Goal: Task Accomplishment & Management: Manage account settings

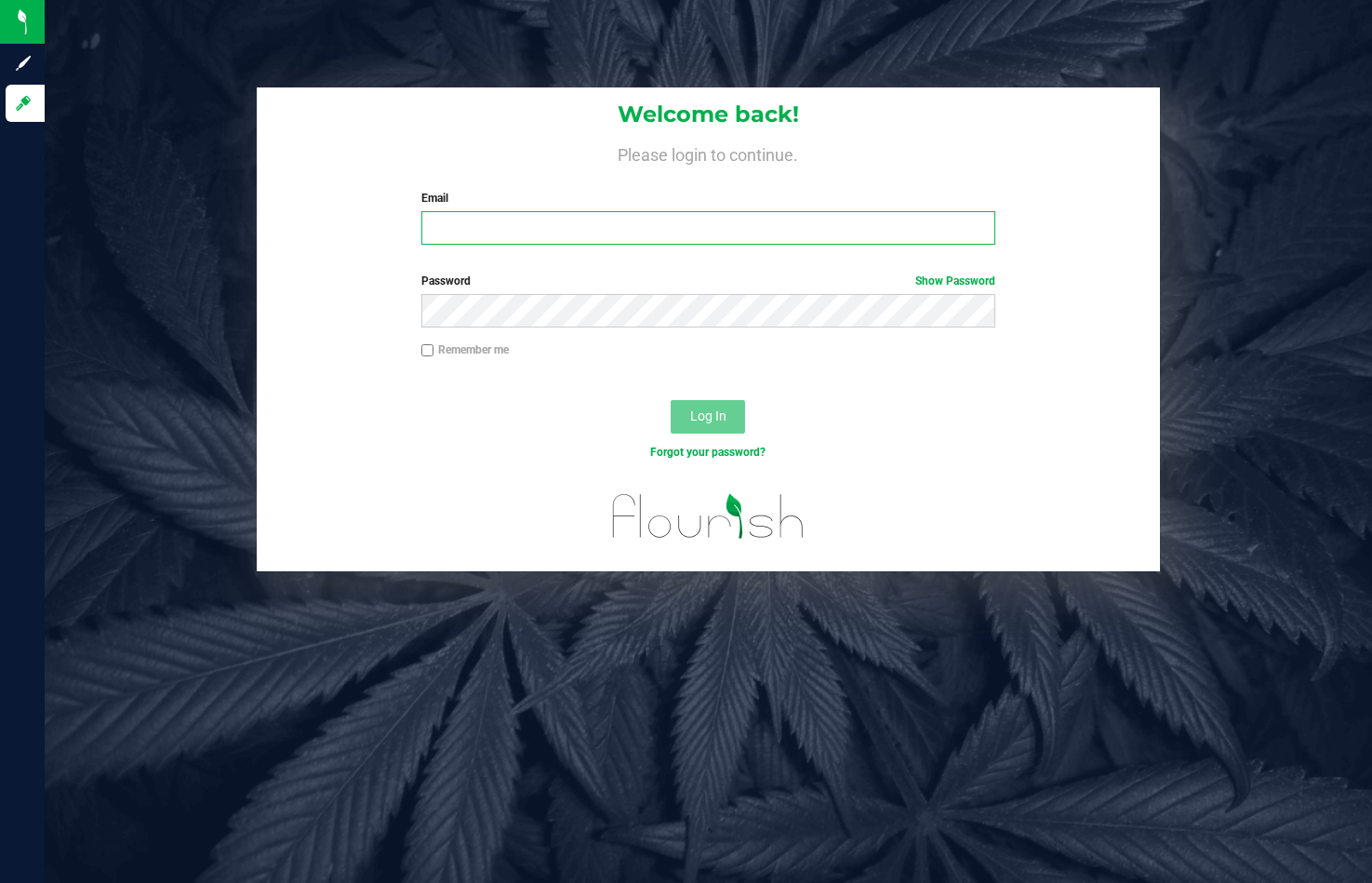
type input "[EMAIL_ADDRESS][DOMAIN_NAME]"
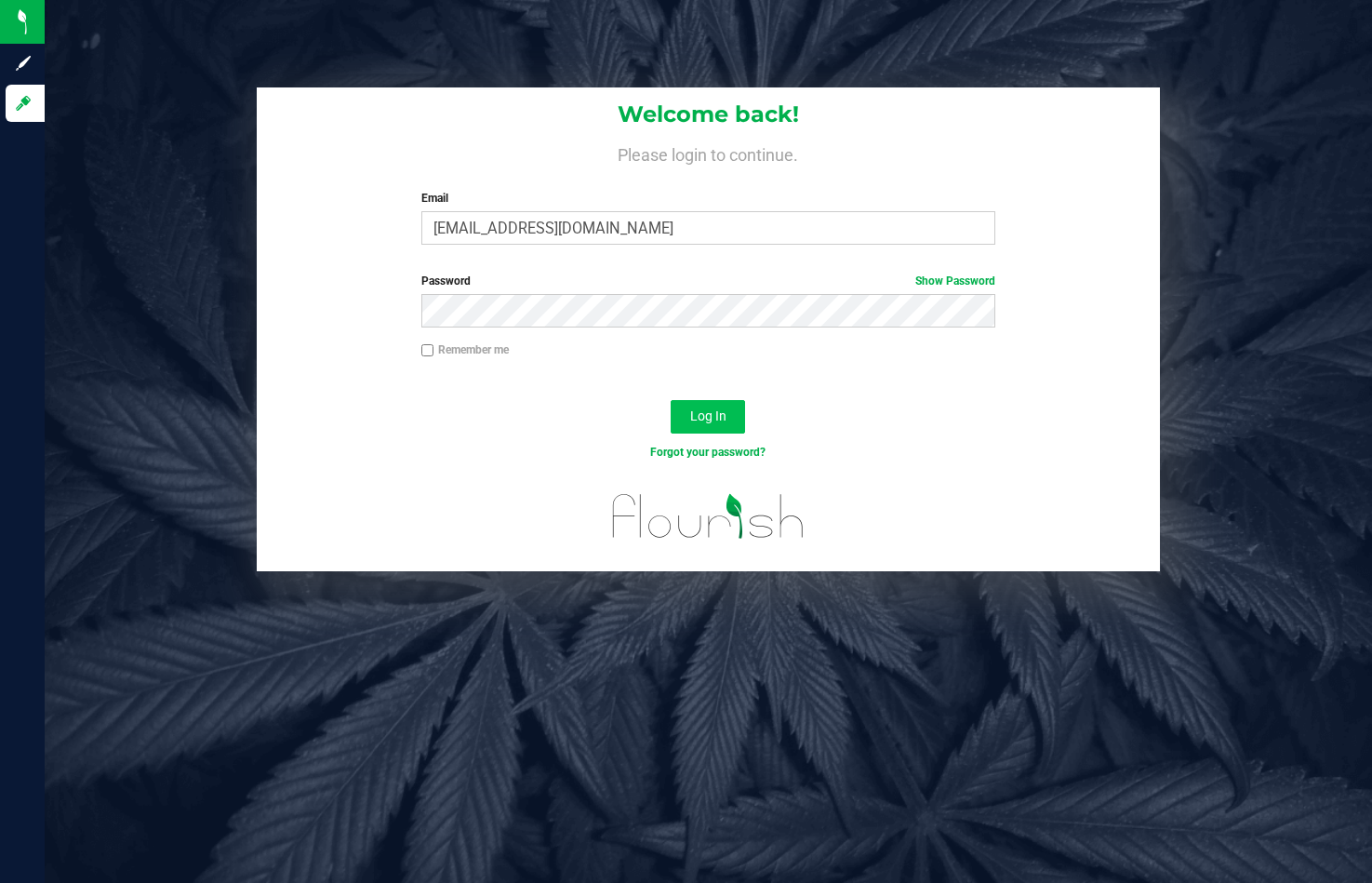
click at [696, 403] on button "Log In" at bounding box center [707, 417] width 75 height 34
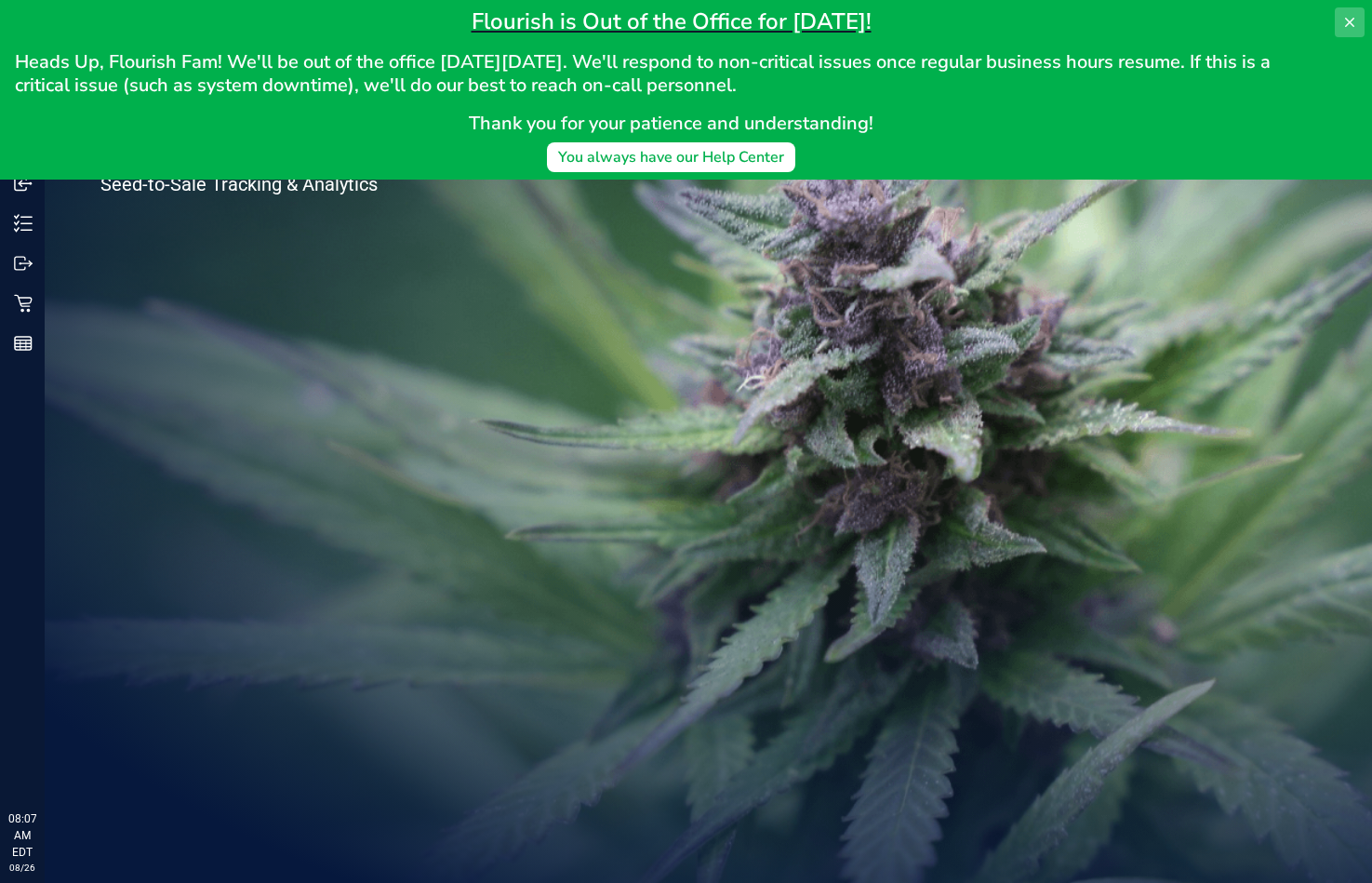
click at [1355, 19] on icon at bounding box center [1350, 22] width 15 height 15
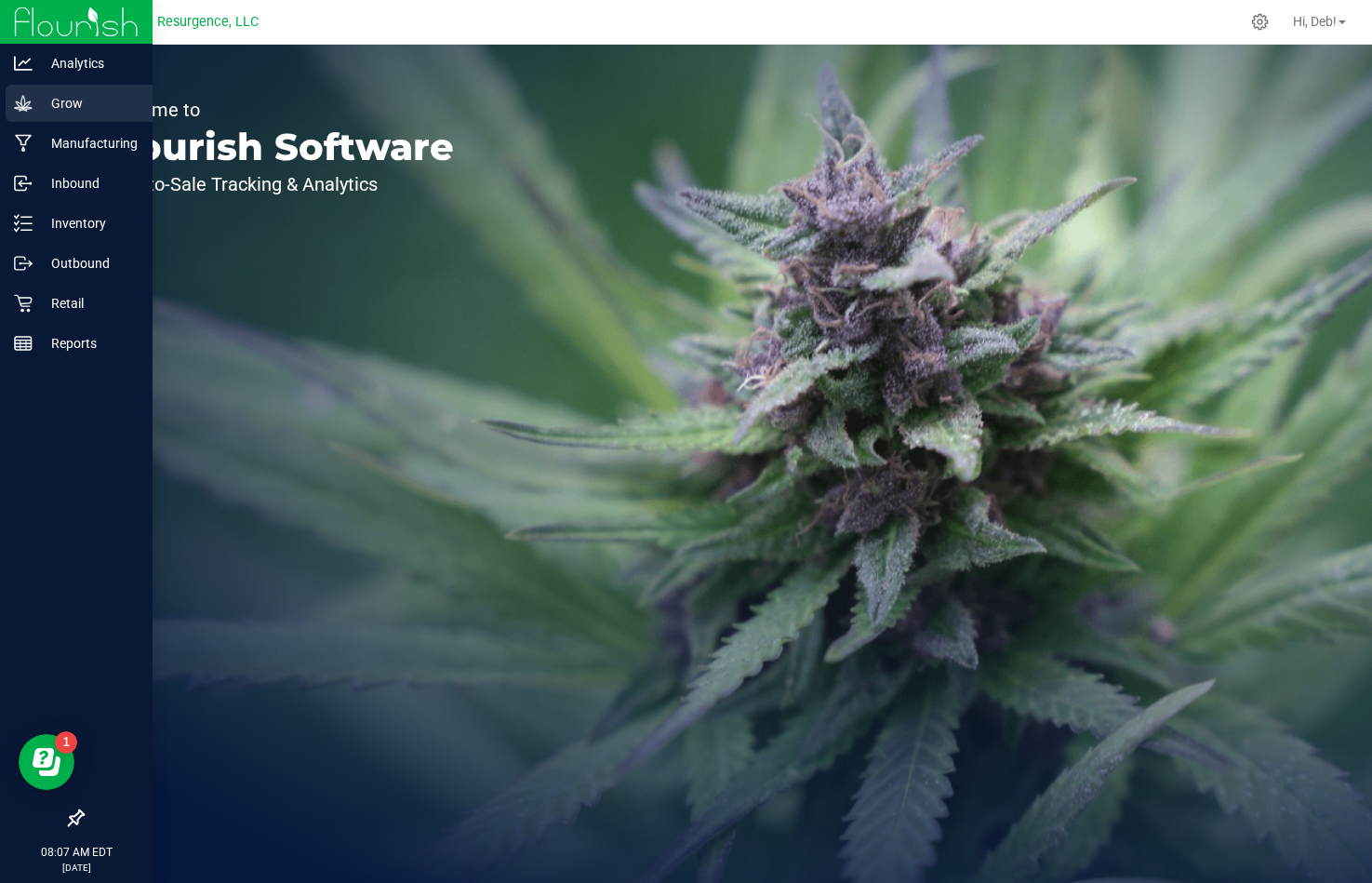
click at [36, 108] on p "Grow" at bounding box center [89, 103] width 112 height 22
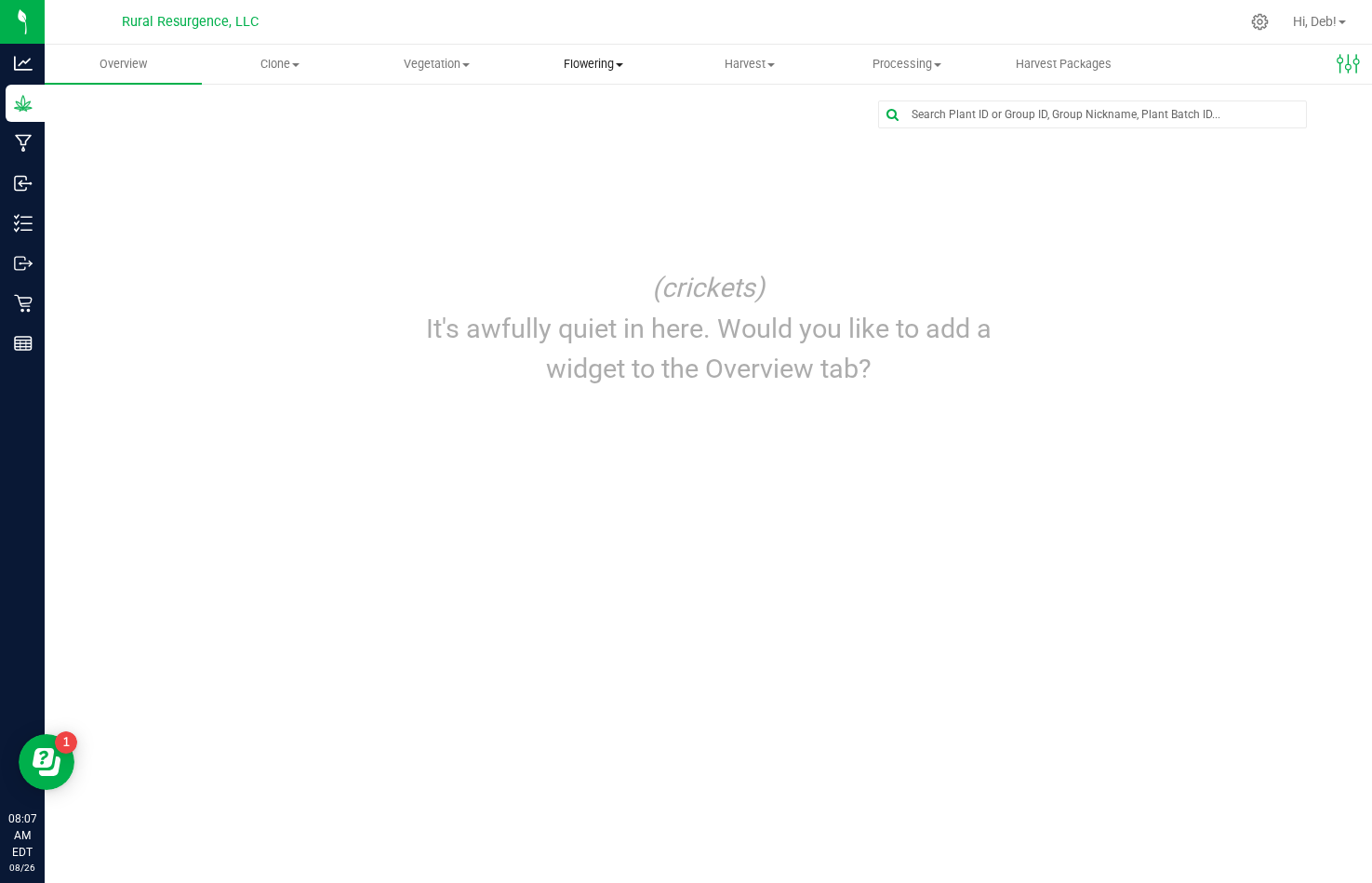
click at [585, 57] on span "Flowering" at bounding box center [595, 64] width 156 height 17
click at [586, 109] on span "Create harvest" at bounding box center [585, 112] width 139 height 16
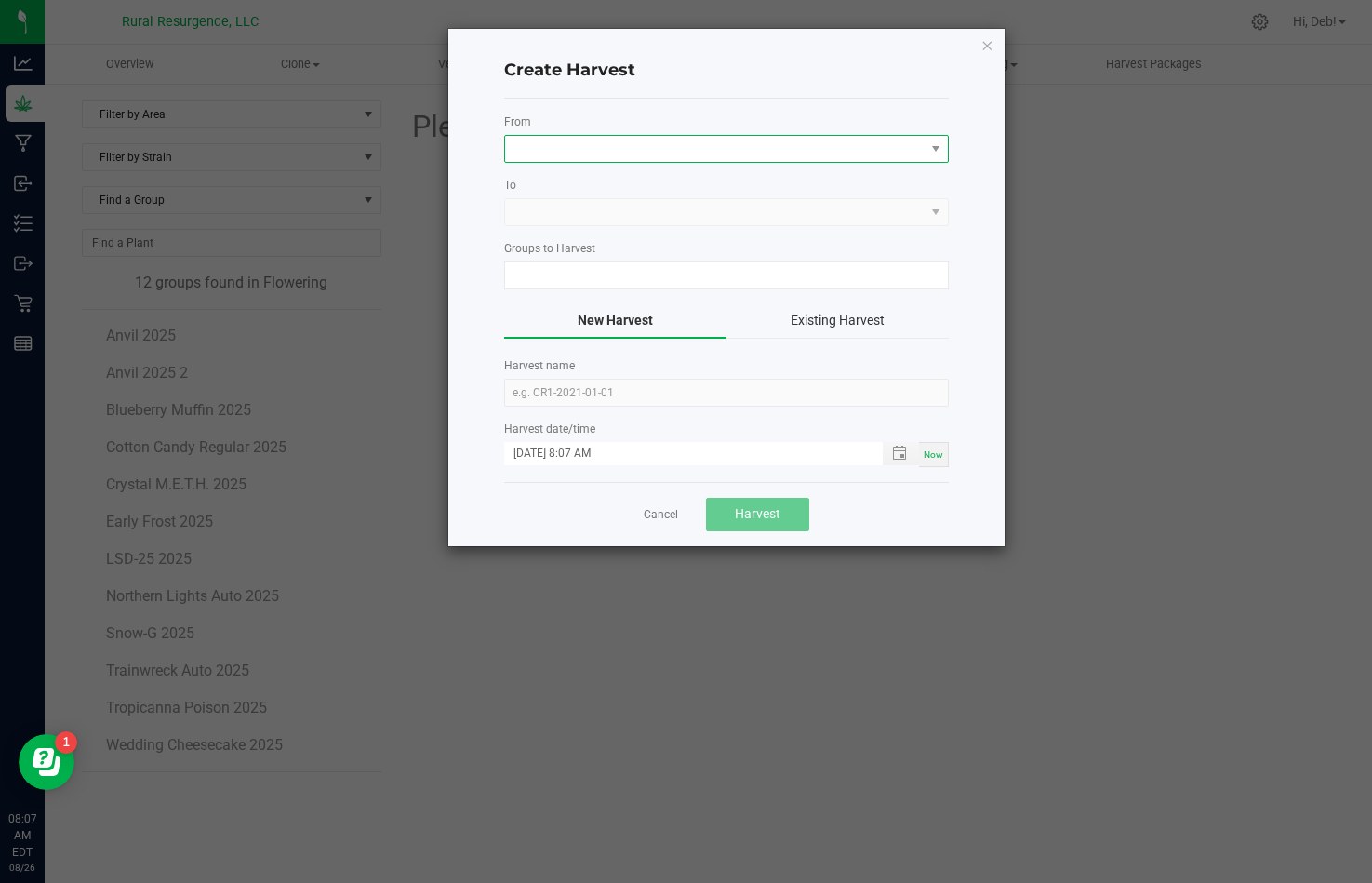
click at [586, 145] on span at bounding box center [714, 149] width 420 height 26
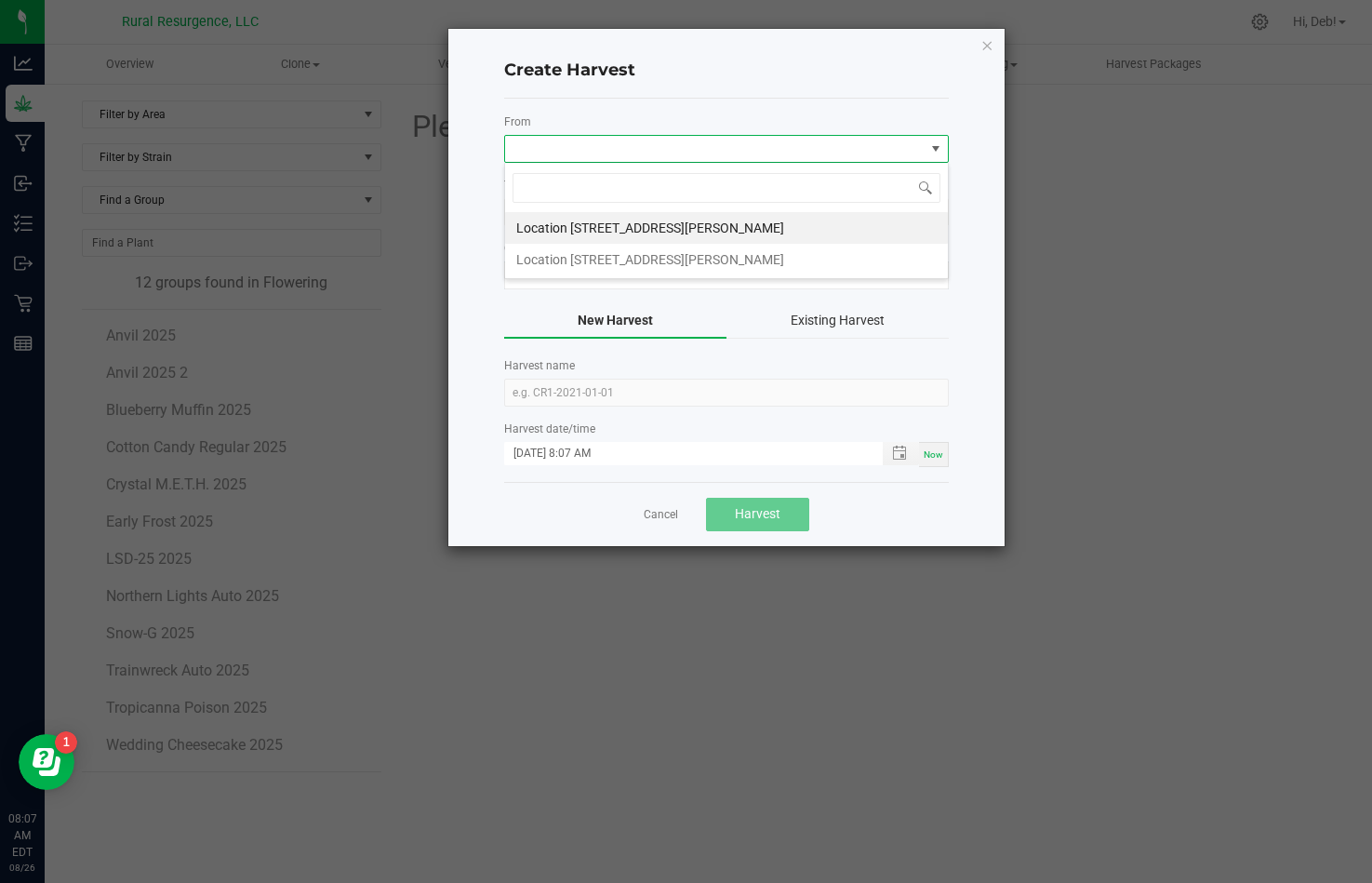
scroll to position [28, 445]
click at [601, 253] on li "Location [STREET_ADDRESS][PERSON_NAME]" at bounding box center [726, 259] width 443 height 32
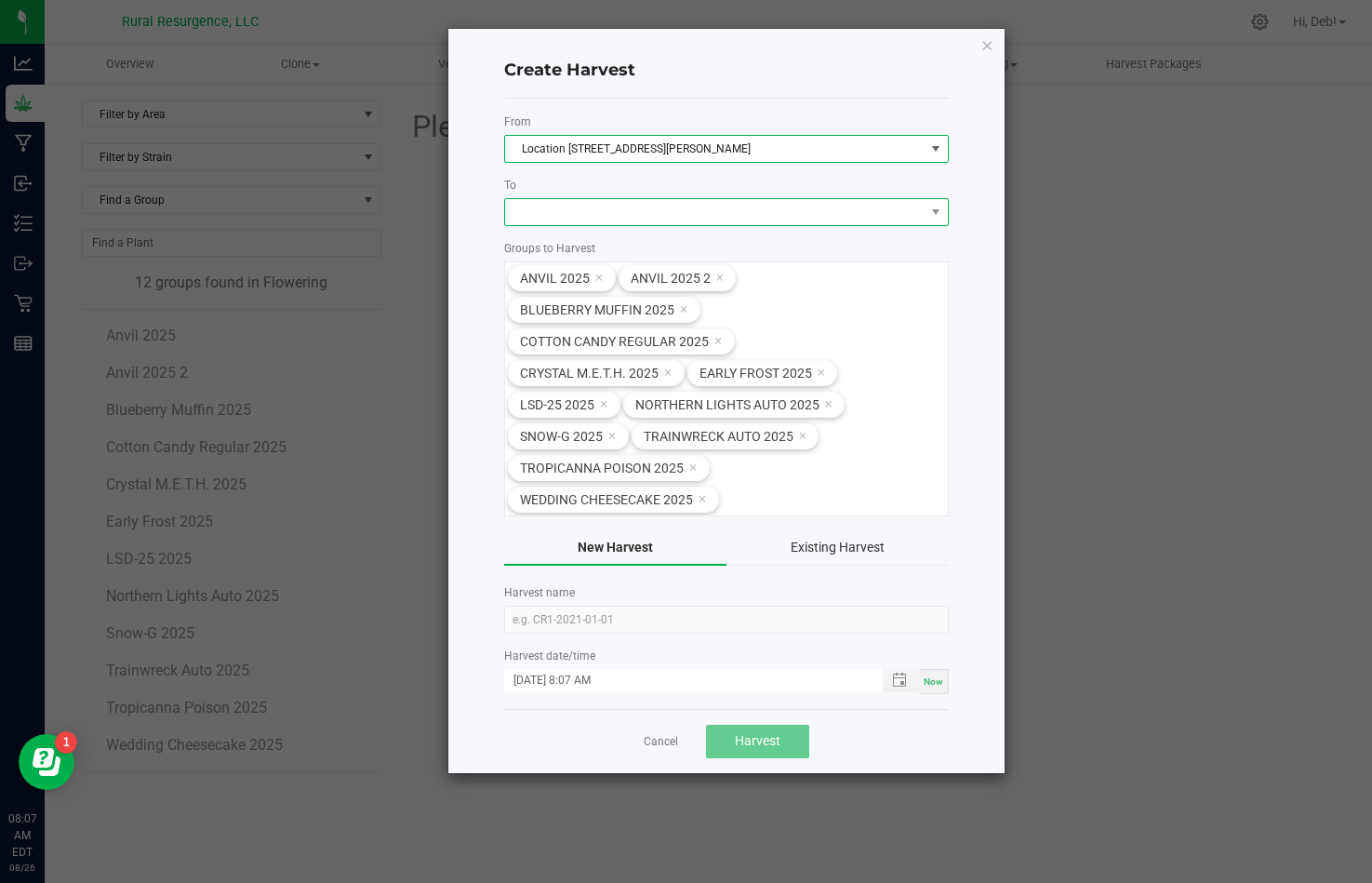
click at [631, 218] on span at bounding box center [714, 213] width 420 height 26
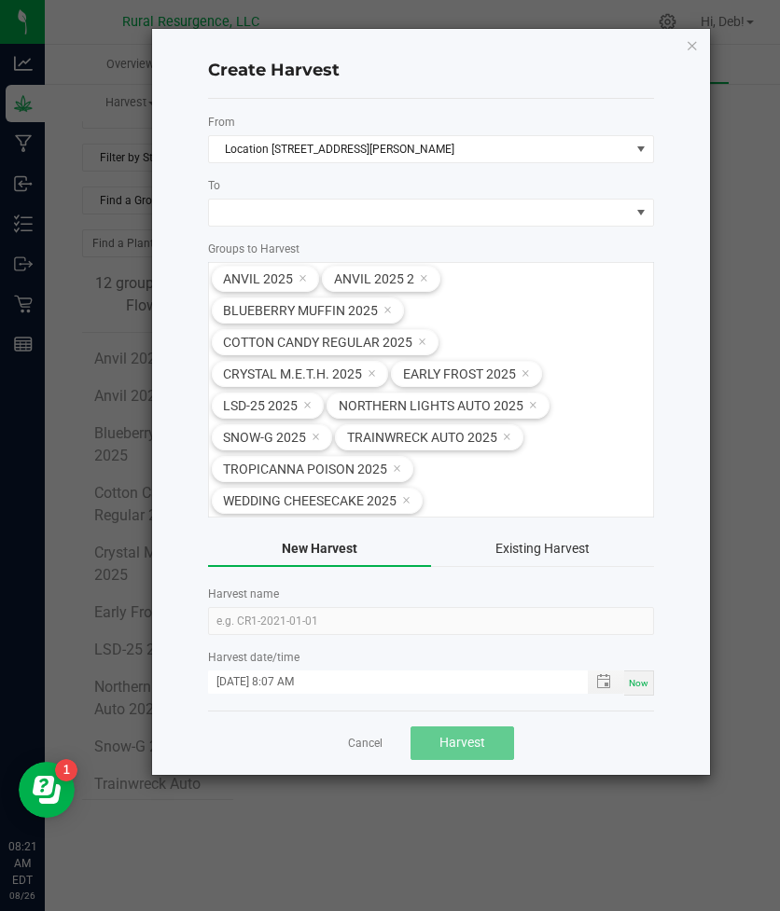
click at [71, 84] on ngb-modal-window "Create Harvest From Location 6 - Field 3 - [STREET_ADDRESS][PERSON_NAME], L To …" at bounding box center [397, 455] width 794 height 911
click at [695, 48] on icon "button" at bounding box center [691, 45] width 13 height 22
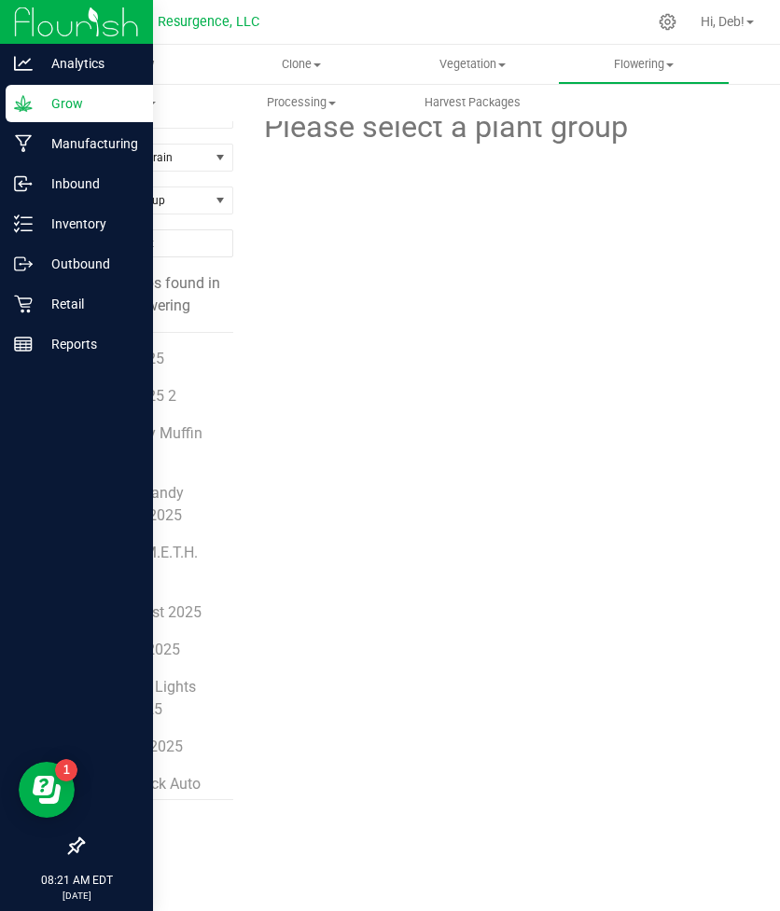
click at [78, 108] on p "Grow" at bounding box center [89, 103] width 112 height 22
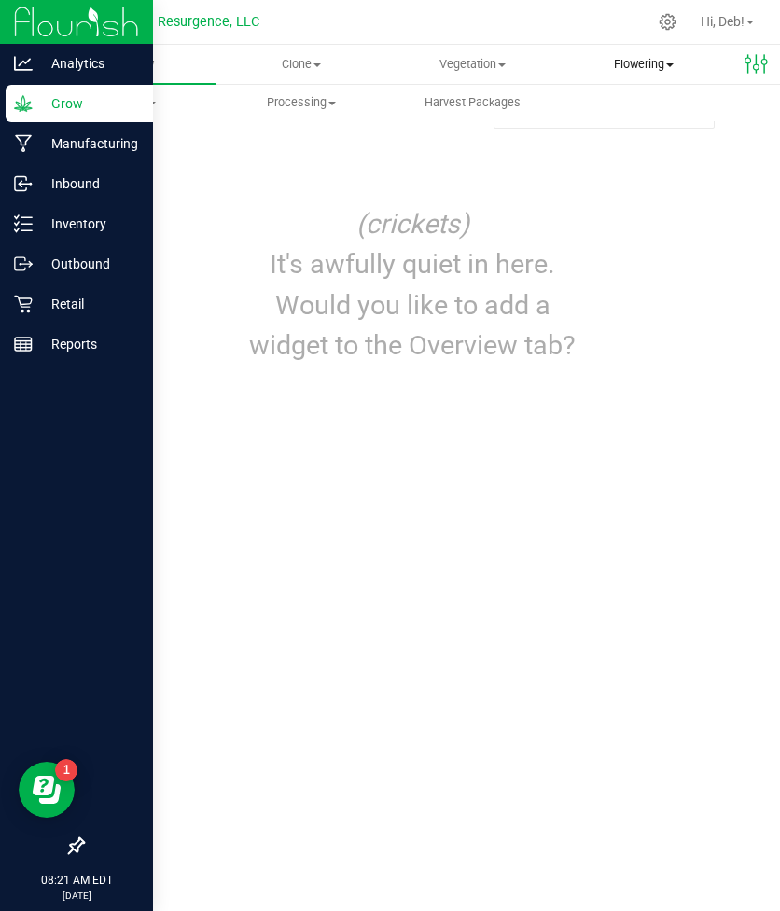
click at [634, 66] on span "Flowering" at bounding box center [643, 64] width 169 height 17
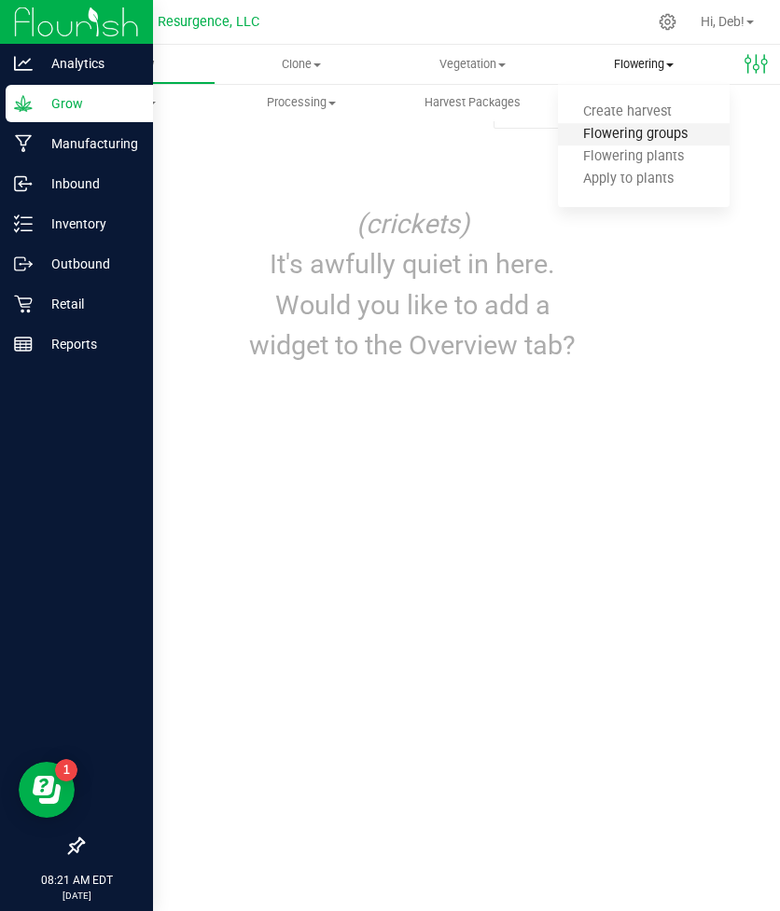
click at [625, 130] on span "Flowering groups" at bounding box center [635, 135] width 155 height 16
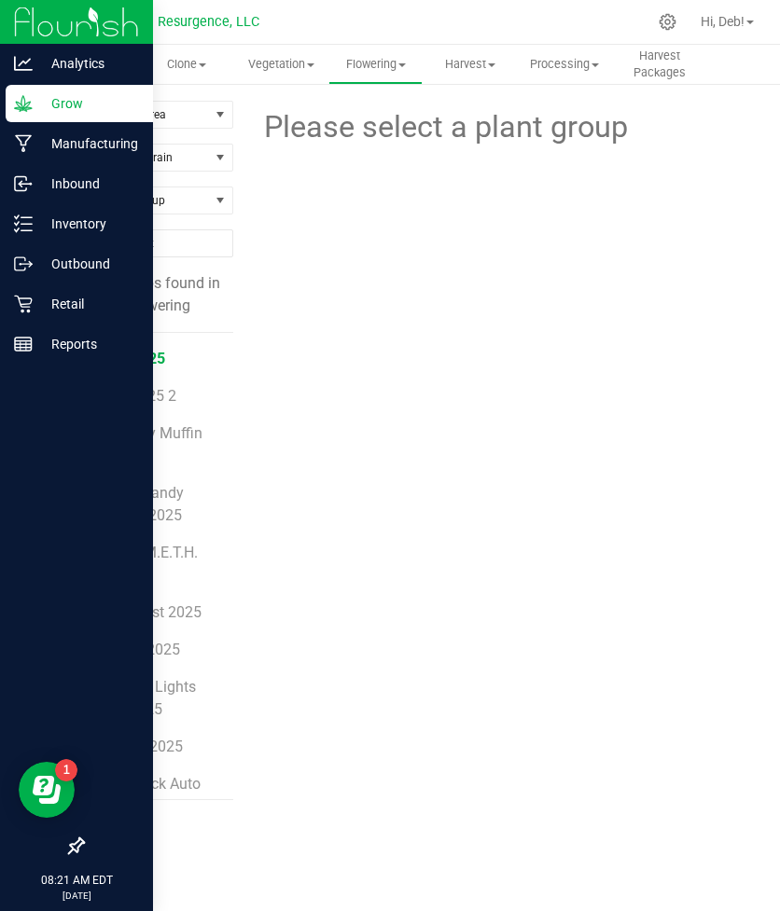
click at [146, 360] on span "Anvil 2025" at bounding box center [129, 359] width 71 height 18
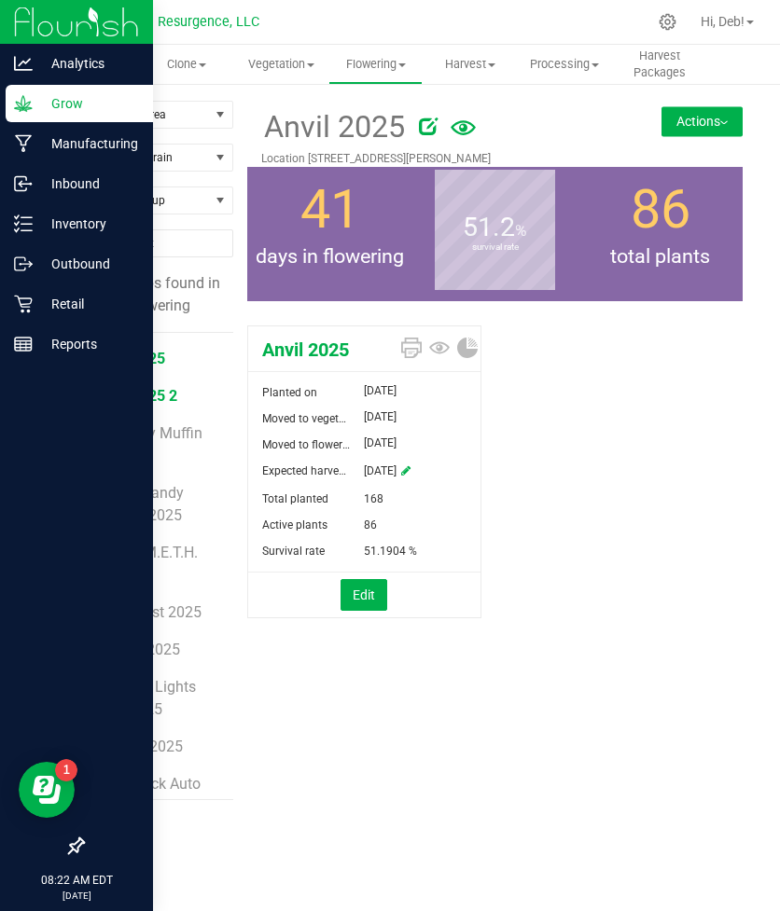
click at [152, 400] on span "Anvil 2025 2" at bounding box center [135, 396] width 83 height 18
click at [152, 365] on span "Anvil 2025" at bounding box center [129, 359] width 71 height 18
click at [119, 391] on span "Anvil 2025 2" at bounding box center [135, 396] width 83 height 18
click at [131, 363] on span "Anvil 2025" at bounding box center [129, 359] width 71 height 18
click at [124, 555] on span "Crystal M.E.T.H. 2025" at bounding box center [148, 564] width 108 height 40
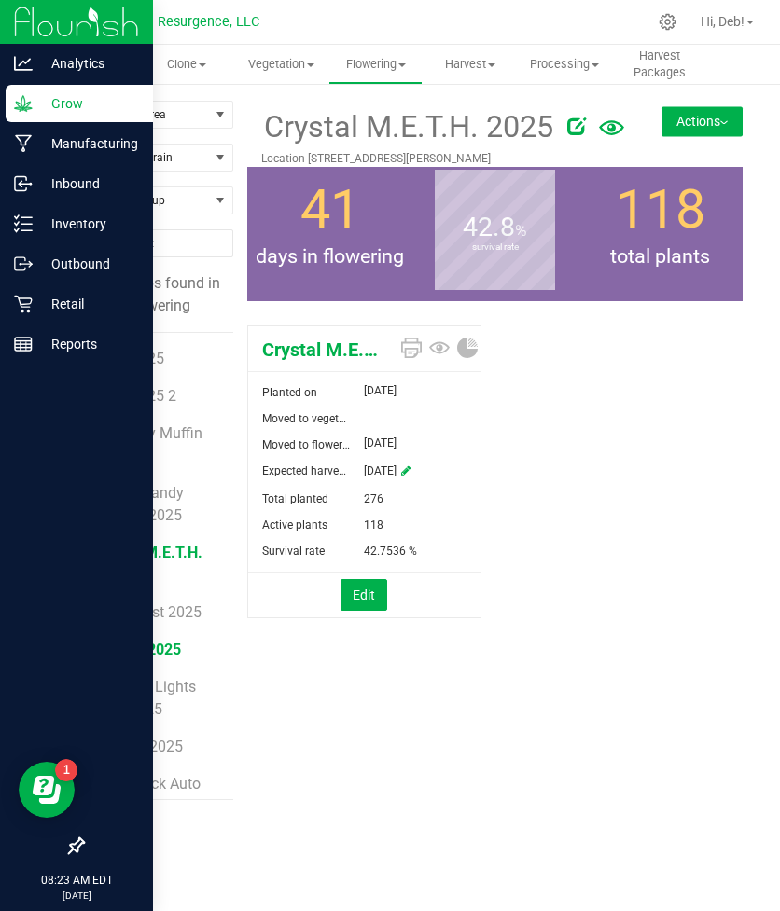
click at [148, 651] on span "LSD-25 2025" at bounding box center [137, 650] width 87 height 18
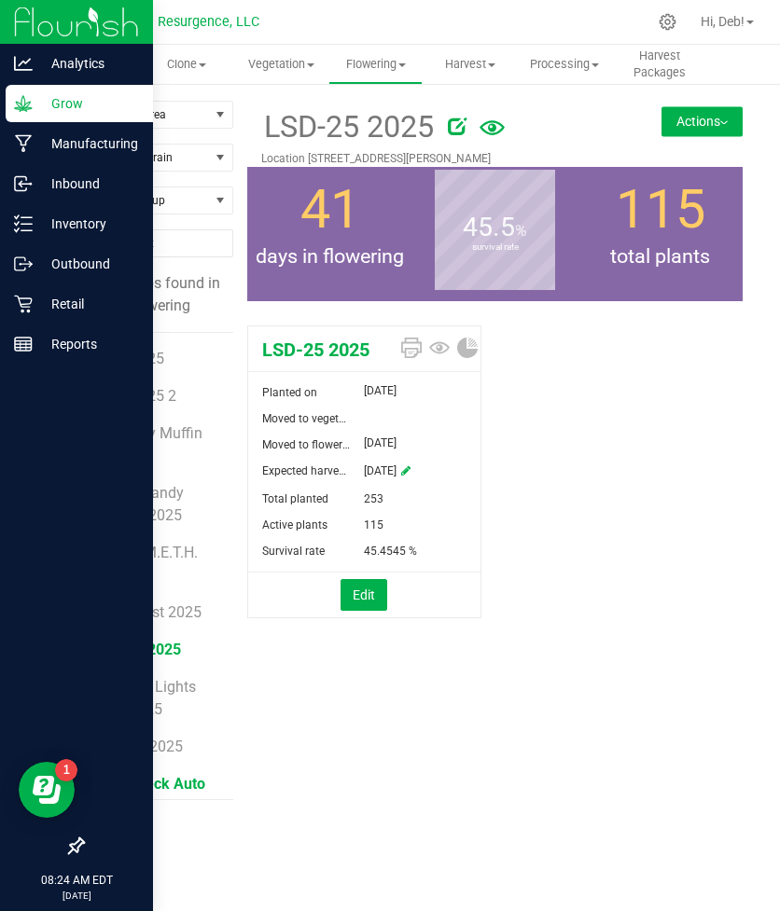
click at [136, 784] on span "Trainwreck Auto 2025" at bounding box center [149, 795] width 111 height 40
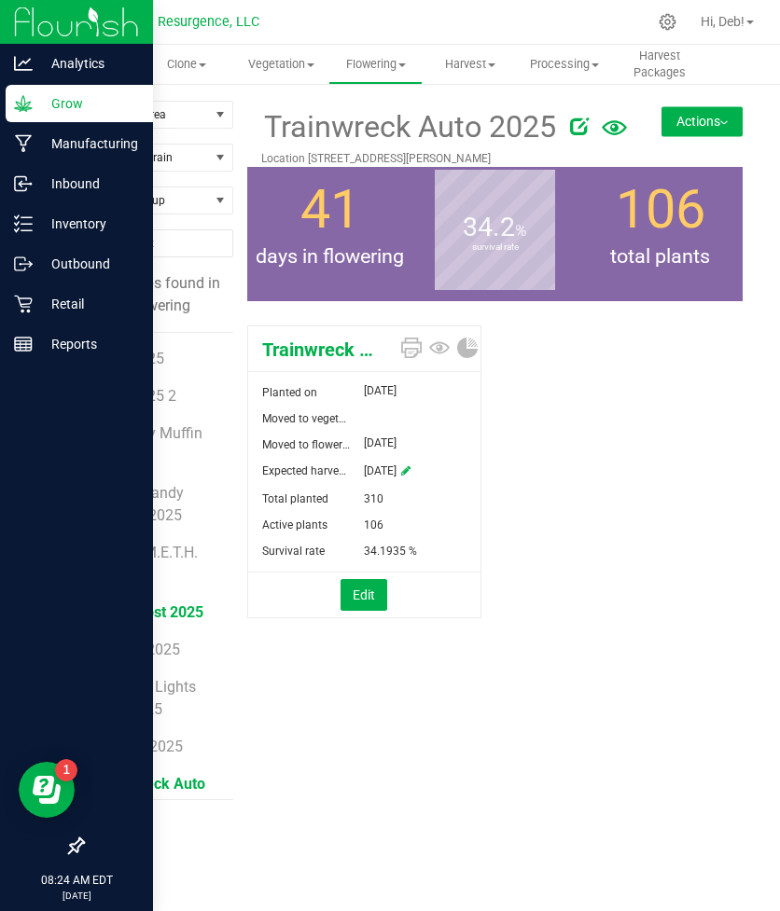
click at [125, 604] on span "Early Frost 2025" at bounding box center [148, 612] width 109 height 18
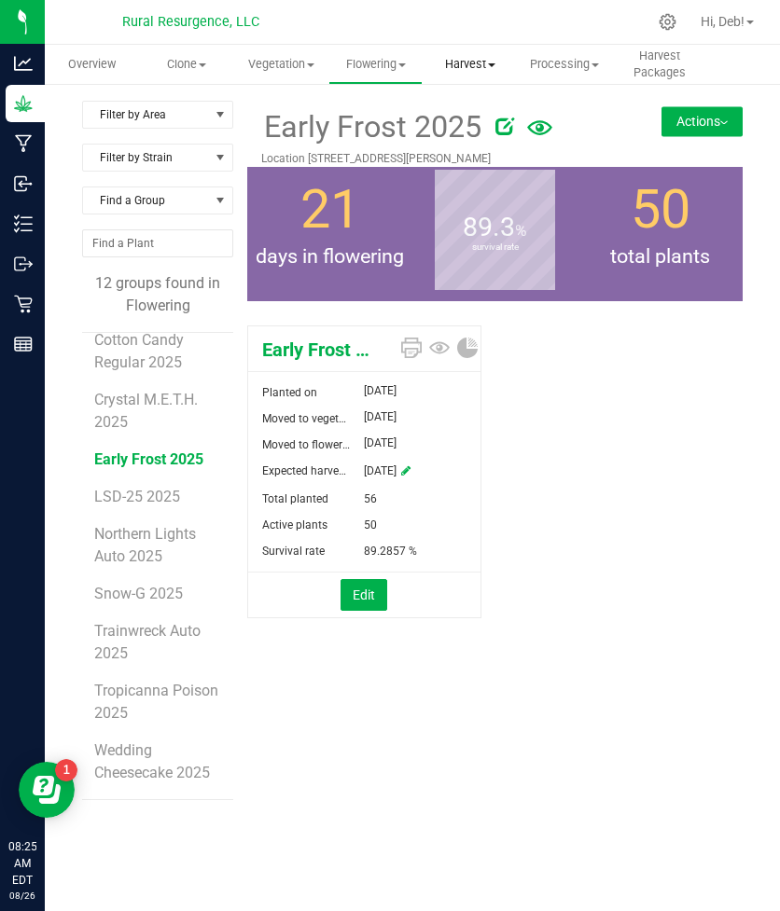
click at [468, 65] on span "Harvest" at bounding box center [469, 64] width 92 height 17
click at [473, 115] on span "Harvests" at bounding box center [474, 112] width 104 height 16
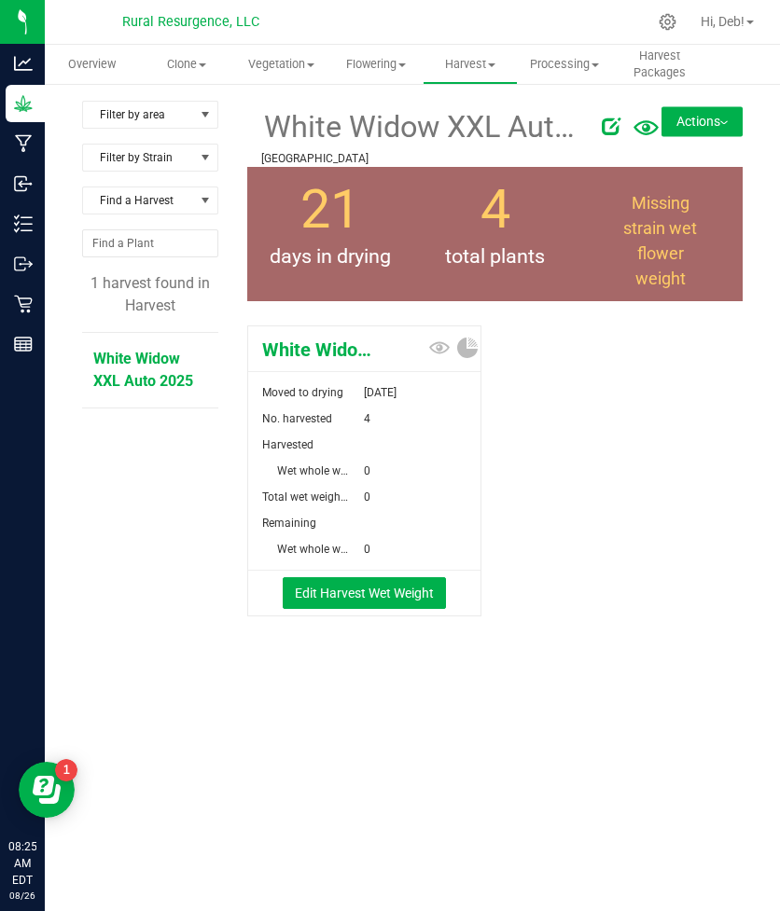
click at [330, 352] on span "White Widow XXL Auto 2025" at bounding box center [320, 350] width 145 height 28
click at [677, 248] on span "Missing strain wet flower weight" at bounding box center [660, 240] width 74 height 95
click at [401, 601] on button "Edit Harvest Wet Weight" at bounding box center [364, 593] width 163 height 32
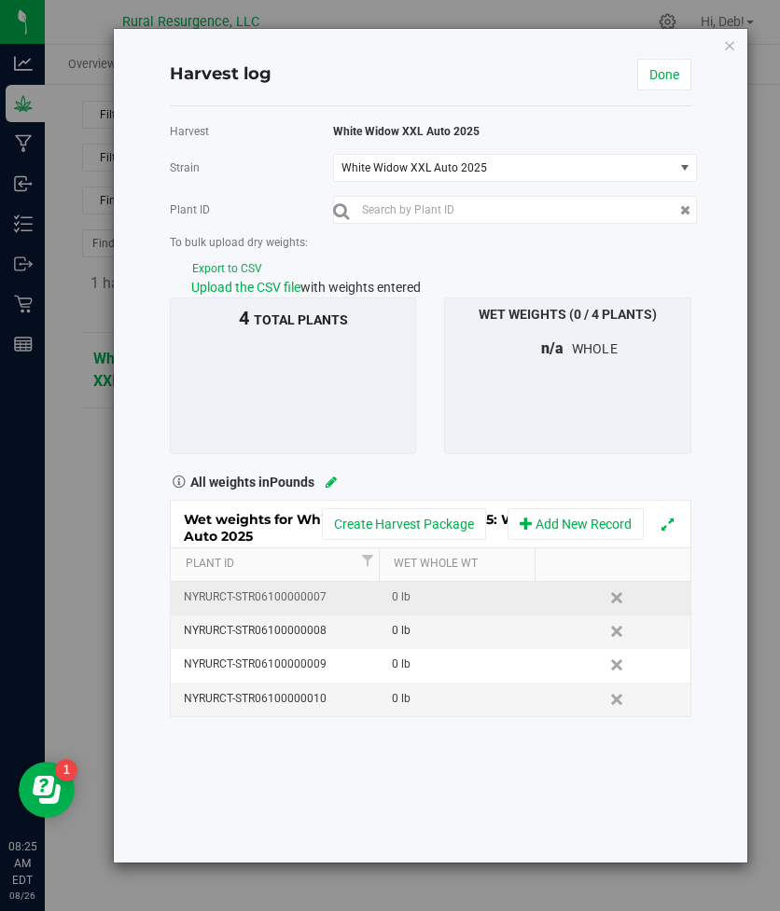
click at [398, 598] on div "0 lb" at bounding box center [463, 597] width 142 height 18
click at [405, 633] on div "0 lb" at bounding box center [463, 631] width 142 height 18
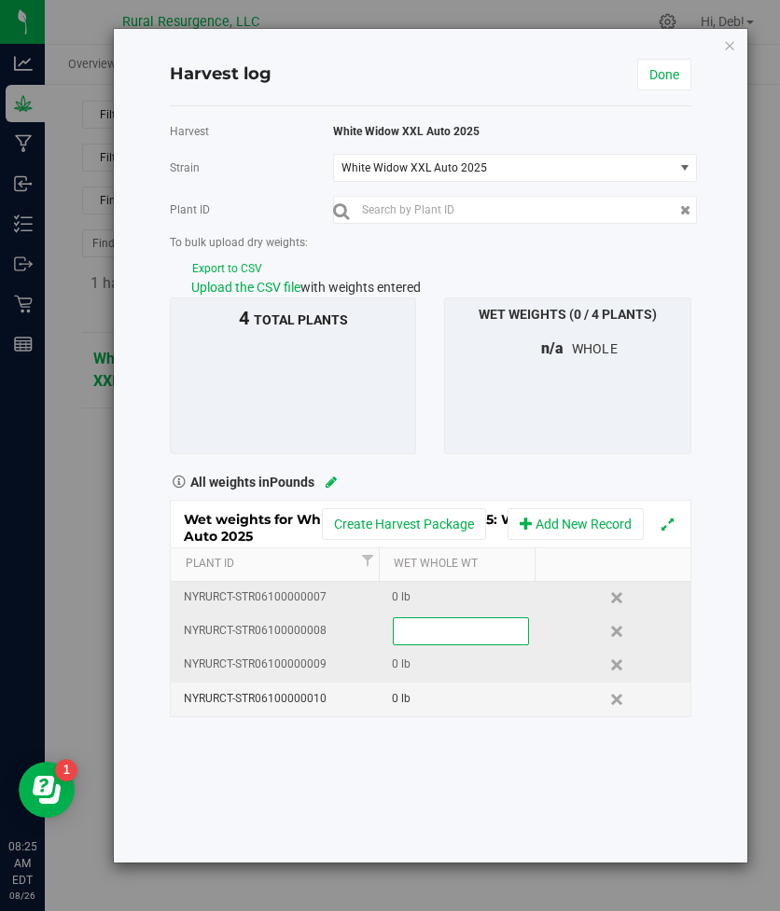
click at [407, 660] on div "0 lb" at bounding box center [463, 665] width 142 height 18
click at [408, 701] on div "0 lb" at bounding box center [463, 699] width 142 height 18
click at [399, 601] on div "0 lb" at bounding box center [463, 597] width 142 height 18
type input "2.5"
click at [401, 630] on div "Wet weights for White Widow XXL Auto 2025: White Widow XXL Auto 2025 Create Har…" at bounding box center [430, 609] width 521 height 218
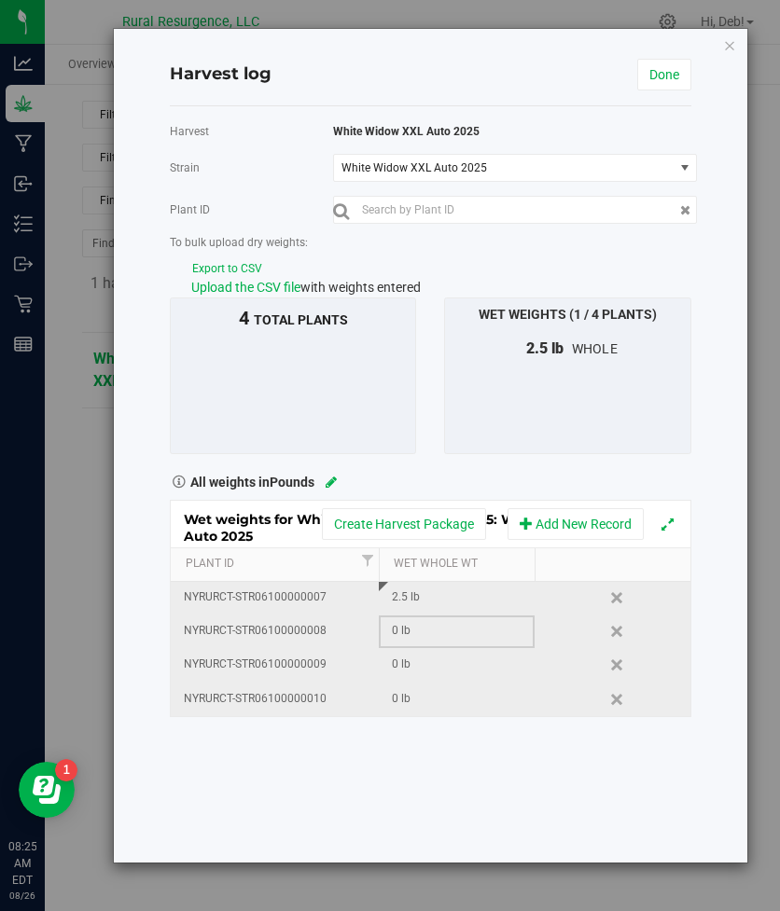
click at [401, 630] on div "0 lb" at bounding box center [463, 631] width 142 height 18
type input ".7"
click at [403, 664] on div "Wet weights for White Widow XXL Auto 2025: White Widow XXL Auto 2025 Create Har…" at bounding box center [430, 609] width 521 height 218
click at [393, 663] on div "0 lb" at bounding box center [463, 665] width 142 height 18
type input "."
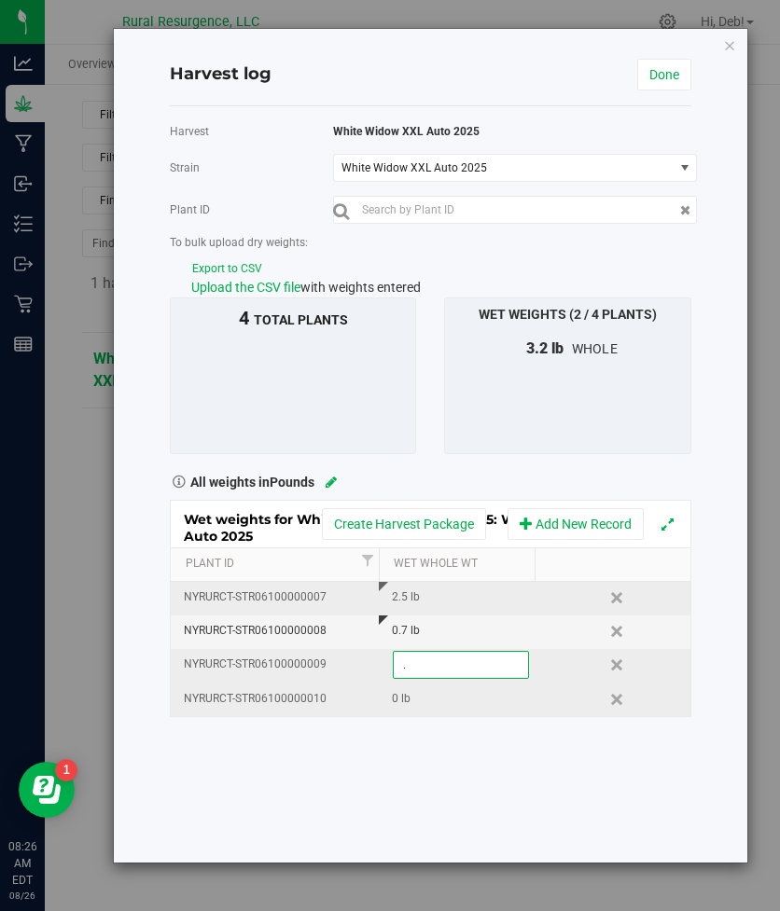
type input ".5"
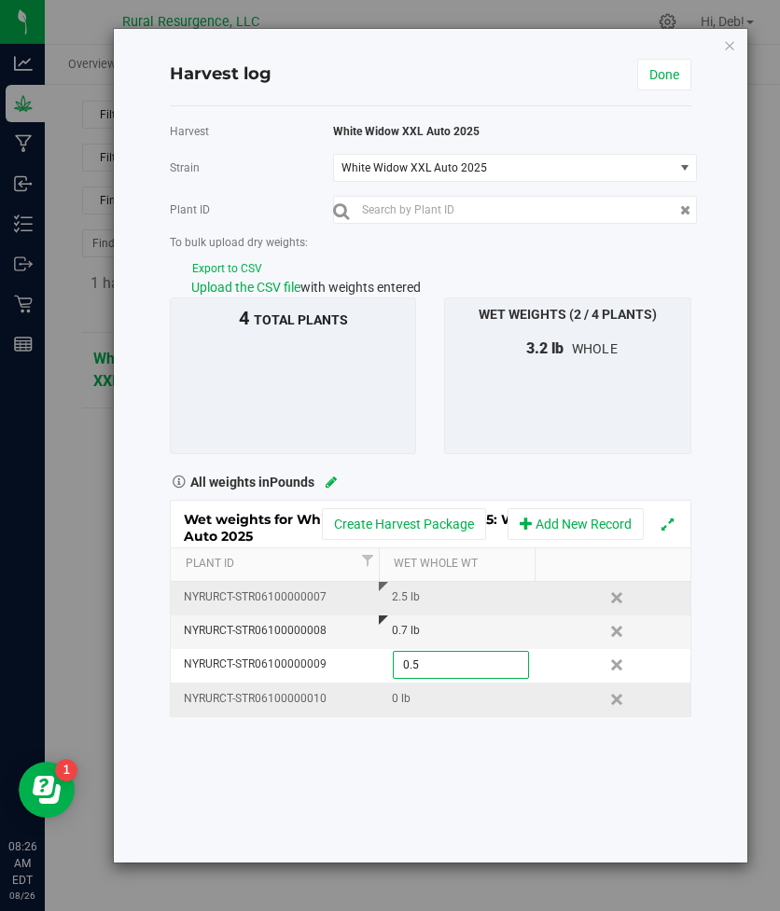
click at [415, 703] on div "Wet weights for White Widow XXL Auto 2025: White Widow XXL Auto 2025 Create Har…" at bounding box center [430, 609] width 521 height 218
click at [401, 701] on div "0 lb" at bounding box center [463, 699] width 142 height 18
type input "1"
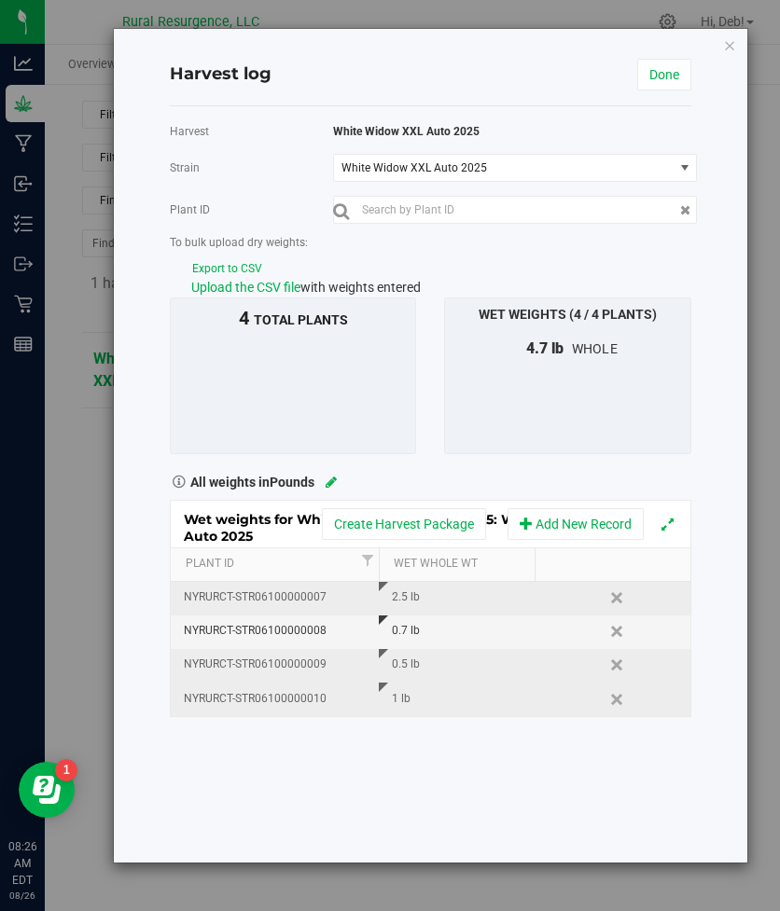
click at [404, 666] on div "0.5 lb" at bounding box center [463, 665] width 142 height 18
click at [408, 665] on input "0.5" at bounding box center [461, 665] width 134 height 26
type input "1.5"
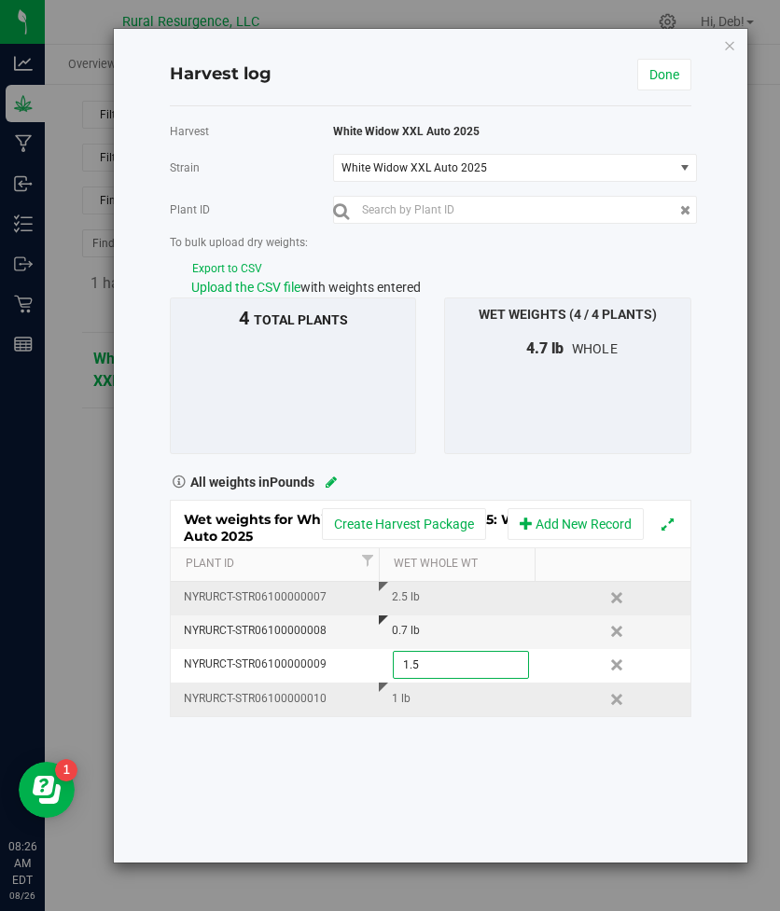
click at [419, 734] on div "Harvest White Widow XXL Auto 2025 [GEOGRAPHIC_DATA] White Widow XXL Auto 2025 S…" at bounding box center [430, 484] width 521 height 756
click at [398, 700] on div "1 lb" at bounding box center [463, 699] width 142 height 18
type input "1.2"
click at [399, 761] on div "Harvest White Widow XXL Auto 2025 [GEOGRAPHIC_DATA] White Widow XXL Auto 2025 S…" at bounding box center [430, 484] width 521 height 756
click at [397, 598] on div "2.5 lb" at bounding box center [463, 597] width 142 height 18
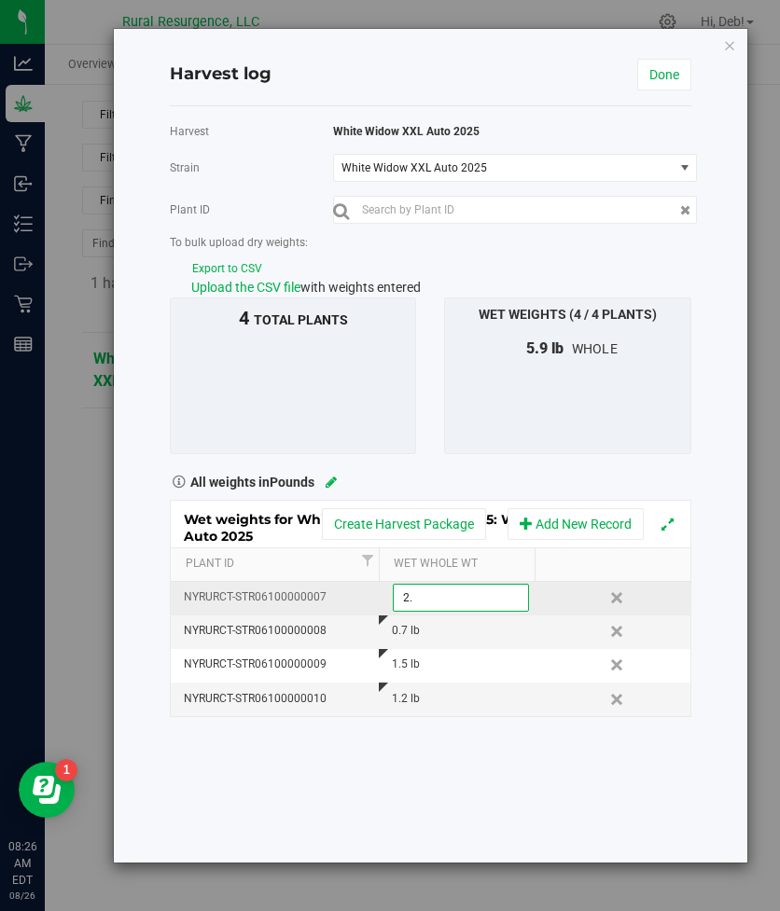
type input "2"
type input "3.5"
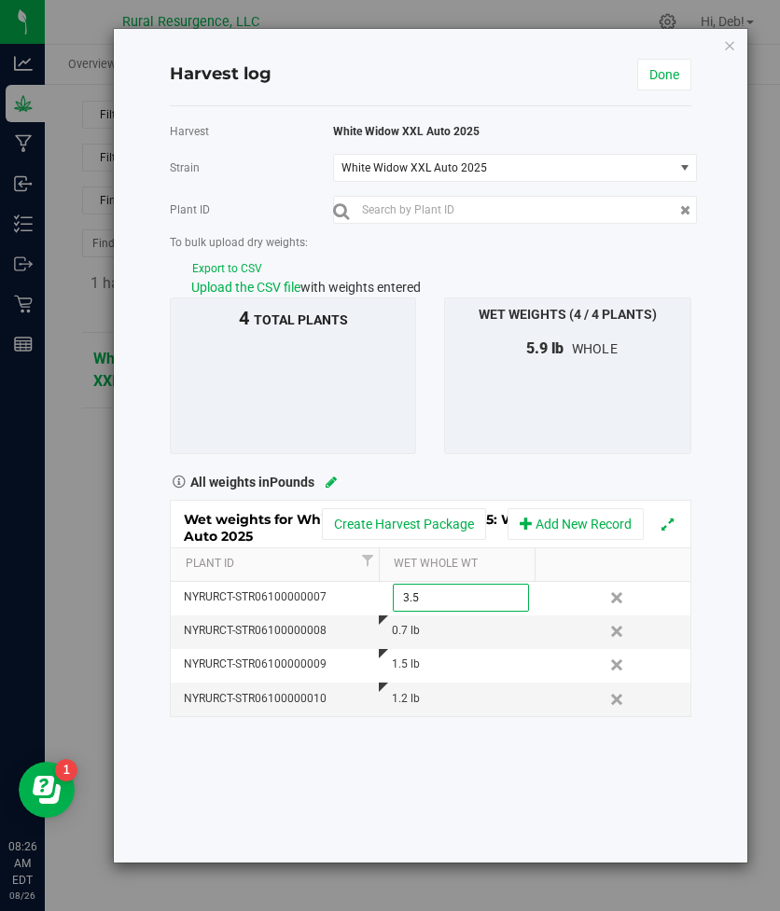
click at [444, 742] on div "Harvest White Widow XXL Auto 2025 [GEOGRAPHIC_DATA] White Widow XXL Auto 2025 S…" at bounding box center [430, 484] width 521 height 756
click at [662, 81] on link "Done" at bounding box center [664, 75] width 54 height 32
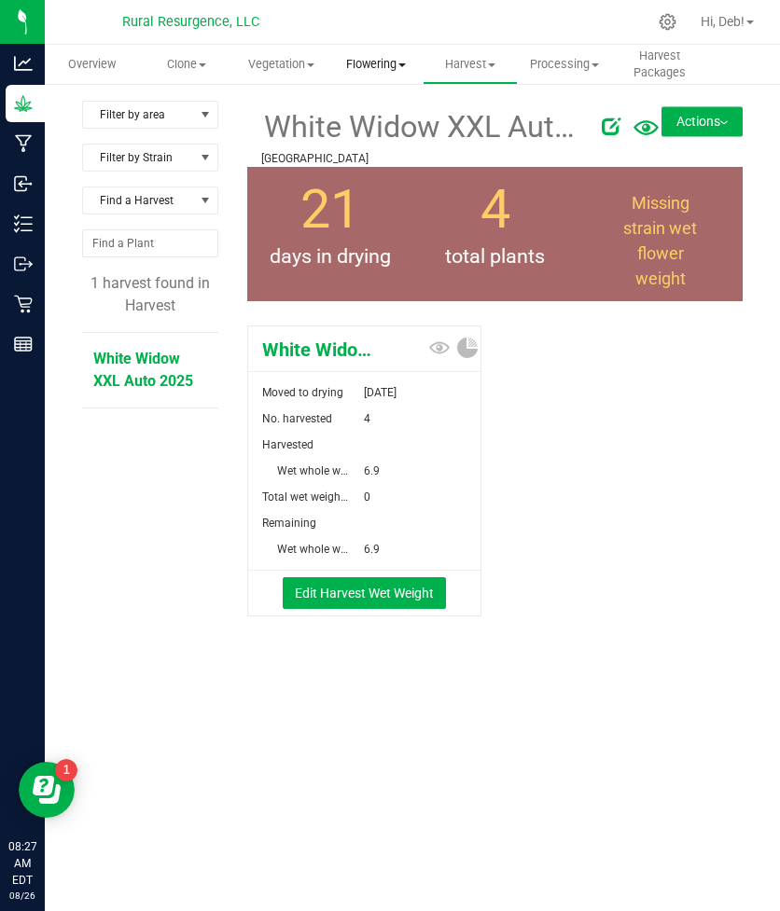
click at [389, 75] on uib-tab-heading "Flowering Create harvest Flowering groups Flowering plants Apply to plants" at bounding box center [375, 64] width 92 height 37
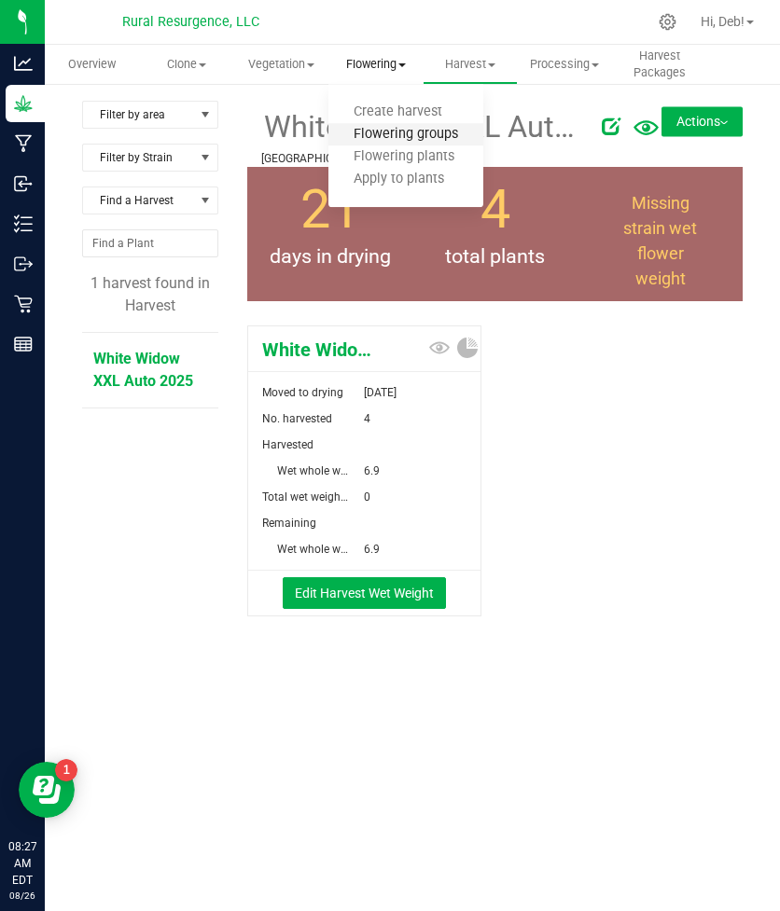
click at [395, 127] on span "Flowering groups" at bounding box center [405, 135] width 155 height 16
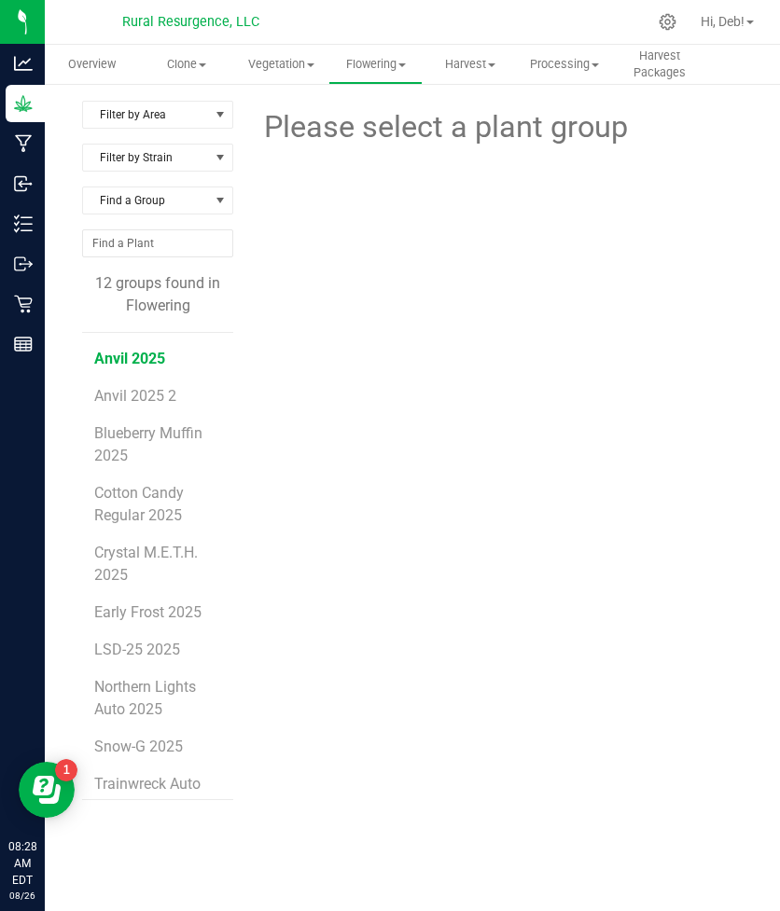
click at [141, 366] on span "Anvil 2025" at bounding box center [129, 359] width 71 height 18
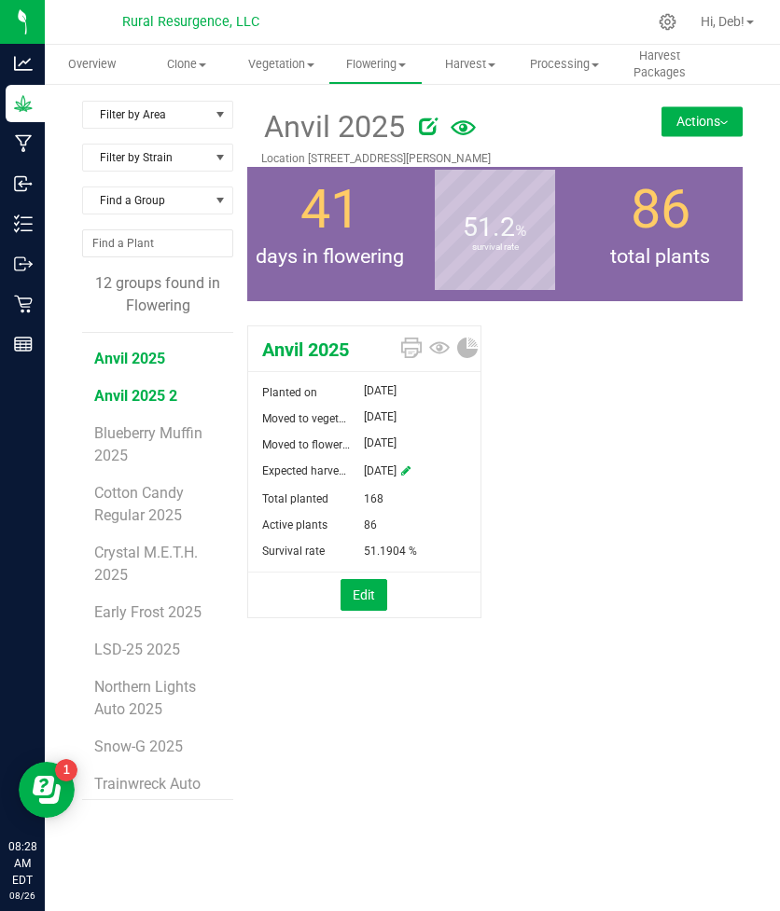
click at [145, 390] on span "Anvil 2025 2" at bounding box center [135, 396] width 83 height 18
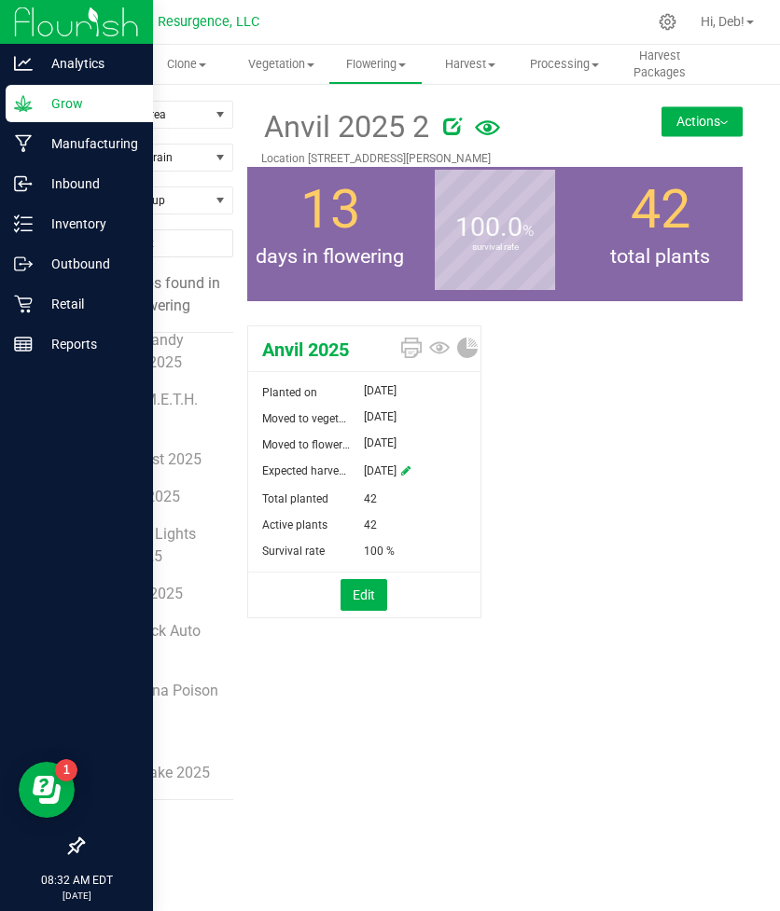
scroll to position [153, 0]
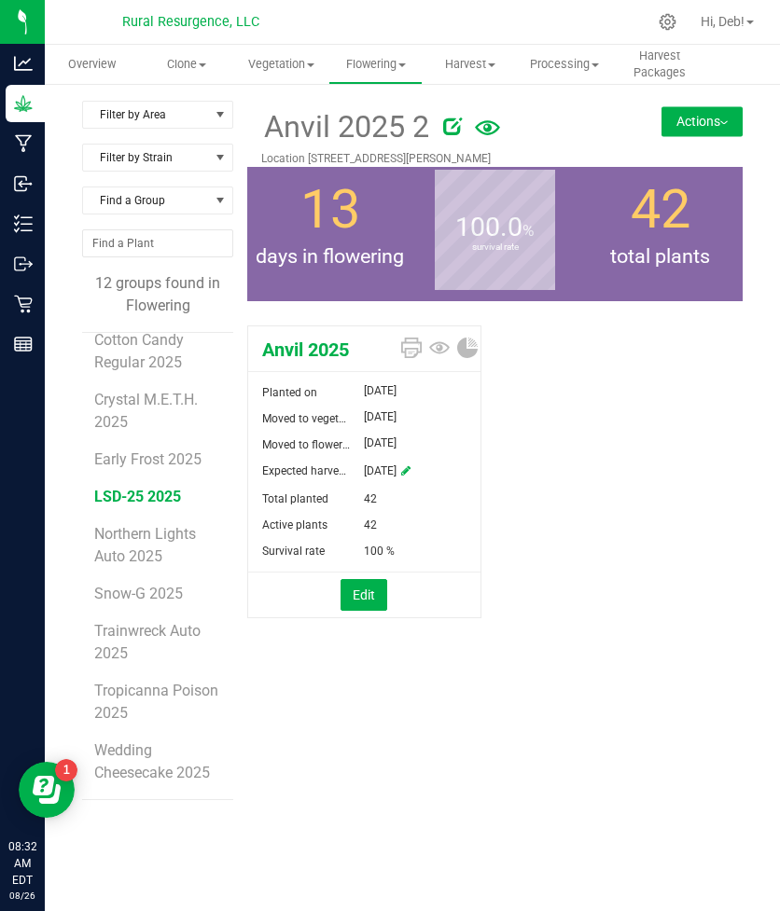
click at [147, 496] on span "LSD-25 2025" at bounding box center [137, 497] width 87 height 18
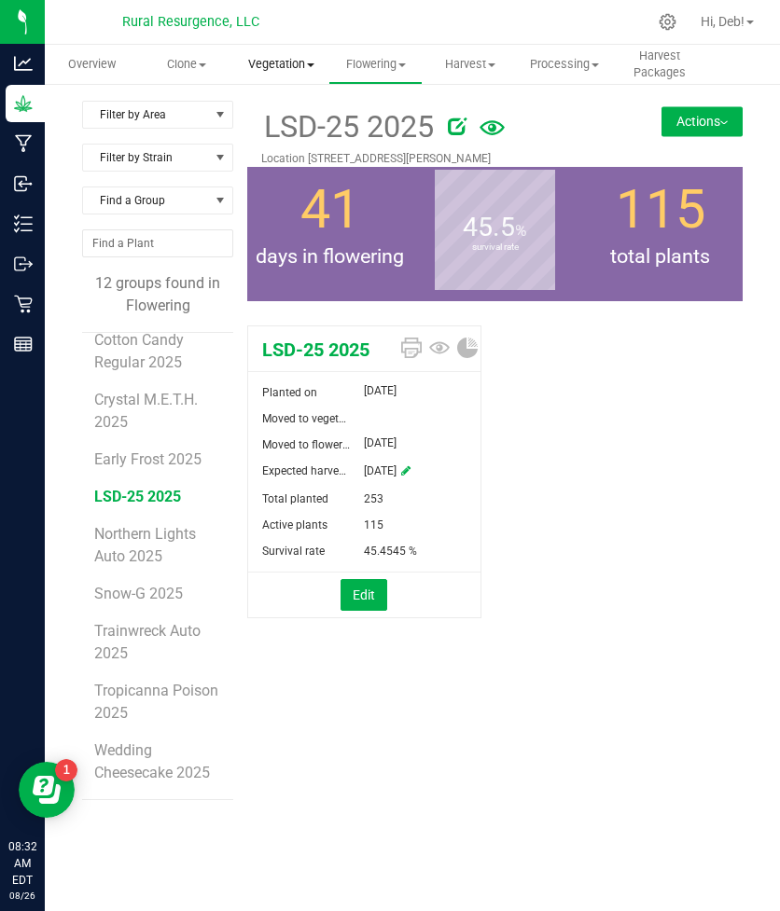
click at [300, 76] on uib-tab-heading "Vegetation Veg groups Veg plants Mother groups Mother plants Apply to plants Cr…" at bounding box center [281, 64] width 92 height 37
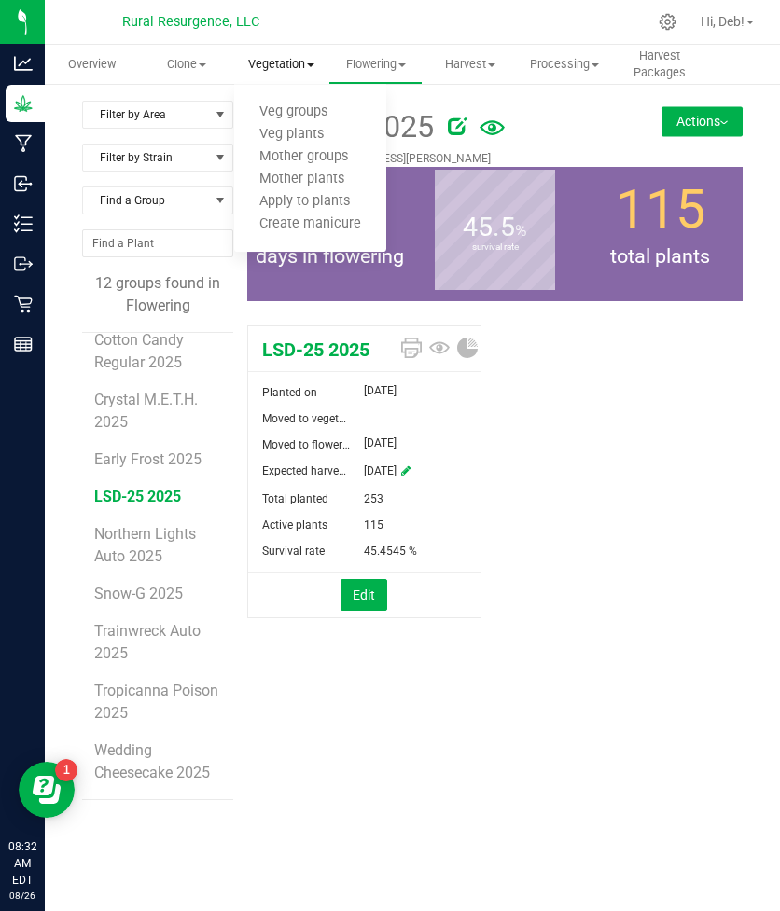
click at [267, 65] on span "Vegetation" at bounding box center [281, 64] width 94 height 17
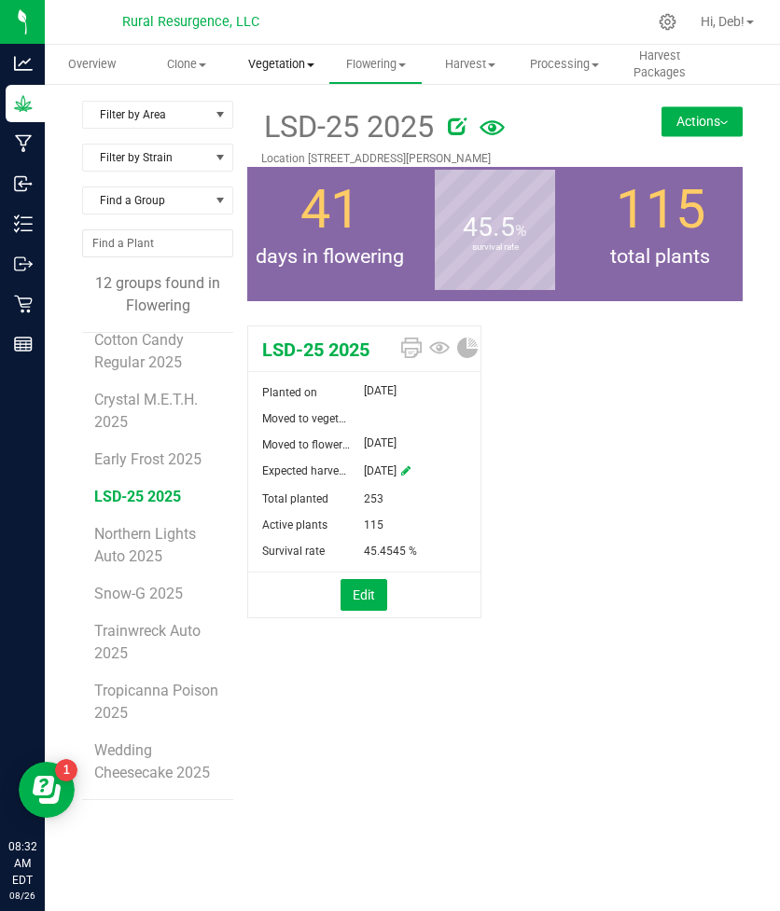
click at [267, 65] on span "Vegetation" at bounding box center [281, 64] width 94 height 17
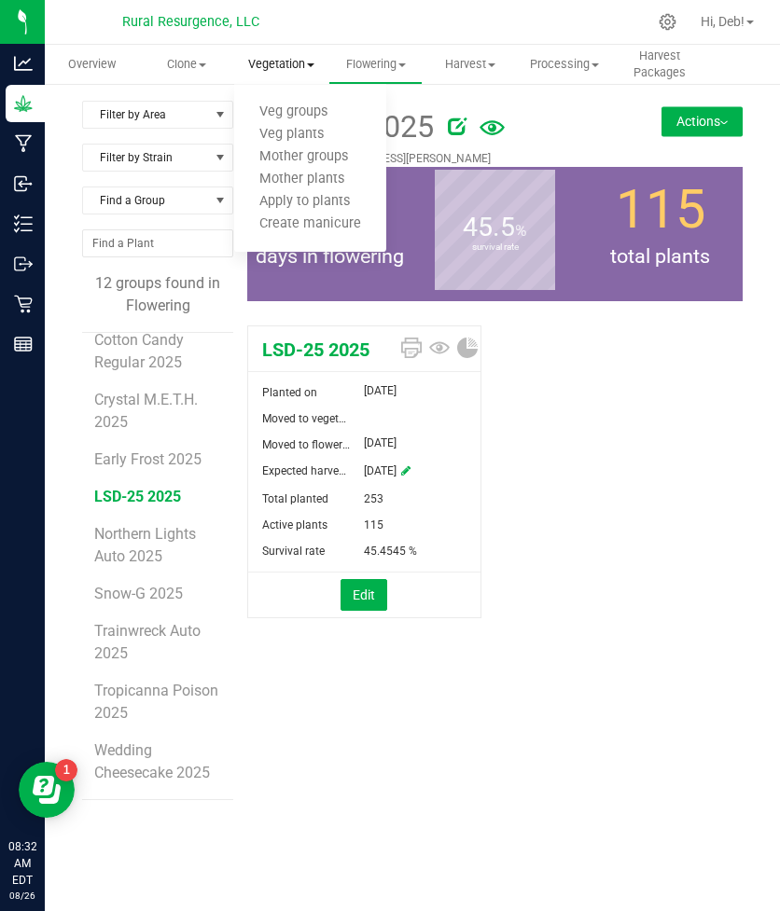
click at [267, 65] on span "Vegetation" at bounding box center [281, 64] width 94 height 17
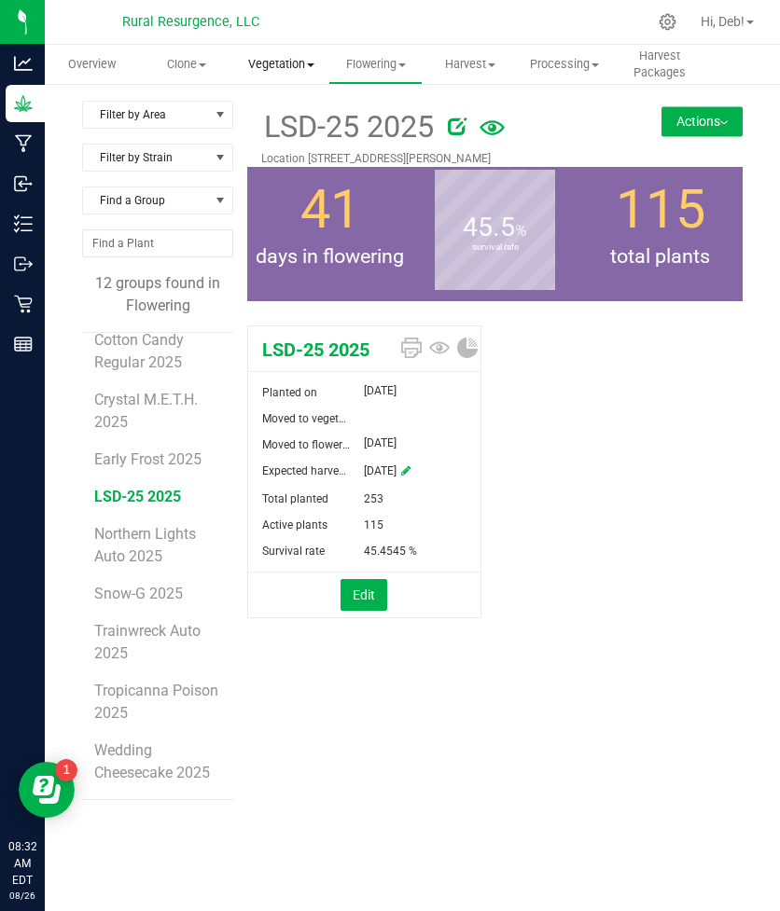
click at [267, 65] on span "Vegetation" at bounding box center [281, 64] width 94 height 17
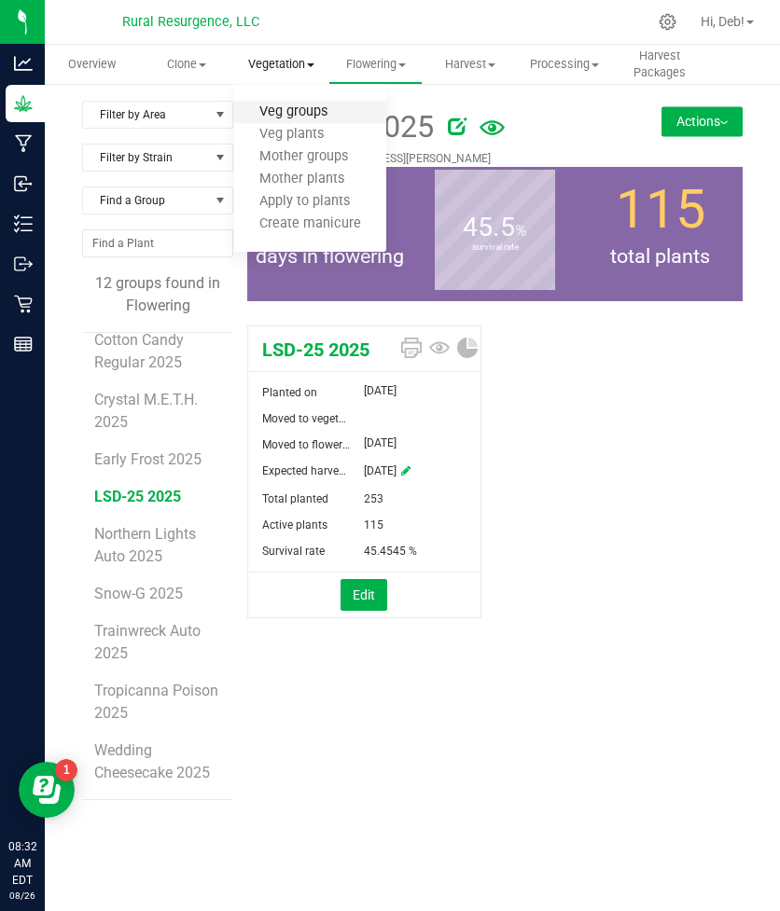
click at [277, 104] on span "Veg groups" at bounding box center [293, 112] width 118 height 16
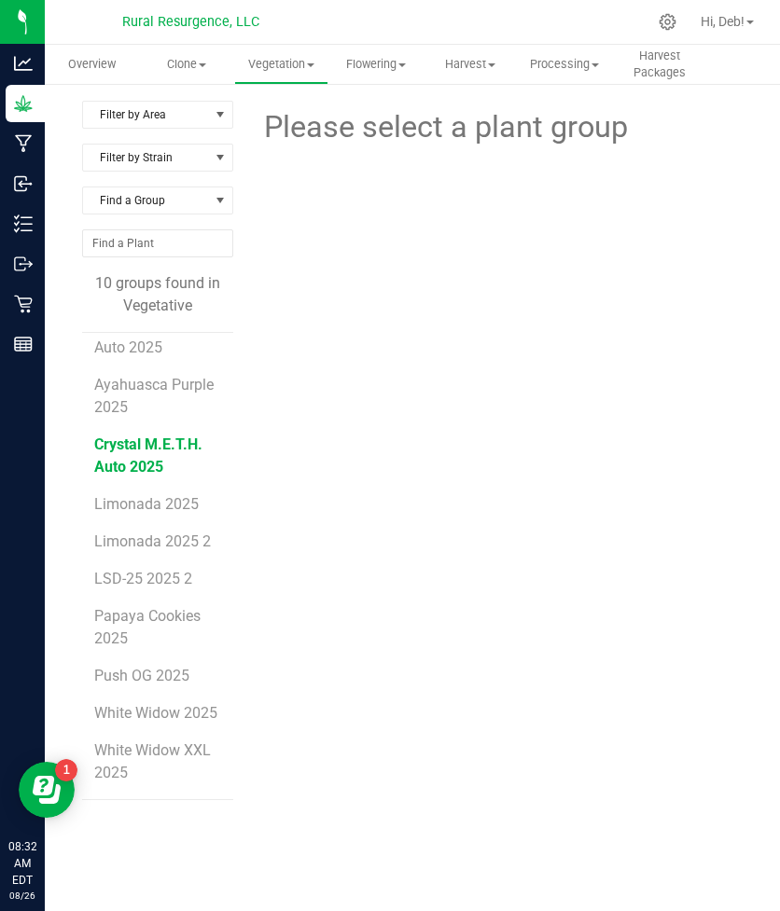
scroll to position [34, 0]
click at [144, 583] on span "LSD-25 2025 2" at bounding box center [143, 579] width 99 height 18
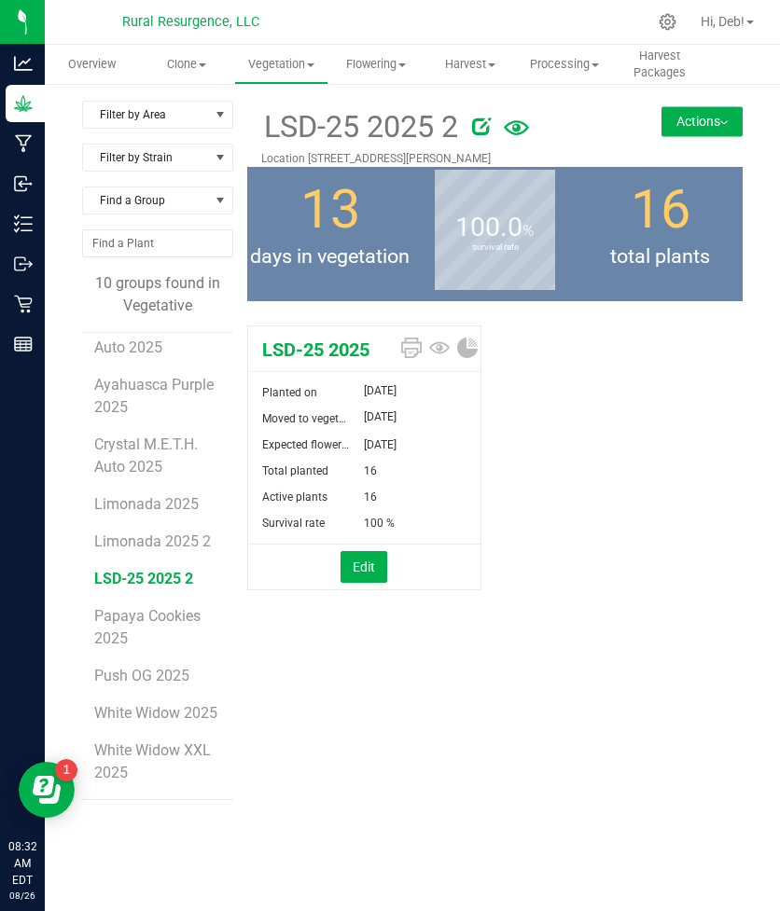
click at [698, 130] on button "Actions" at bounding box center [701, 121] width 81 height 30
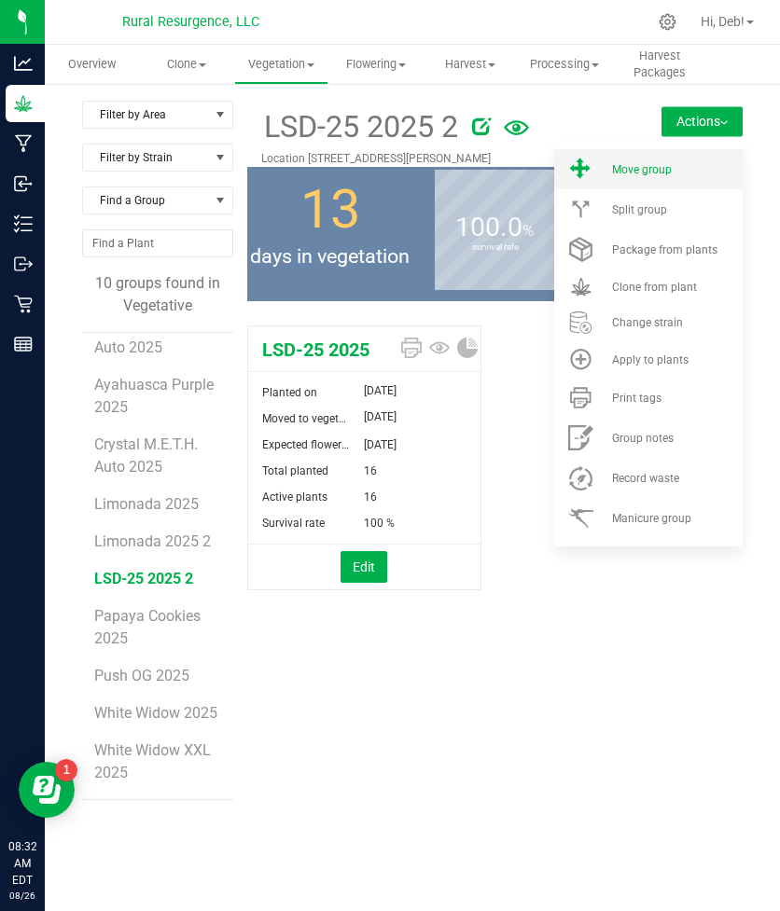
click at [666, 180] on li "Move group" at bounding box center [648, 169] width 188 height 40
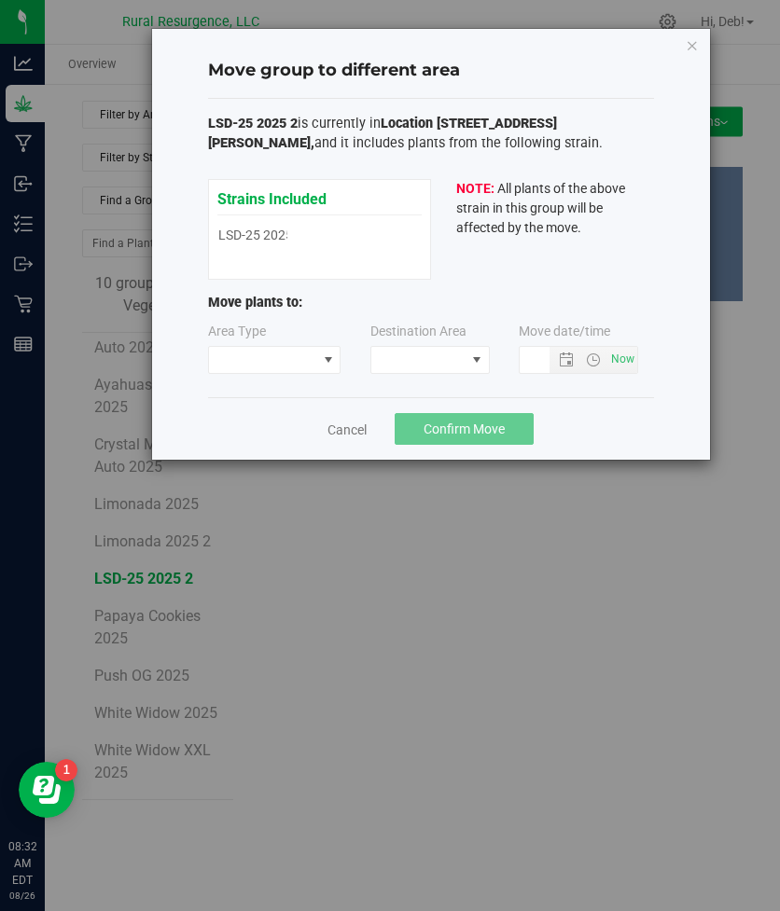
type input "[DATE] 8:32 AM"
click at [301, 361] on span at bounding box center [263, 360] width 108 height 26
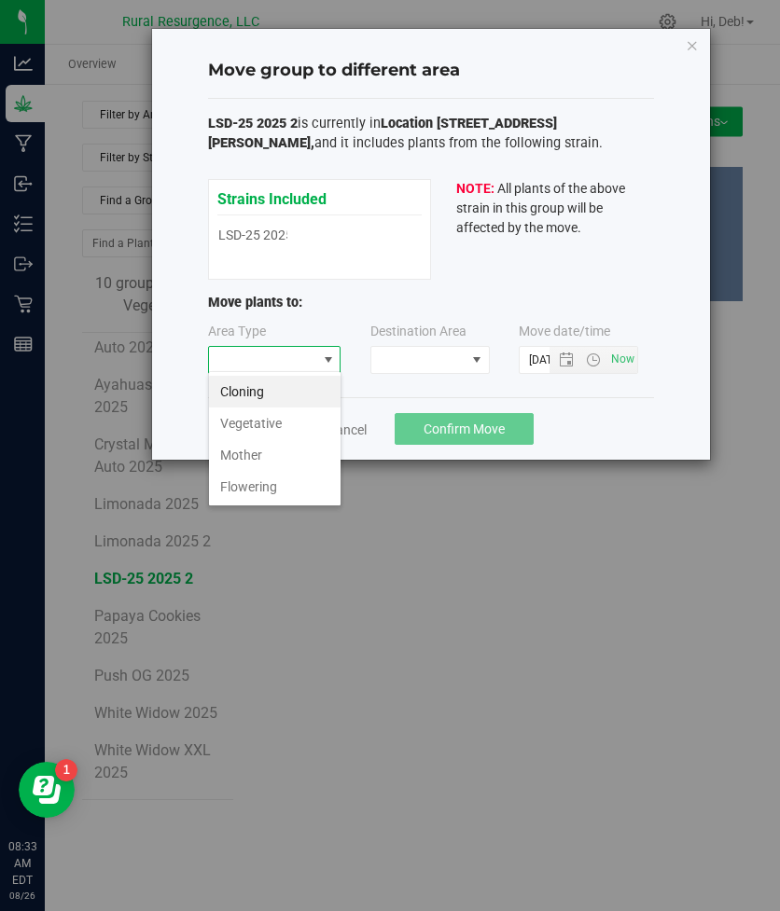
scroll to position [28, 133]
click at [257, 422] on li "Vegetative" at bounding box center [274, 424] width 131 height 32
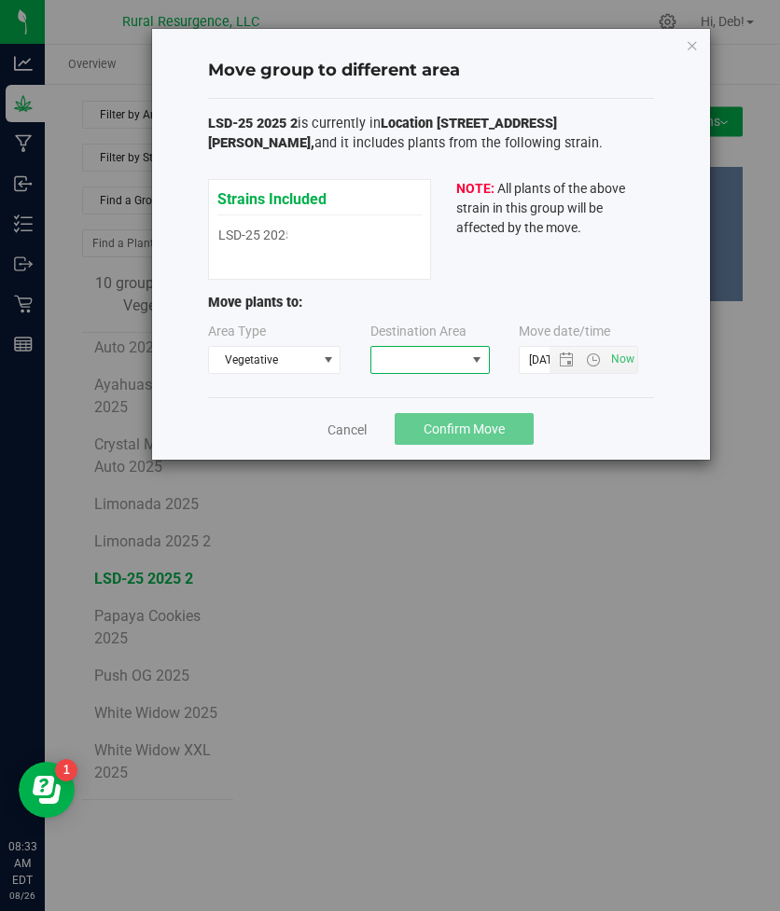
click at [470, 360] on span at bounding box center [476, 359] width 15 height 15
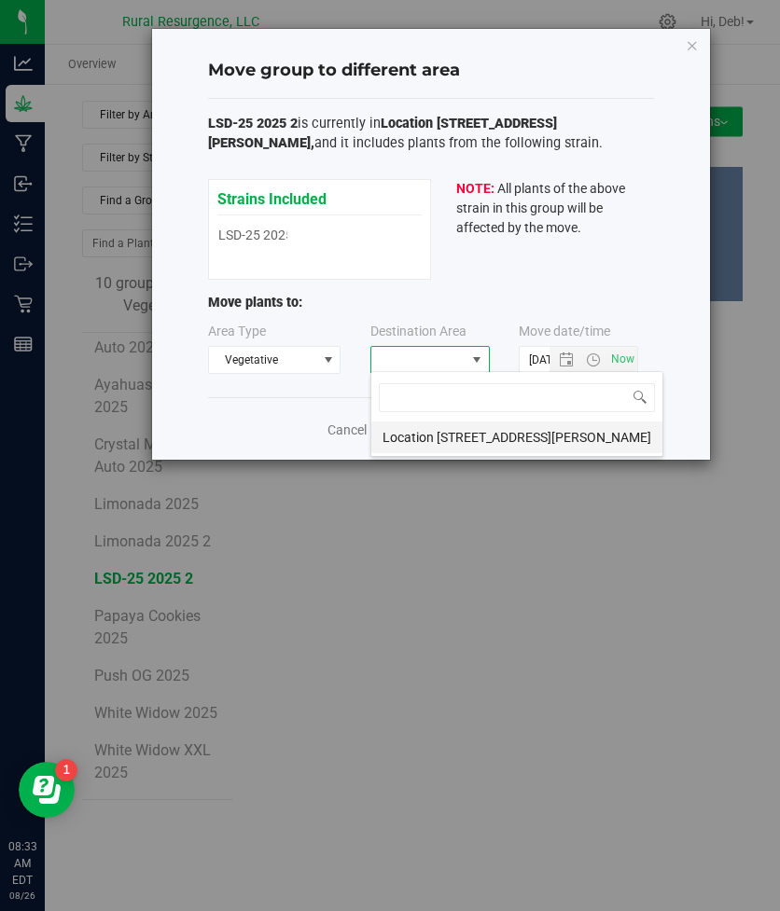
scroll to position [0, 0]
click at [352, 329] on div "Area Type Vegetative" at bounding box center [282, 348] width 148 height 52
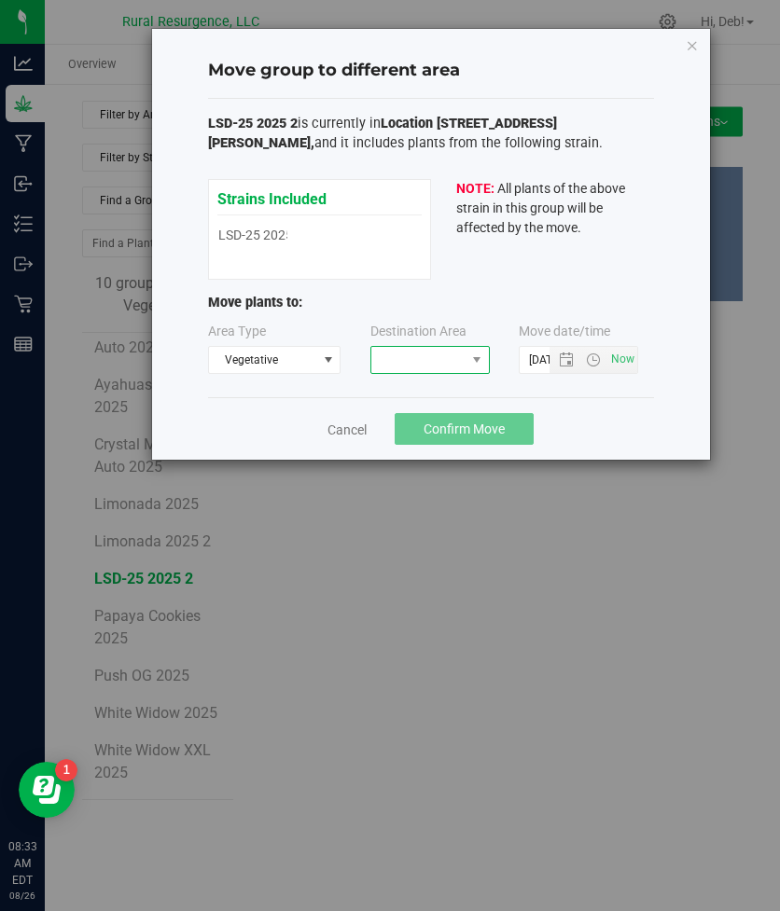
click at [431, 362] on span at bounding box center [418, 360] width 94 height 26
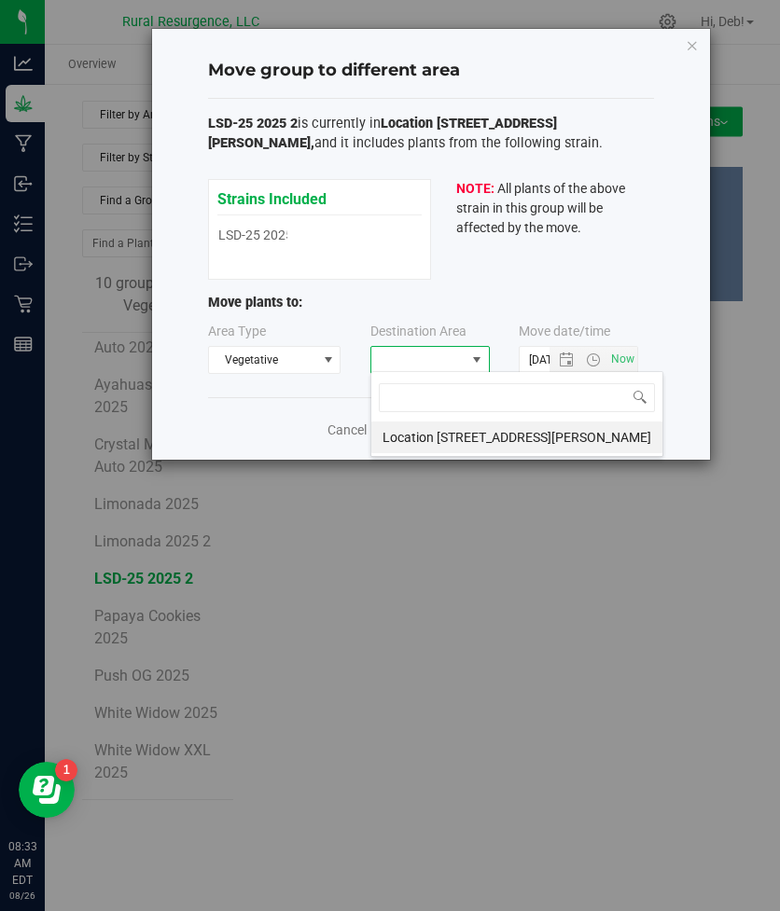
click at [407, 256] on div "Strains Included LSD-25 2025 LSD-25 2025" at bounding box center [319, 229] width 223 height 101
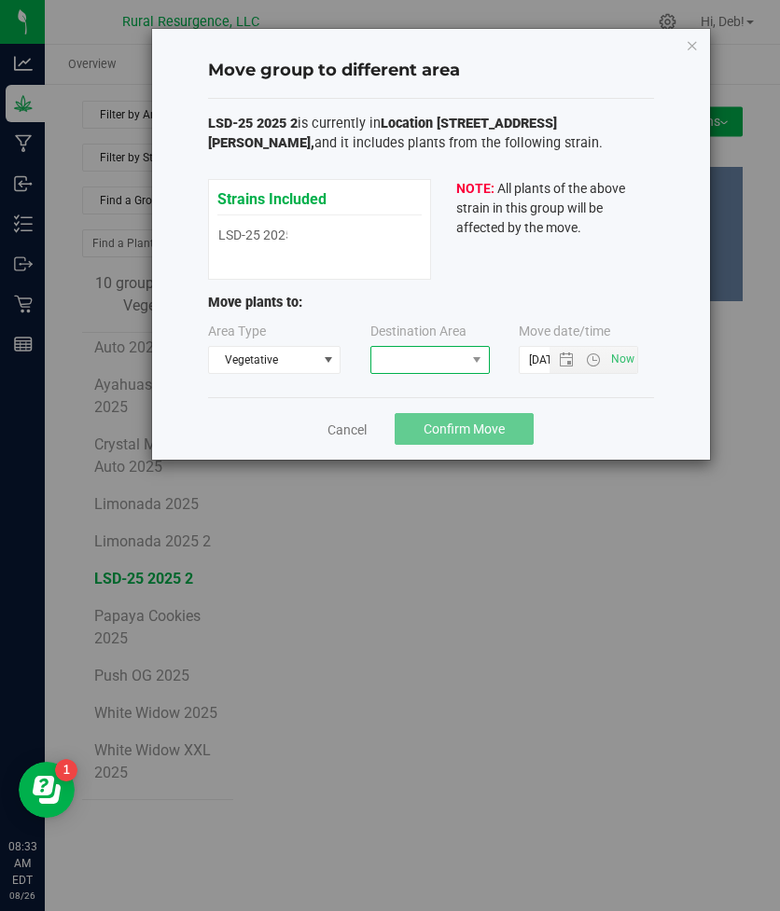
click at [435, 361] on span at bounding box center [418, 360] width 94 height 26
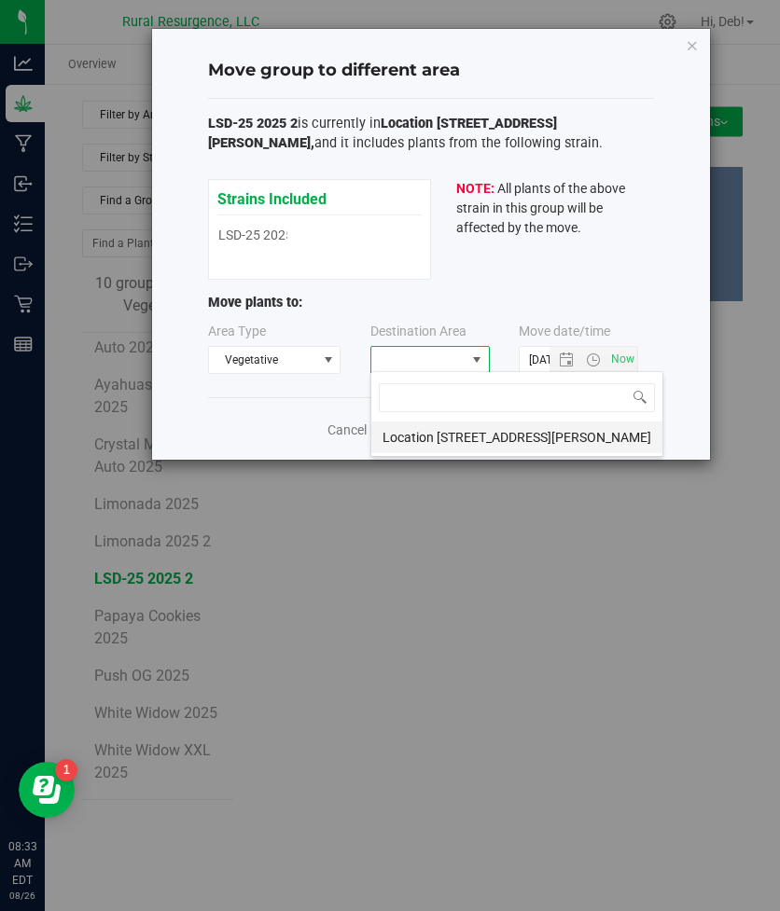
click at [426, 443] on li "Location [STREET_ADDRESS][PERSON_NAME]" at bounding box center [516, 438] width 291 height 32
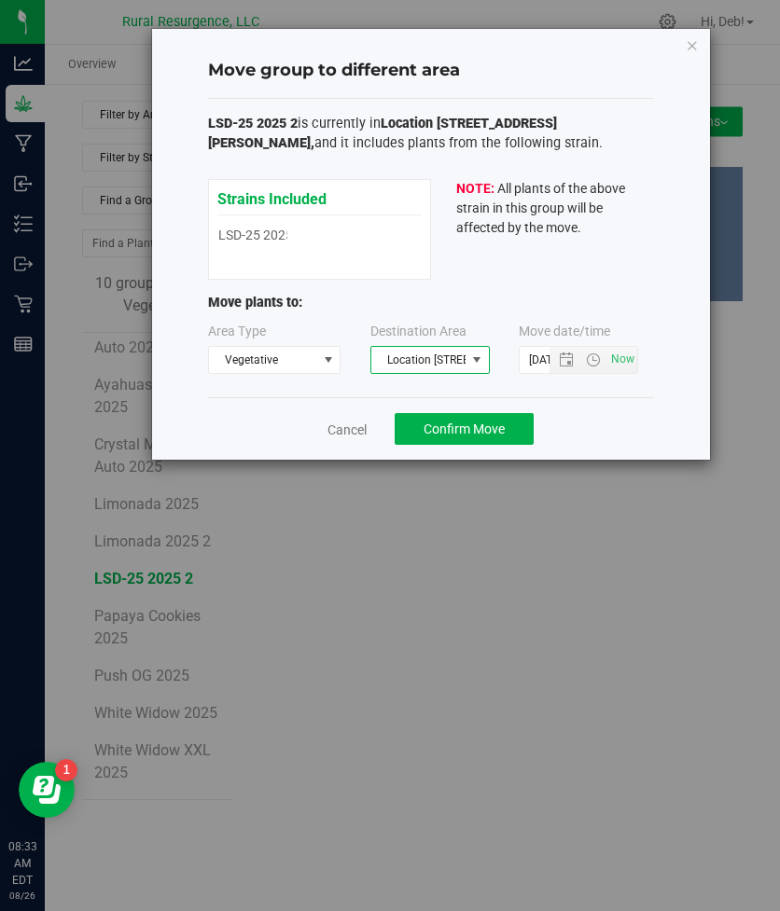
click at [452, 353] on span "Location [STREET_ADDRESS][PERSON_NAME]" at bounding box center [418, 360] width 94 height 26
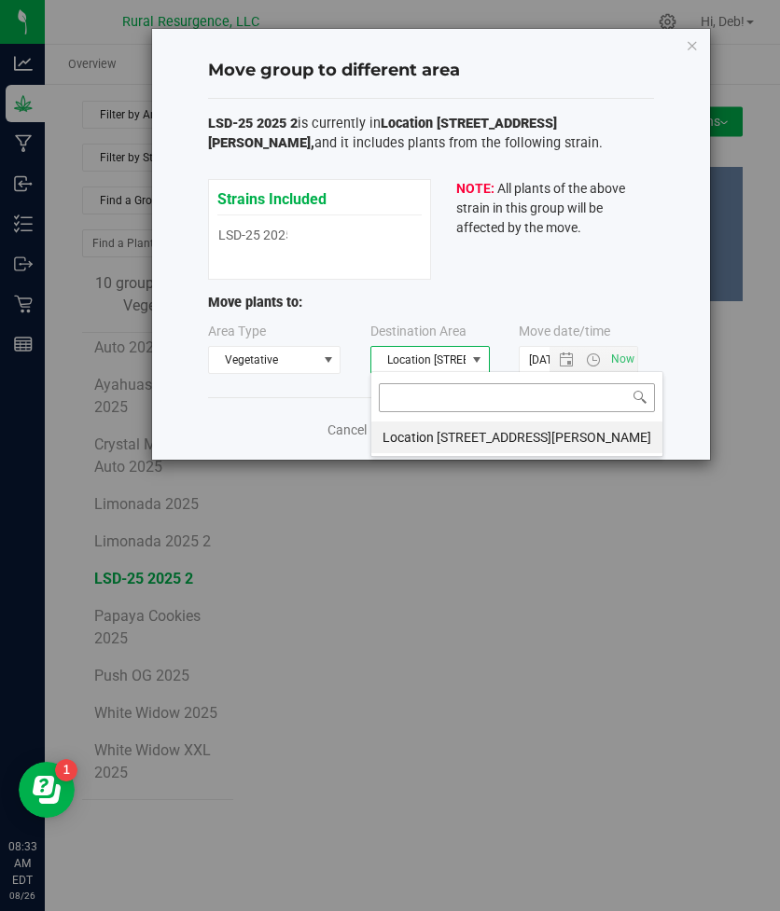
click at [520, 404] on input at bounding box center [517, 397] width 276 height 29
type input "location 6"
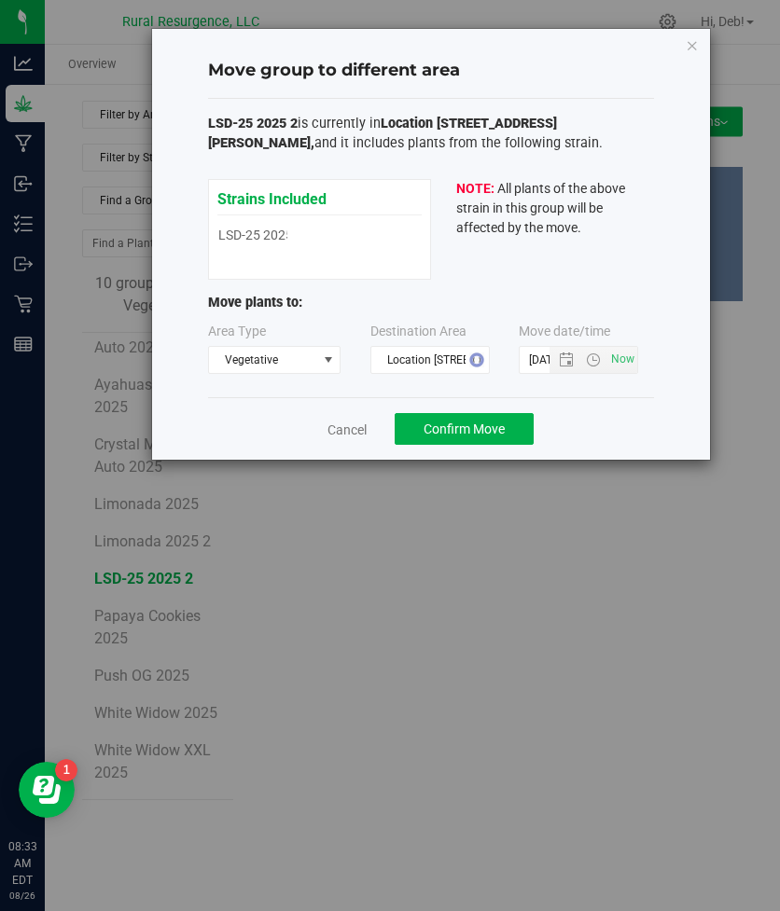
click at [608, 424] on div "Cancel Confirm Move" at bounding box center [431, 428] width 446 height 62
click at [442, 361] on span "Location [STREET_ADDRESS][PERSON_NAME]" at bounding box center [418, 360] width 94 height 26
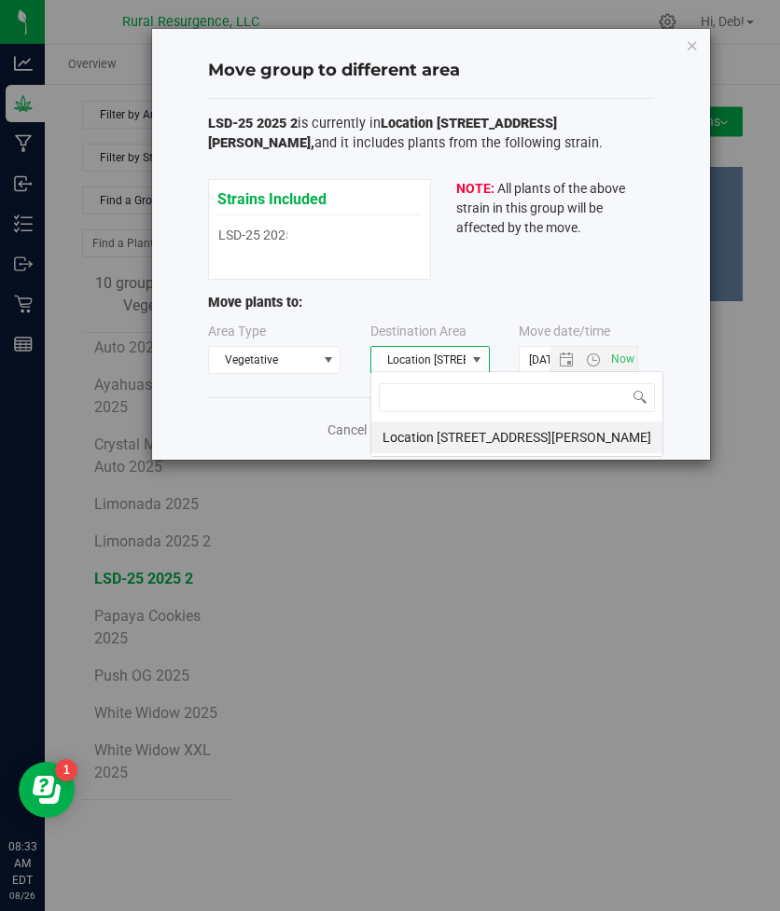
scroll to position [28, 119]
click at [418, 270] on div "Strains Included LSD-25 2025 LSD-25 2025" at bounding box center [319, 229] width 223 height 101
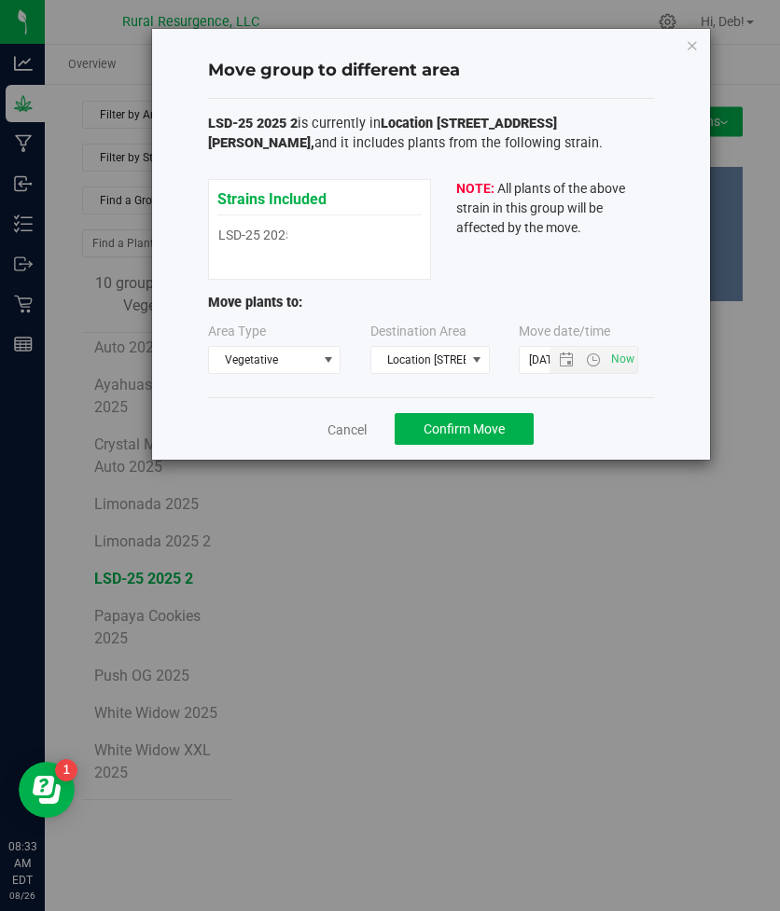
click at [681, 47] on div "Move group to different area LSD-25 2025 2 is currently in Location [STREET_ADD…" at bounding box center [431, 244] width 558 height 431
click at [688, 47] on icon "button" at bounding box center [691, 45] width 13 height 22
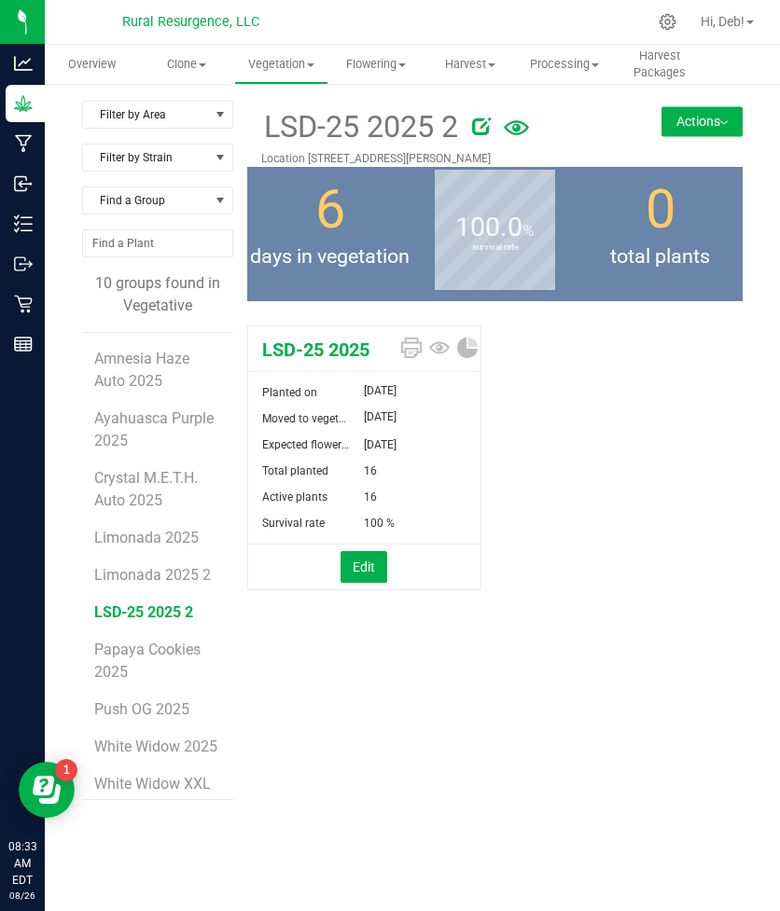
click at [678, 119] on button "Actions" at bounding box center [701, 121] width 81 height 30
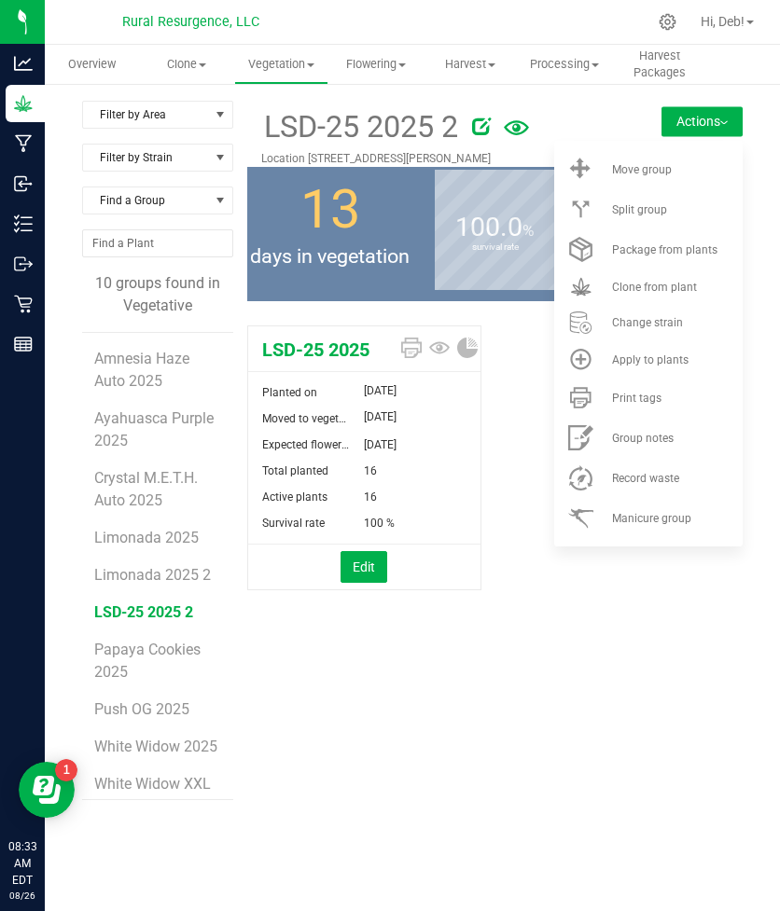
click at [611, 671] on div "LSD-25 2025 2 Location [STREET_ADDRESS][PERSON_NAME] Actions Move group Split g…" at bounding box center [494, 450] width 495 height 699
click at [490, 581] on div "LSD-25 2025 Planted on [DATE] Moved to vegetative [DATE] Expected flower date […" at bounding box center [371, 456] width 248 height 277
click at [500, 670] on div "LSD-25 2025 2 Location [STREET_ADDRESS][PERSON_NAME] Actions Move group Split g…" at bounding box center [494, 450] width 495 height 699
click at [504, 576] on div "LSD-25 2025 Planted on [DATE] Moved to vegetative [DATE] Expected flower date […" at bounding box center [494, 477] width 495 height 319
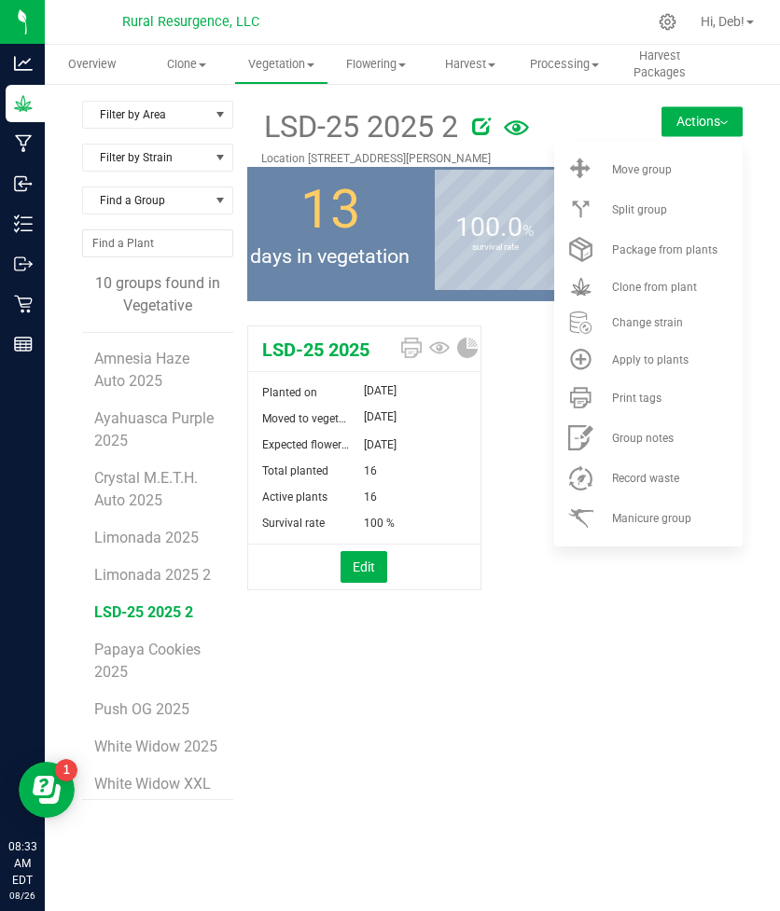
click at [504, 576] on div "LSD-25 2025 Planted on [DATE] Moved to vegetative [DATE] Expected flower date […" at bounding box center [494, 477] width 495 height 319
click at [516, 459] on div "LSD-25 2025 Planted on [DATE] Moved to vegetative [DATE] Expected flower date […" at bounding box center [494, 477] width 495 height 319
drag, startPoint x: 352, startPoint y: 21, endPoint x: 363, endPoint y: 20, distance: 10.4
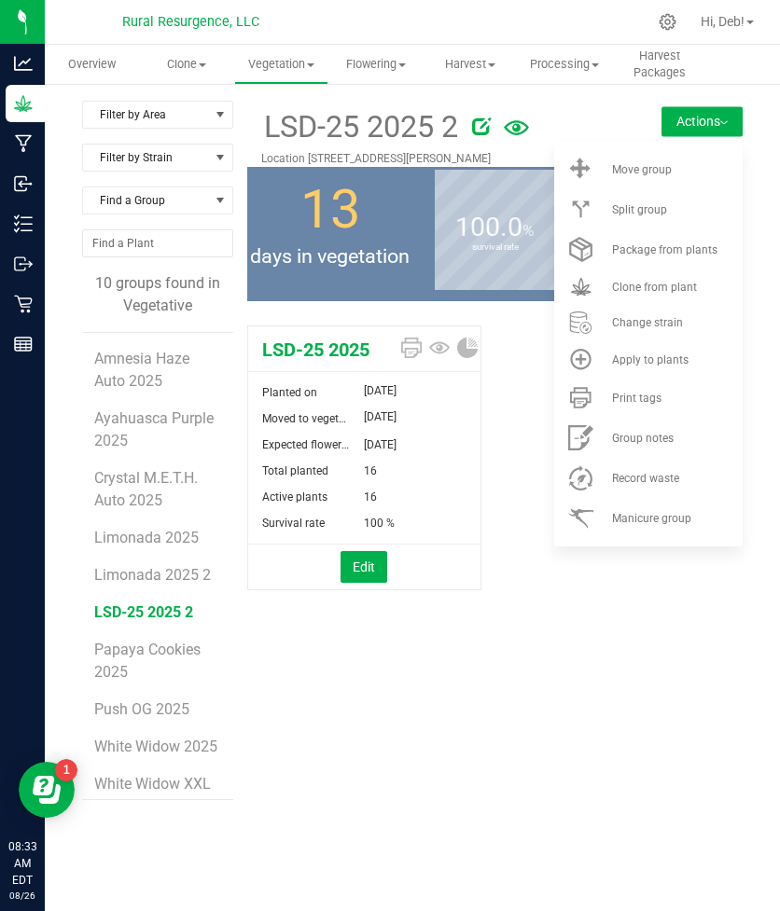
click at [352, 21] on div at bounding box center [490, 22] width 312 height 36
drag, startPoint x: 639, startPoint y: 148, endPoint x: 655, endPoint y: 148, distance: 15.9
click at [652, 148] on ul "Move group Split group Package from plants Clone from plant" at bounding box center [648, 344] width 188 height 406
click at [693, 128] on button "Actions" at bounding box center [701, 121] width 81 height 30
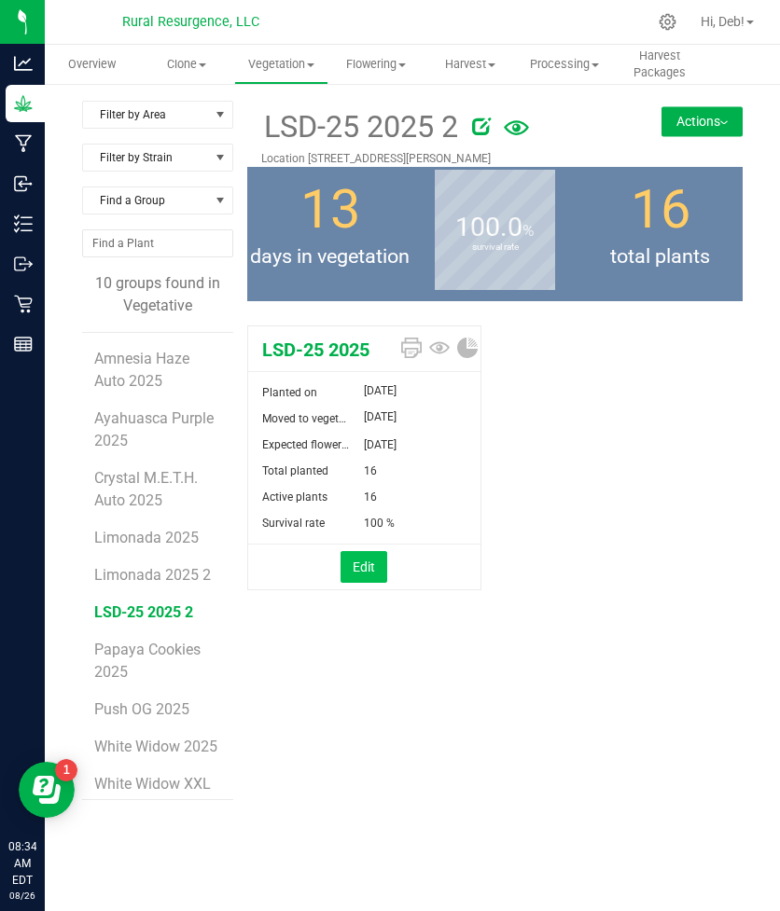
click at [364, 573] on button "Edit" at bounding box center [363, 567] width 47 height 32
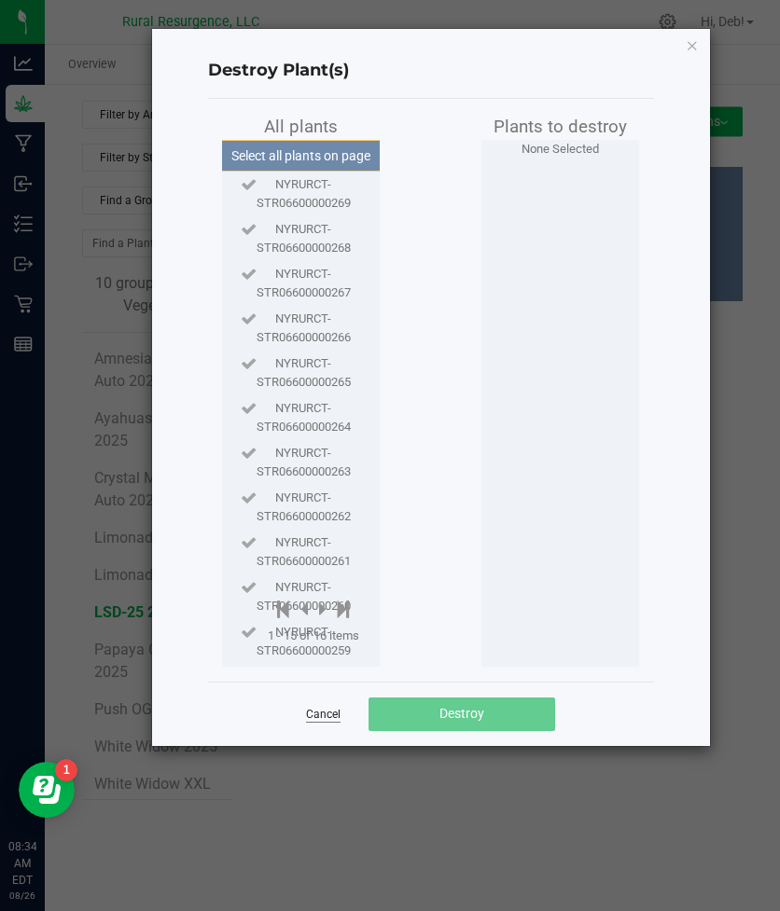
click at [329, 712] on link "Cancel" at bounding box center [323, 715] width 35 height 16
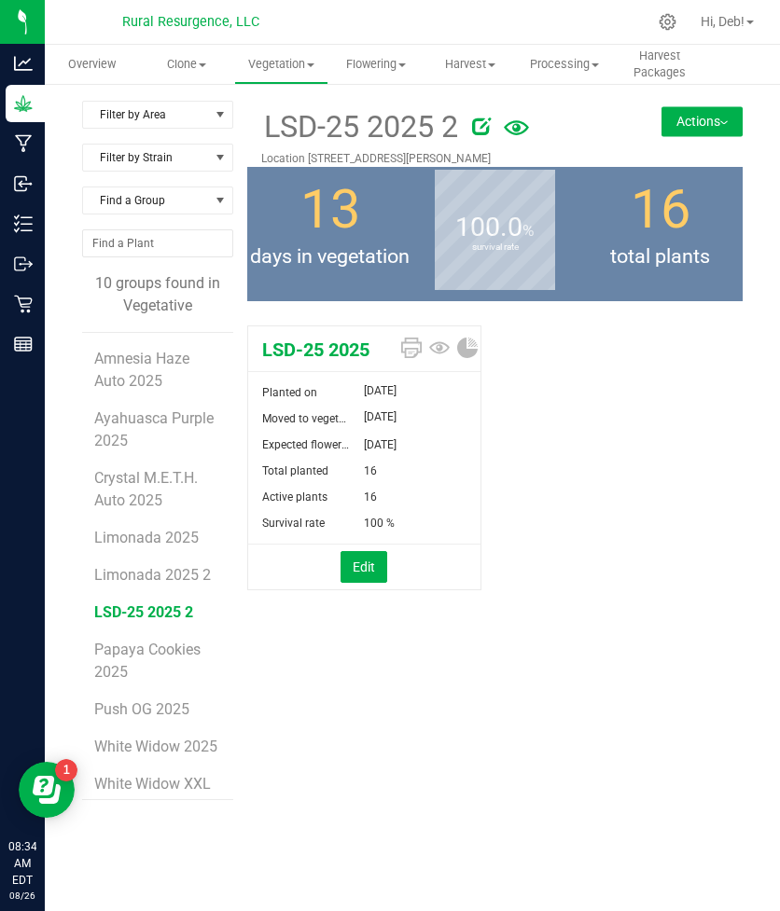
click at [686, 124] on button "Actions" at bounding box center [701, 121] width 81 height 30
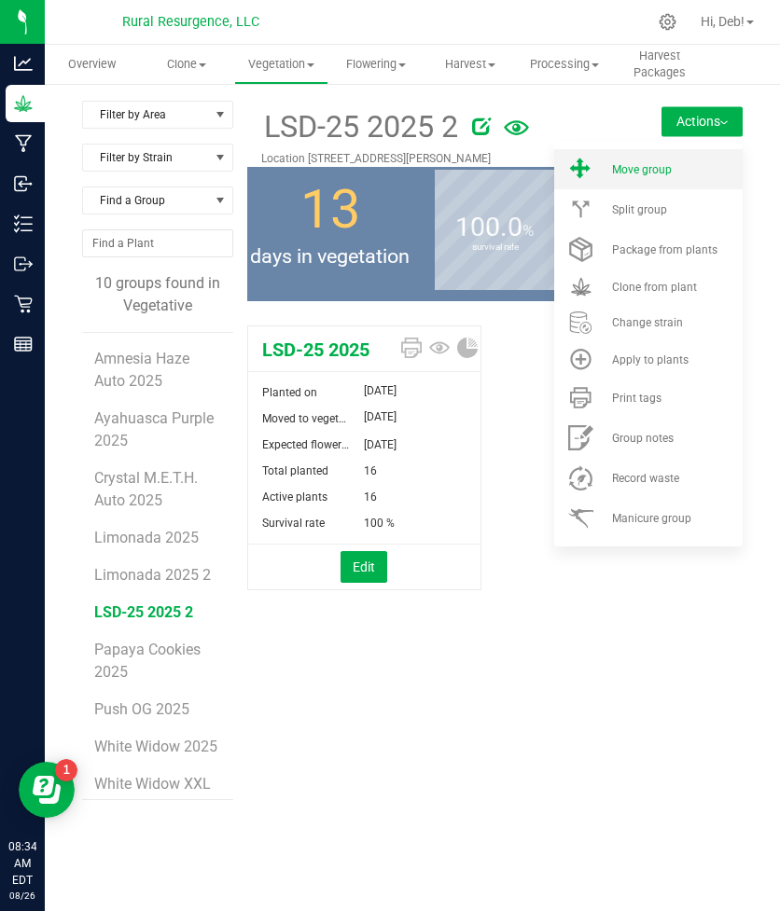
click at [660, 164] on span "Move group" at bounding box center [642, 169] width 60 height 13
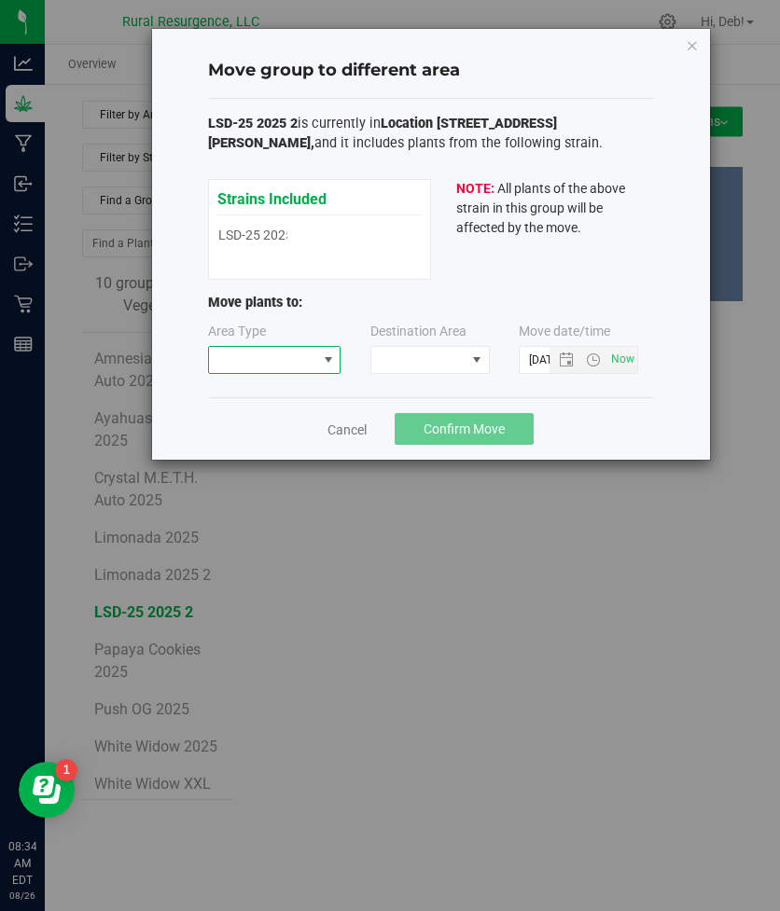
click at [287, 362] on span at bounding box center [263, 360] width 108 height 26
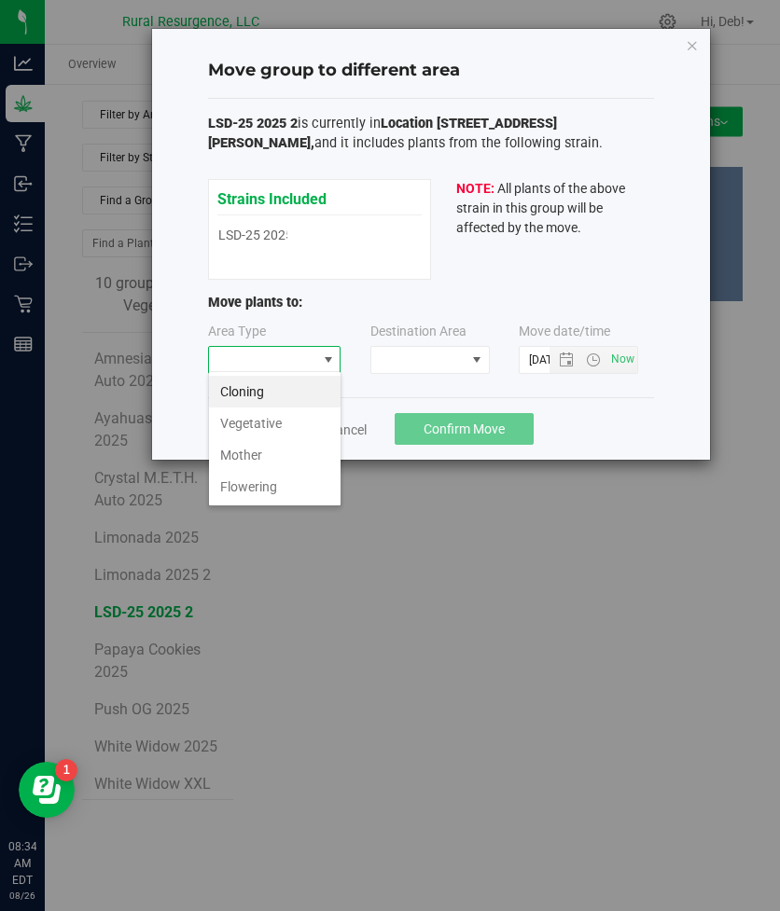
scroll to position [28, 133]
click at [252, 484] on li "Flowering" at bounding box center [274, 487] width 131 height 32
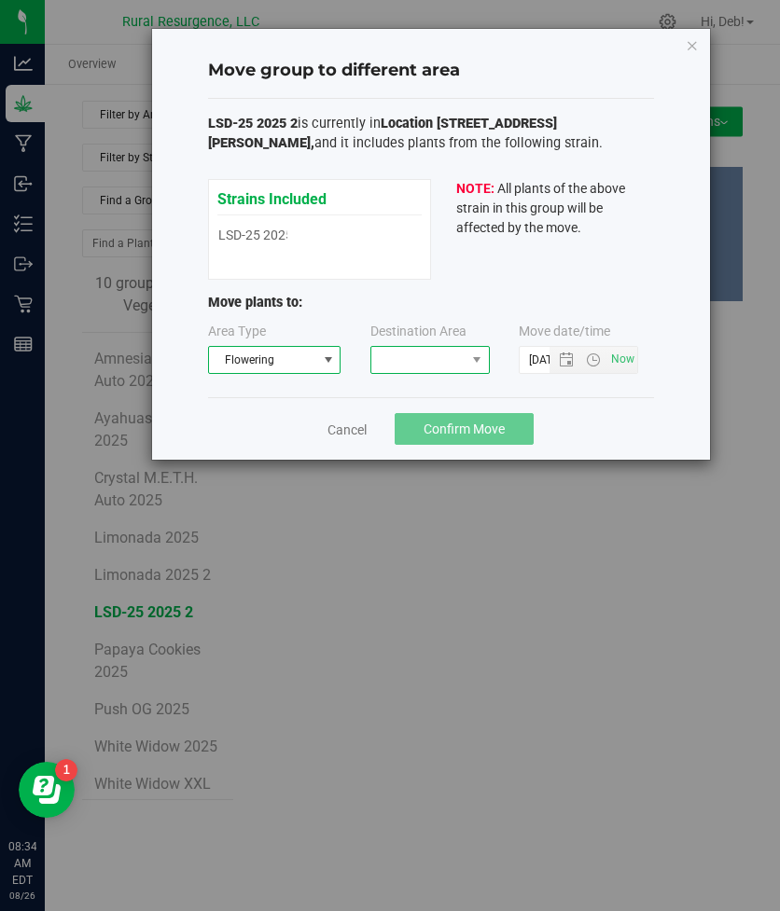
click at [449, 356] on span at bounding box center [418, 360] width 94 height 26
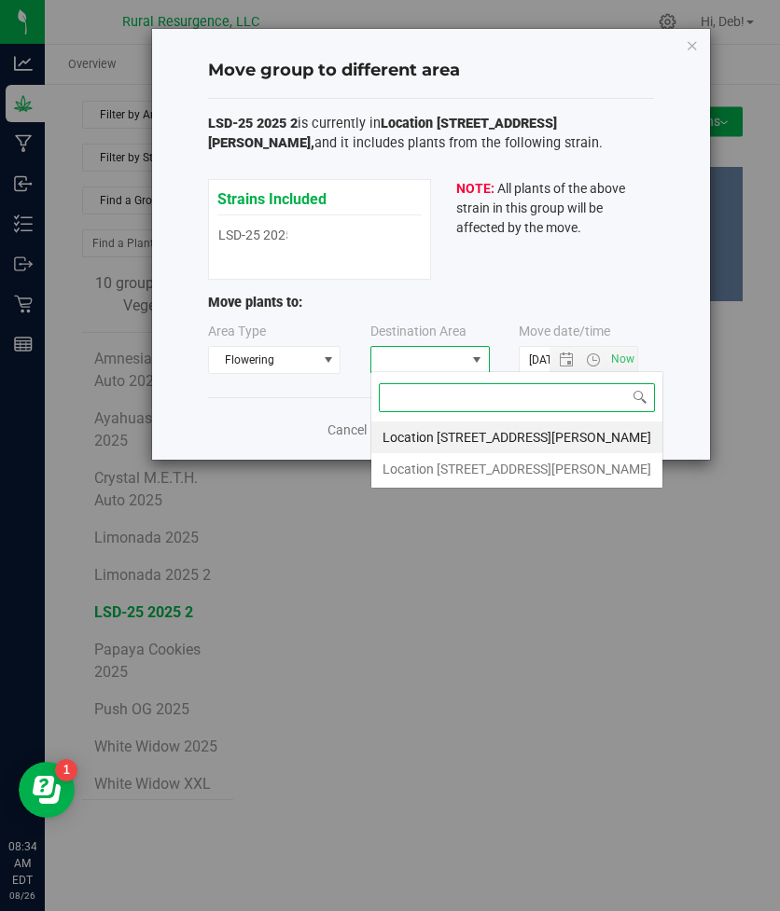
scroll to position [28, 119]
click at [435, 468] on li "Location [STREET_ADDRESS][PERSON_NAME]" at bounding box center [516, 469] width 291 height 32
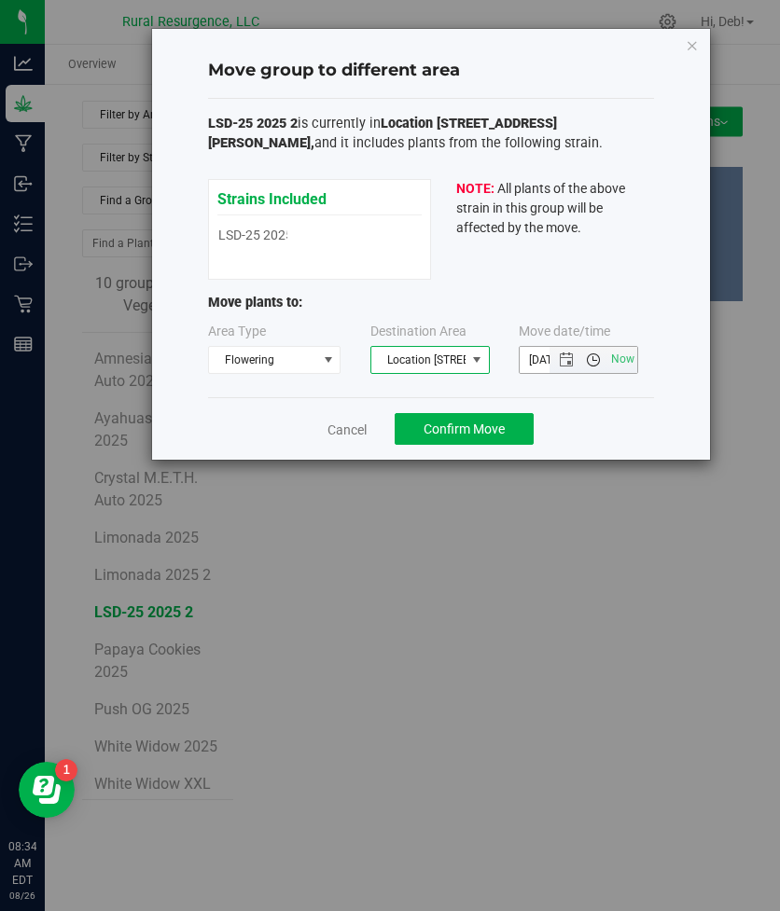
click at [578, 356] on span "Open the time view" at bounding box center [593, 359] width 32 height 15
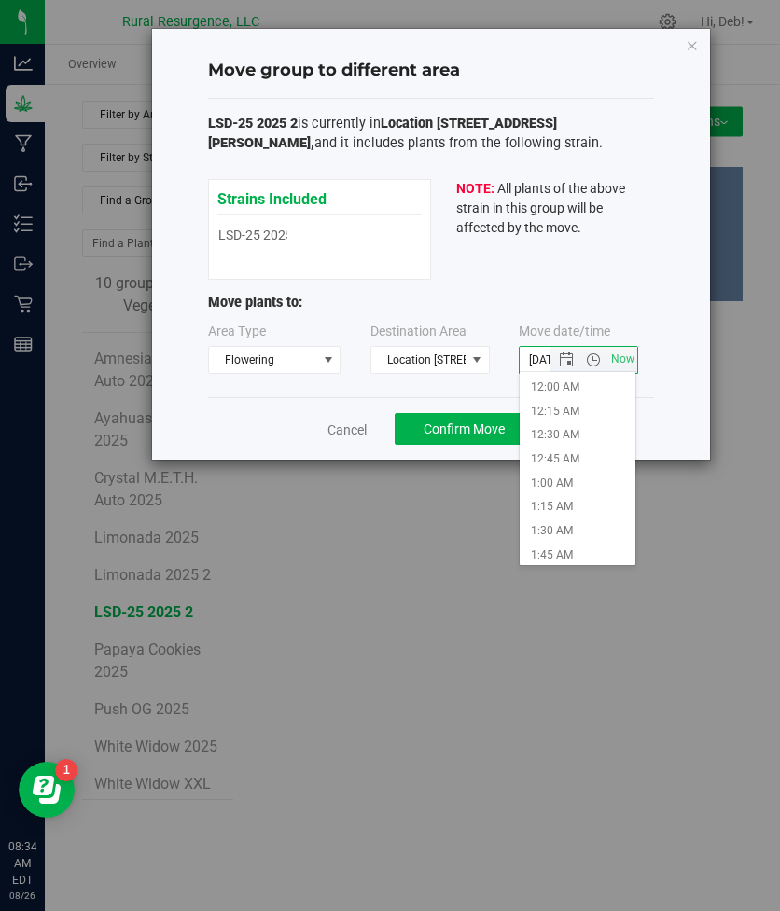
click at [543, 354] on input "[DATE] 8:34 AM" at bounding box center [577, 360] width 117 height 26
click at [560, 357] on span "Open the date view" at bounding box center [566, 359] width 15 height 15
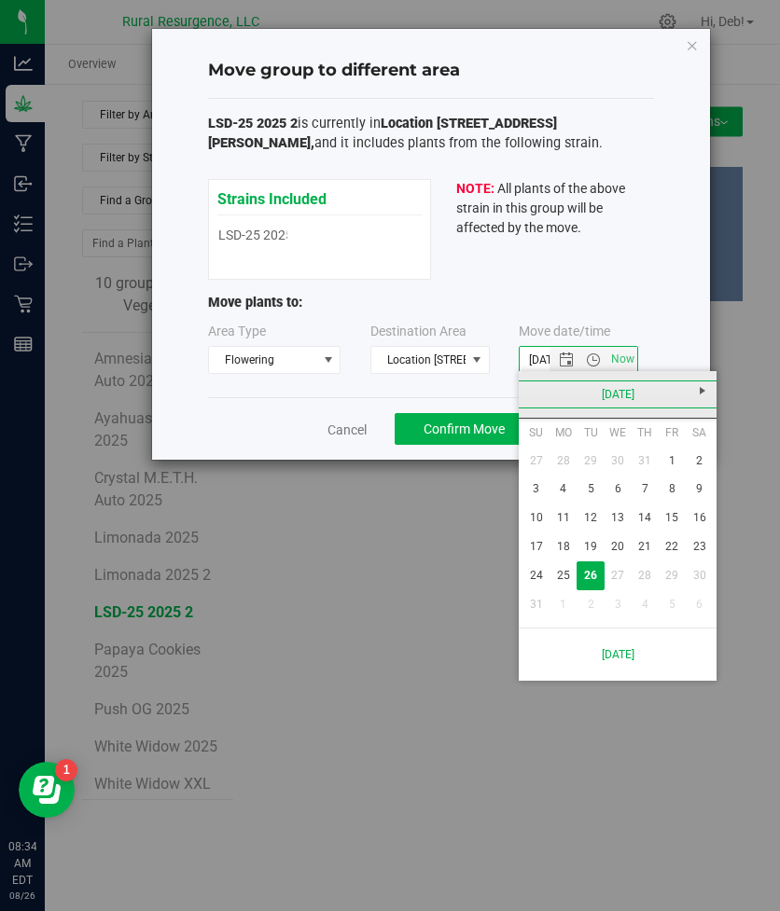
click at [535, 396] on link "[DATE]" at bounding box center [618, 394] width 200 height 29
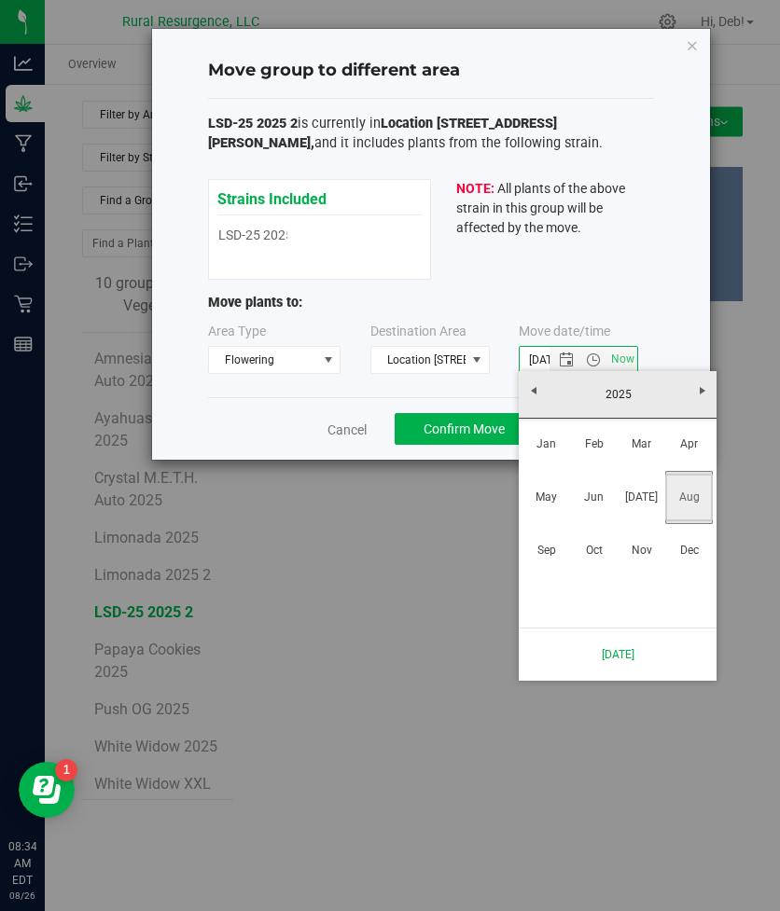
click at [666, 501] on link "Aug" at bounding box center [689, 498] width 48 height 48
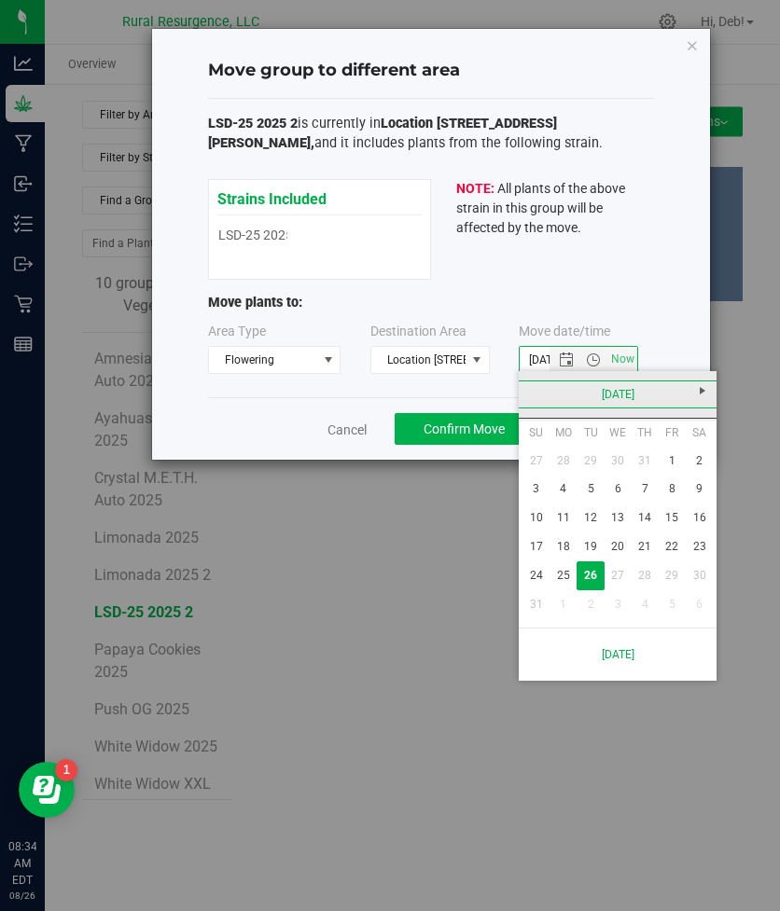
click at [536, 391] on link "[DATE]" at bounding box center [618, 394] width 200 height 29
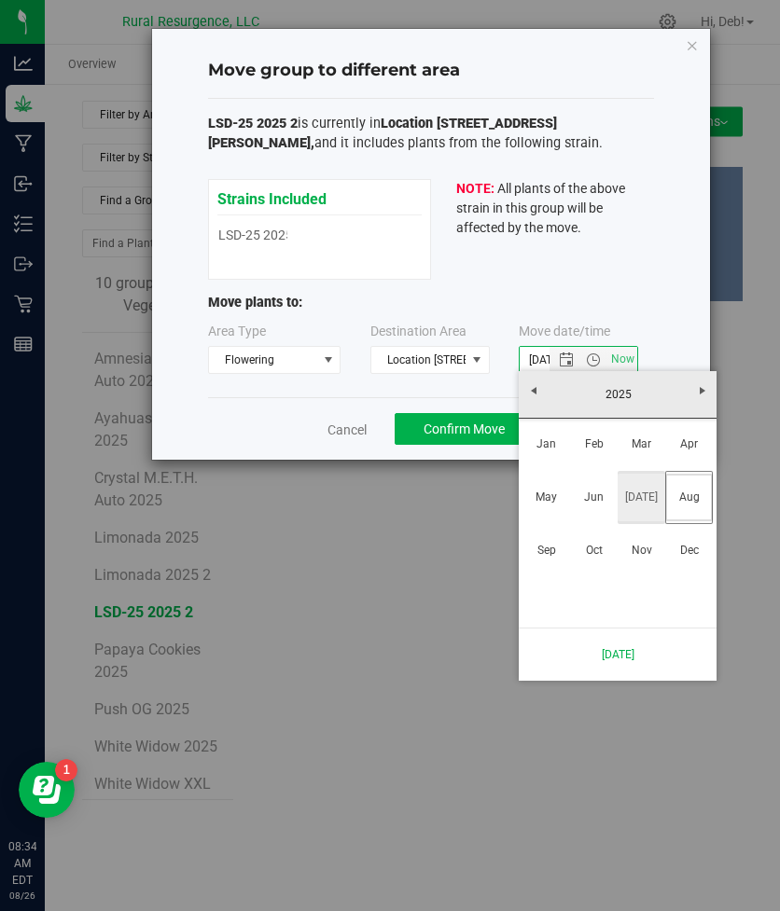
click at [629, 496] on link "[DATE]" at bounding box center [641, 498] width 48 height 48
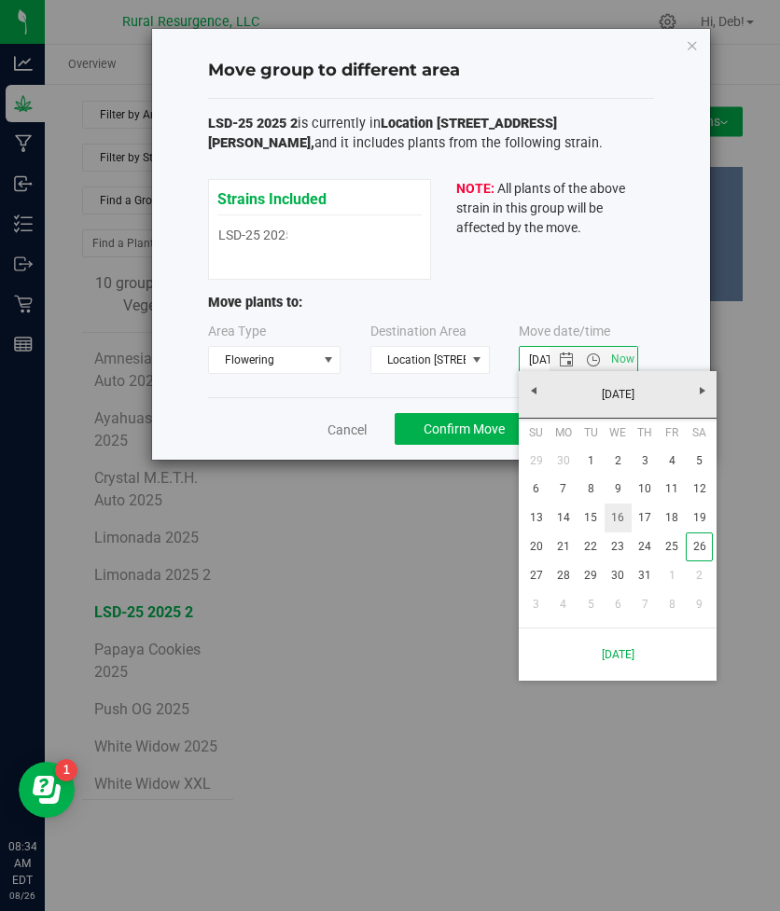
click at [616, 520] on link "16" at bounding box center [617, 518] width 27 height 29
type input "[DATE] 8:34 AM"
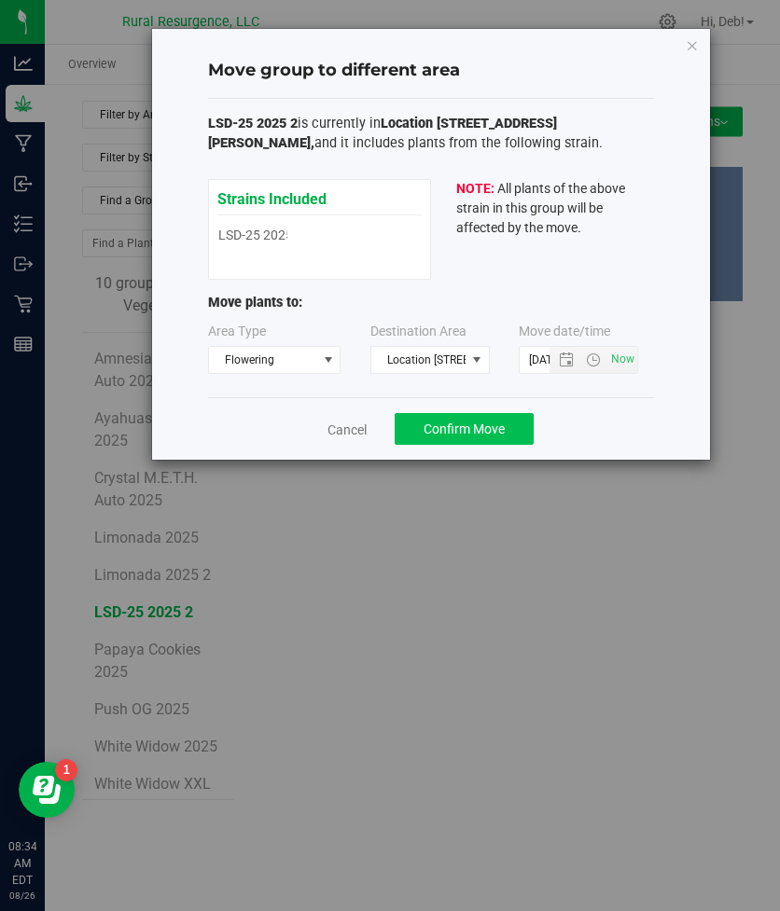
click at [496, 425] on span "Confirm Move" at bounding box center [463, 429] width 81 height 15
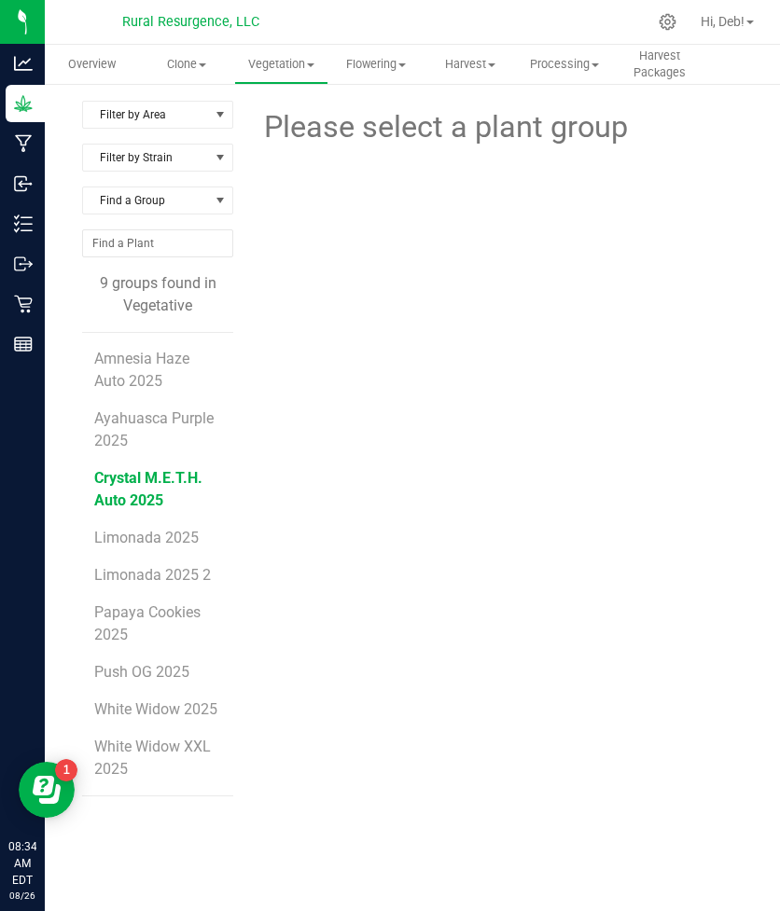
click at [135, 479] on span "Crystal M.E.T.H. Auto 2025" at bounding box center [148, 489] width 108 height 40
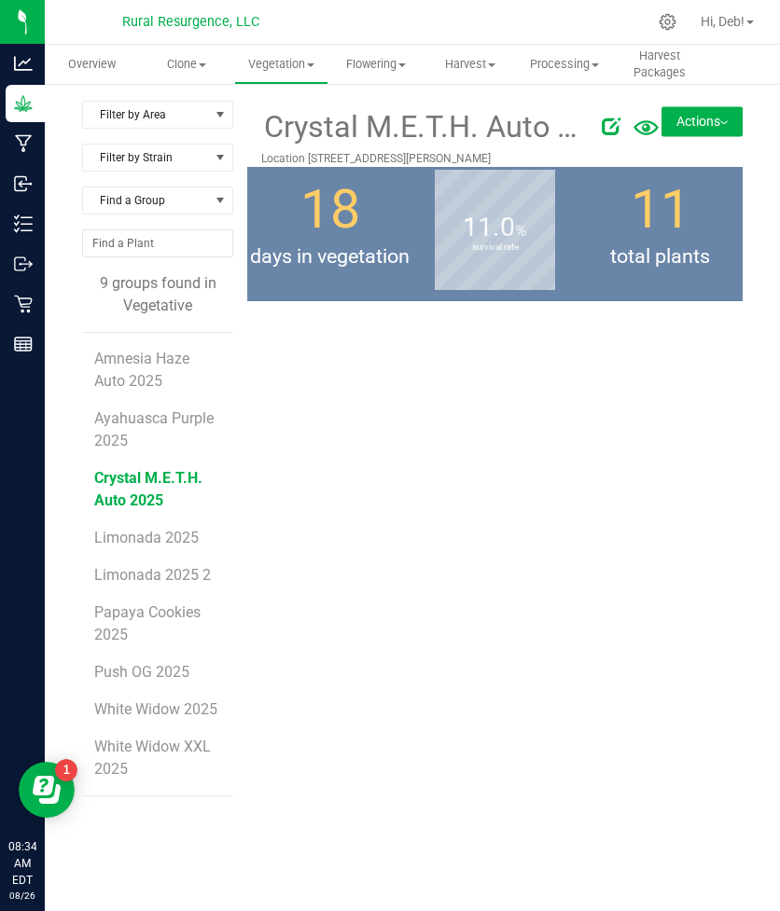
click at [726, 127] on button "Actions" at bounding box center [701, 121] width 81 height 30
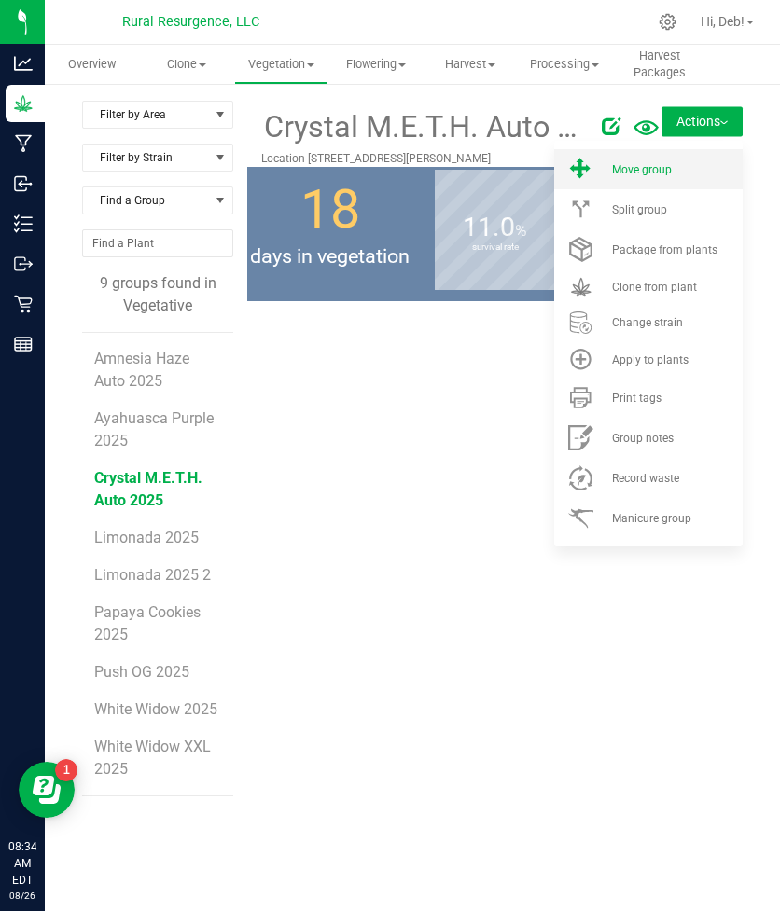
click at [675, 160] on li "Move group" at bounding box center [648, 169] width 188 height 40
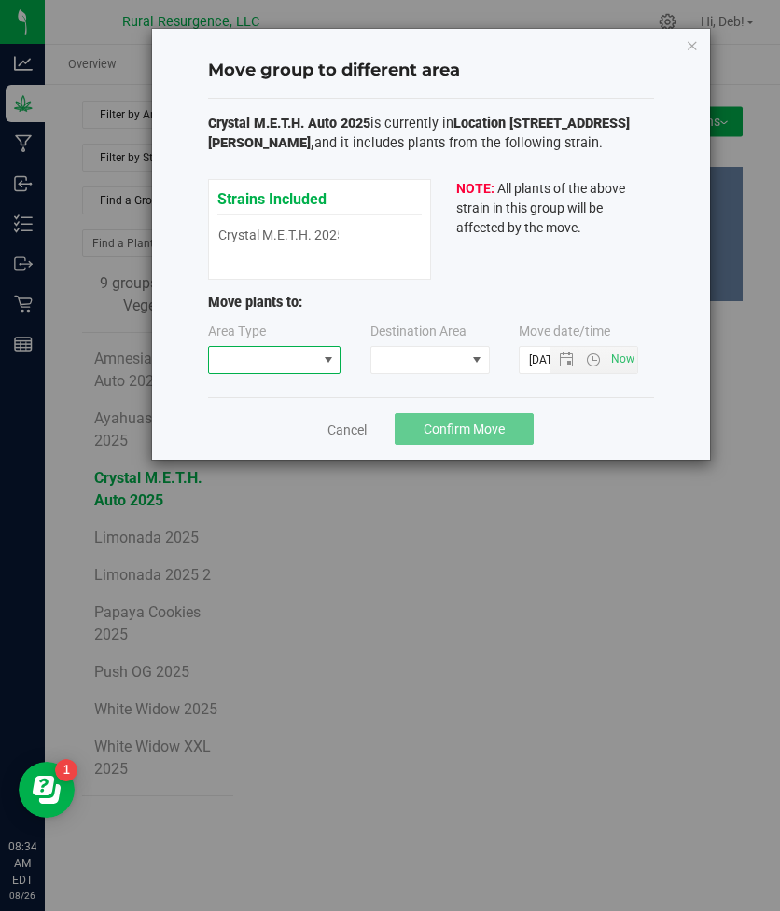
click at [304, 360] on span at bounding box center [263, 360] width 108 height 26
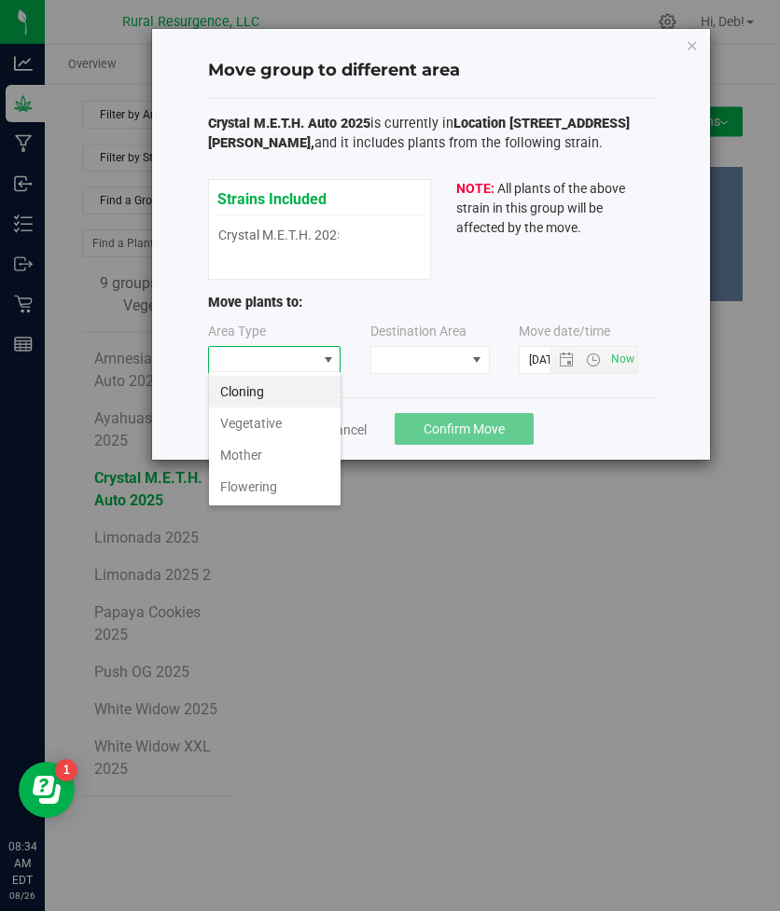
scroll to position [28, 133]
click at [253, 484] on li "Flowering" at bounding box center [274, 487] width 131 height 32
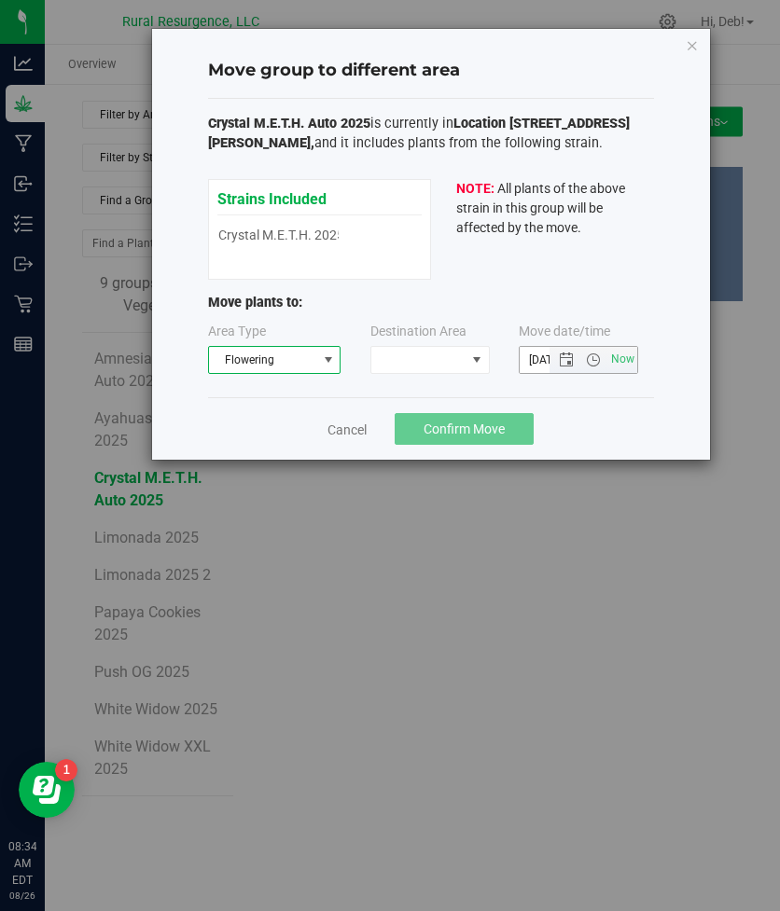
click at [546, 363] on input "[DATE] 8:34 AM" at bounding box center [550, 360] width 62 height 26
click at [562, 358] on span "Open the date view" at bounding box center [566, 359] width 15 height 15
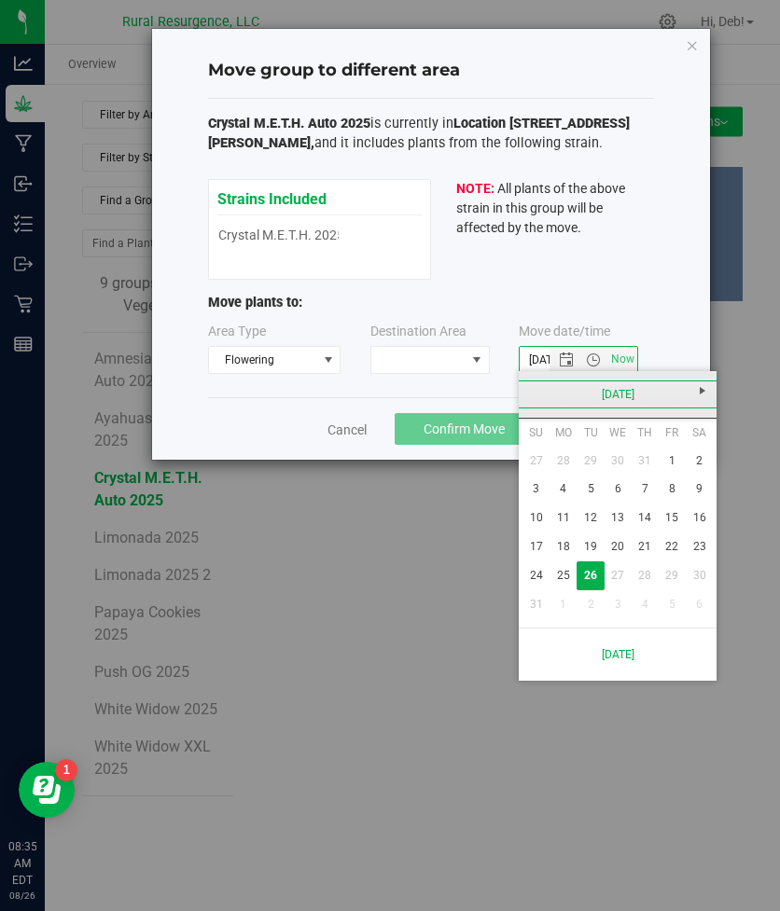
click at [537, 386] on link "[DATE]" at bounding box center [618, 394] width 200 height 29
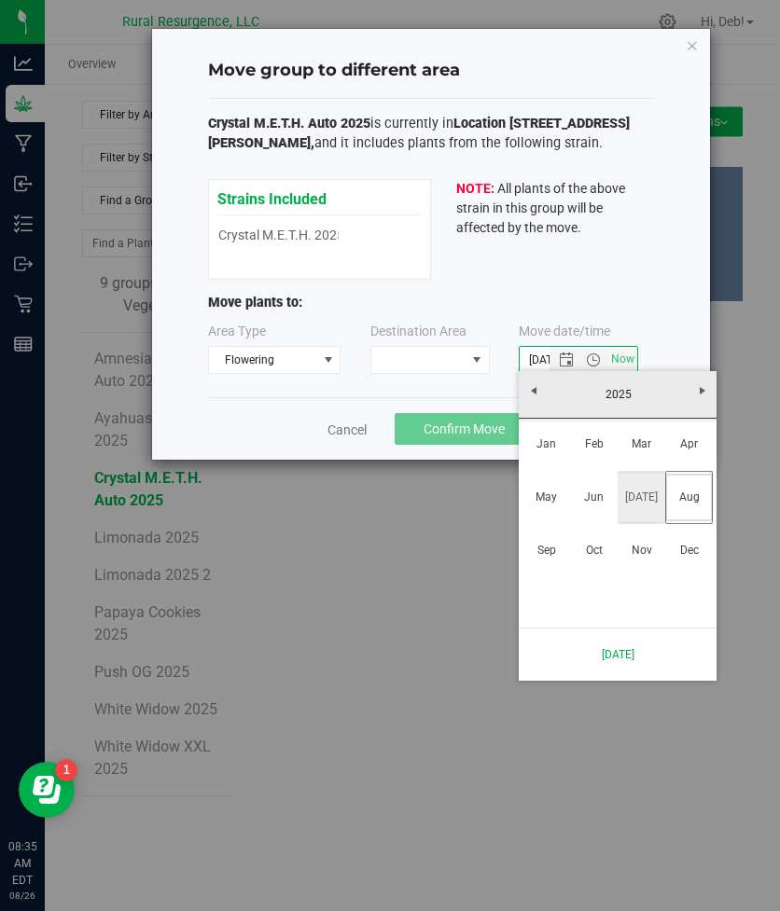
click at [634, 504] on link "[DATE]" at bounding box center [641, 498] width 48 height 48
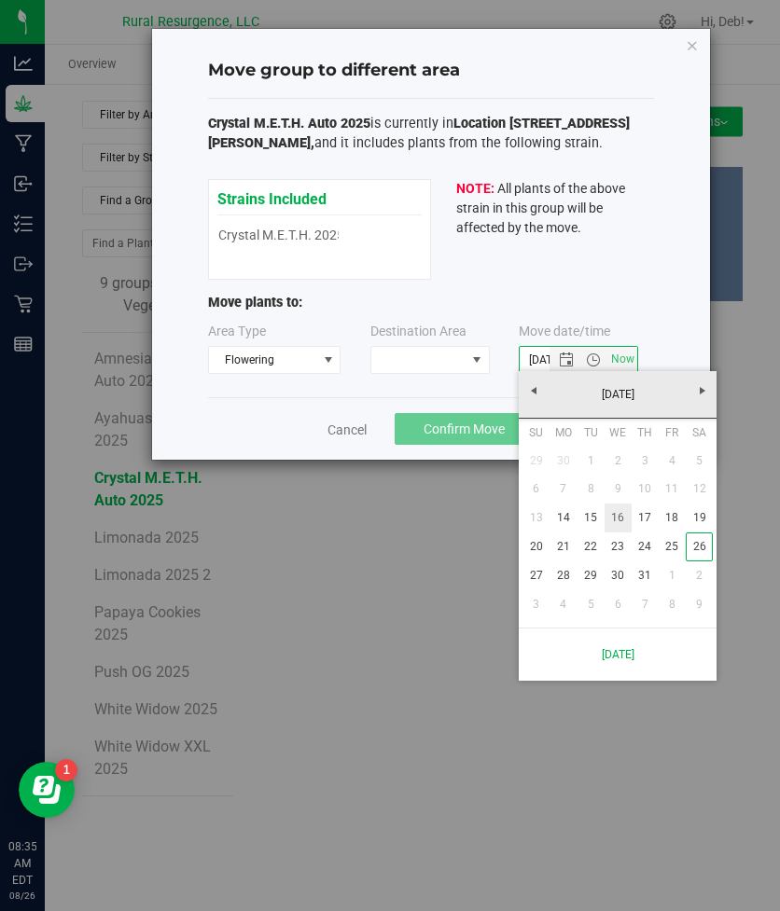
click at [618, 524] on link "16" at bounding box center [617, 518] width 27 height 29
type input "[DATE] 8:34 AM"
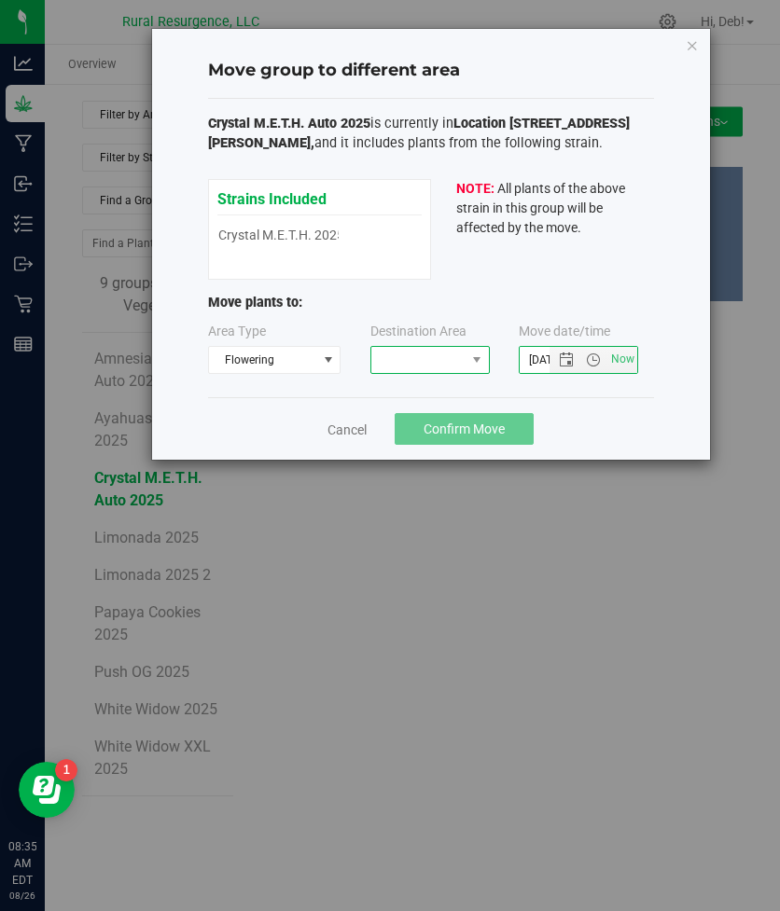
click at [436, 352] on span at bounding box center [418, 360] width 94 height 26
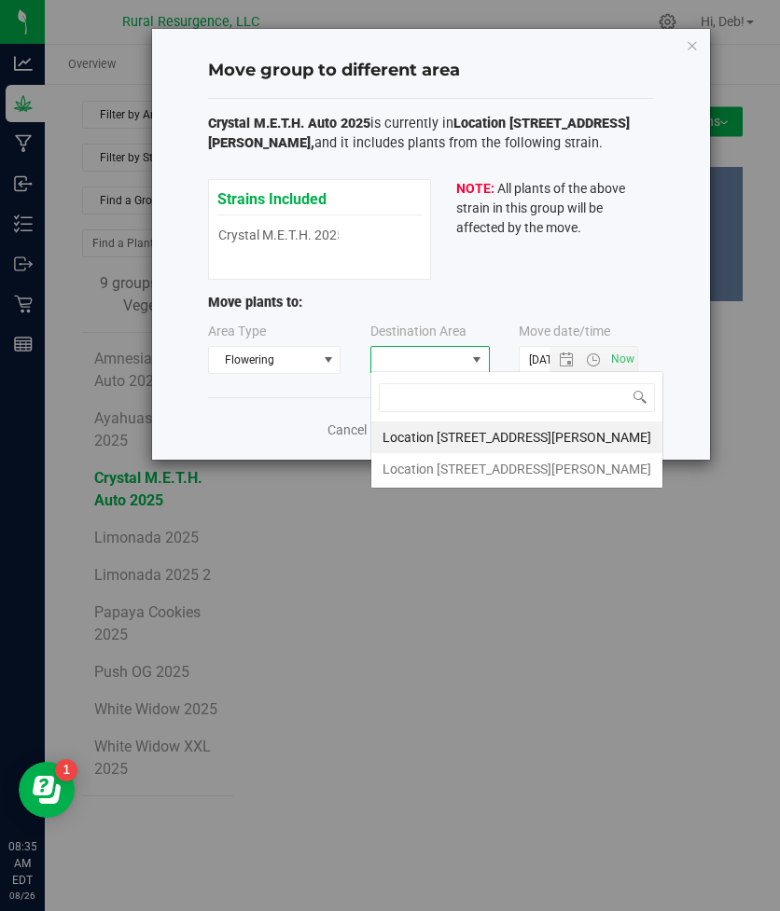
scroll to position [28, 119]
click at [429, 475] on li "Location [STREET_ADDRESS][PERSON_NAME]" at bounding box center [516, 469] width 291 height 32
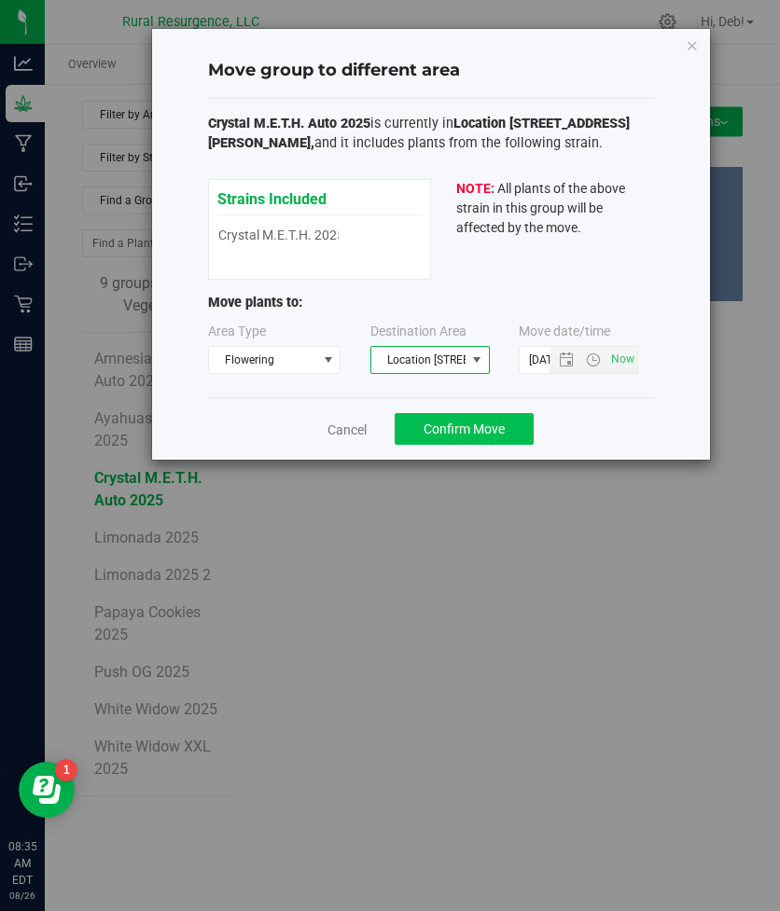
click at [458, 435] on button "Confirm Move" at bounding box center [463, 429] width 139 height 32
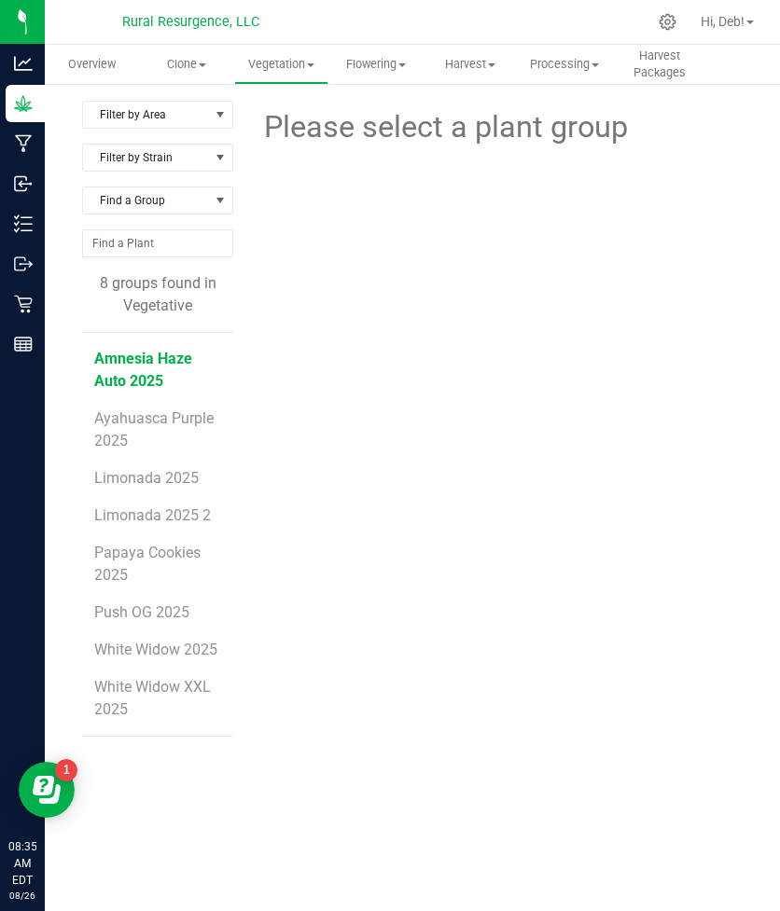
click at [122, 380] on span "Amnesia Haze Auto 2025" at bounding box center [143, 370] width 98 height 40
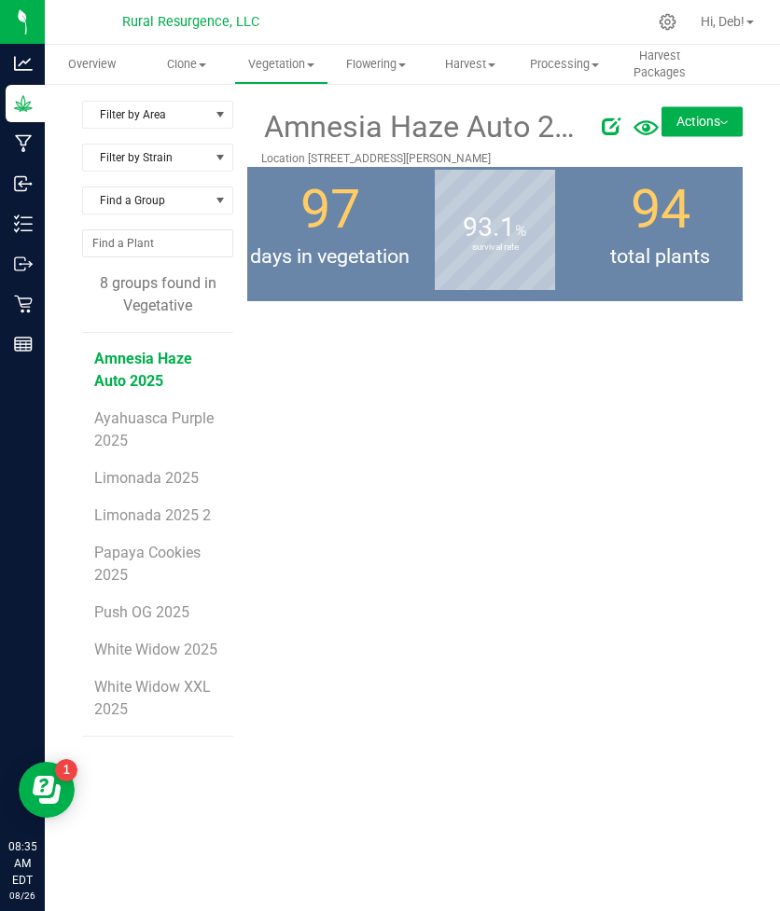
click at [695, 127] on button "Actions" at bounding box center [701, 121] width 81 height 30
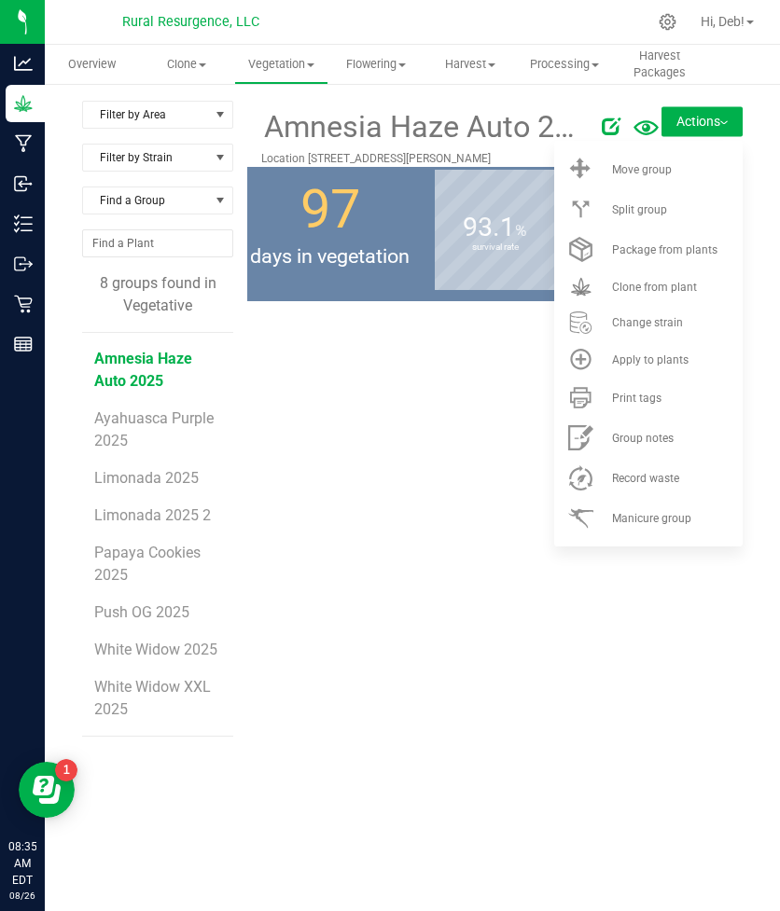
click at [613, 130] on icon at bounding box center [610, 126] width 19 height 19
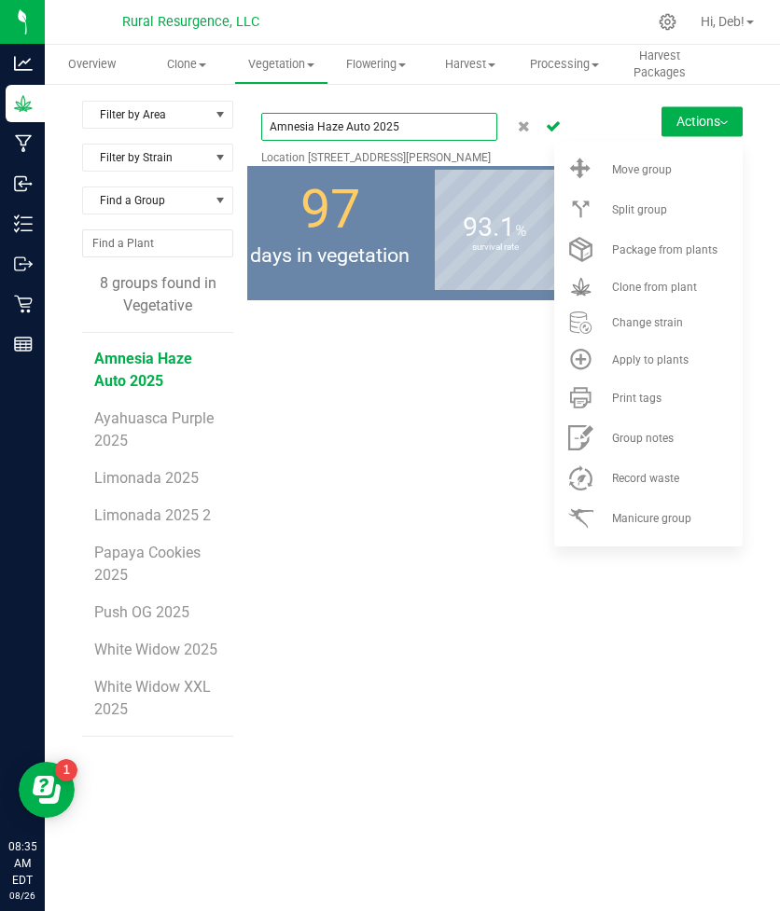
click at [369, 132] on input "Amnesia Haze Auto 2025" at bounding box center [379, 127] width 236 height 28
type input "Amnesia Haze 2025"
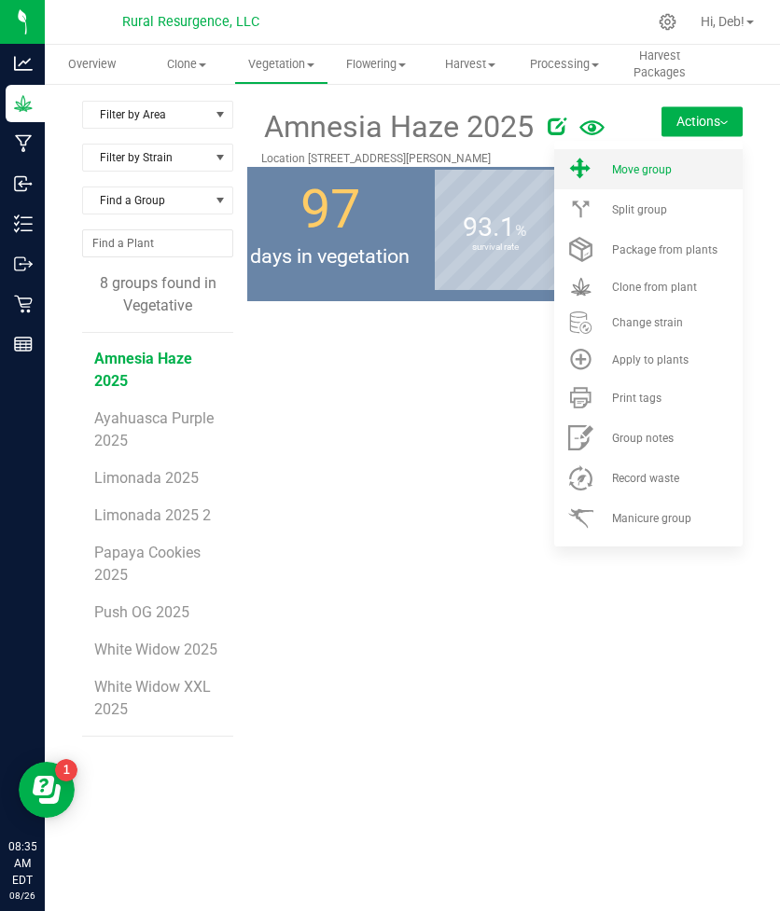
click at [642, 181] on li "Move group" at bounding box center [648, 169] width 188 height 40
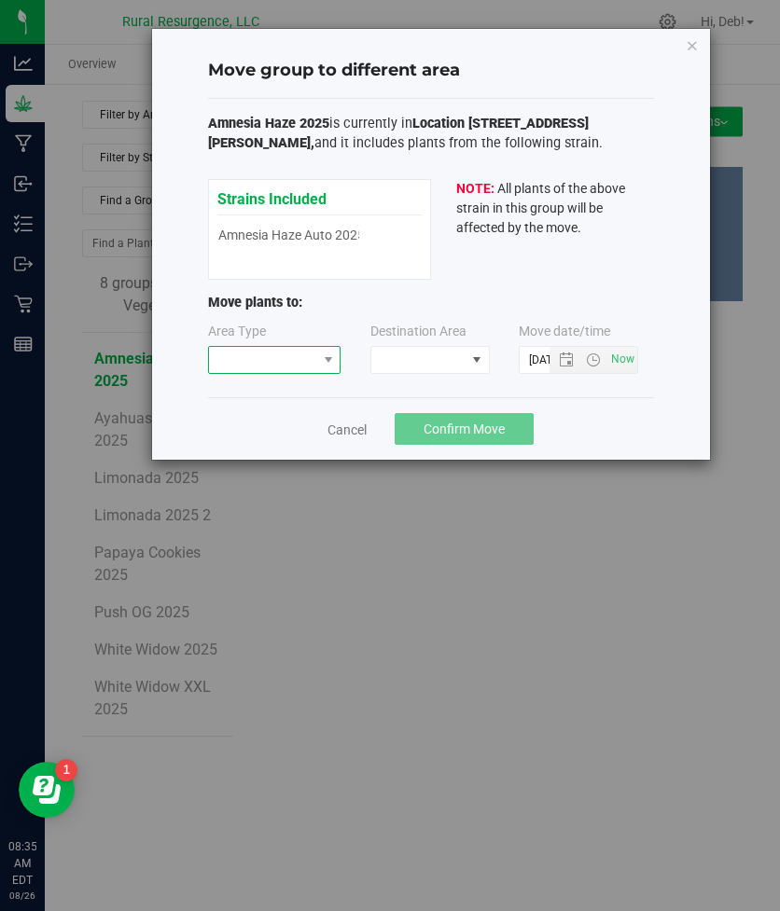
click at [298, 367] on span at bounding box center [263, 360] width 108 height 26
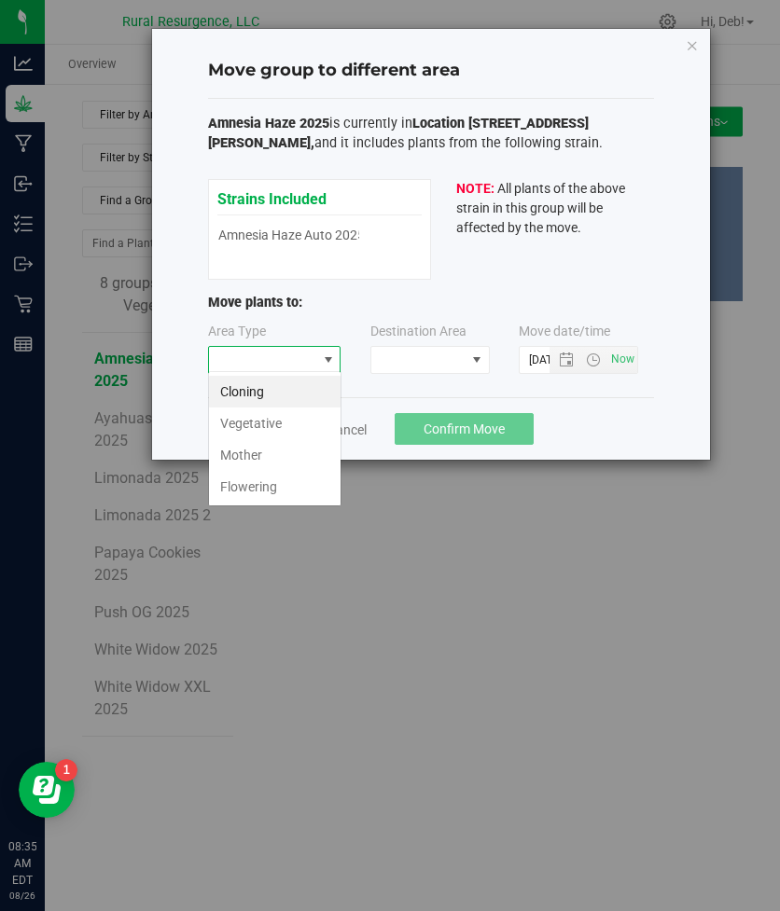
scroll to position [28, 133]
click at [256, 479] on li "Flowering" at bounding box center [274, 487] width 131 height 32
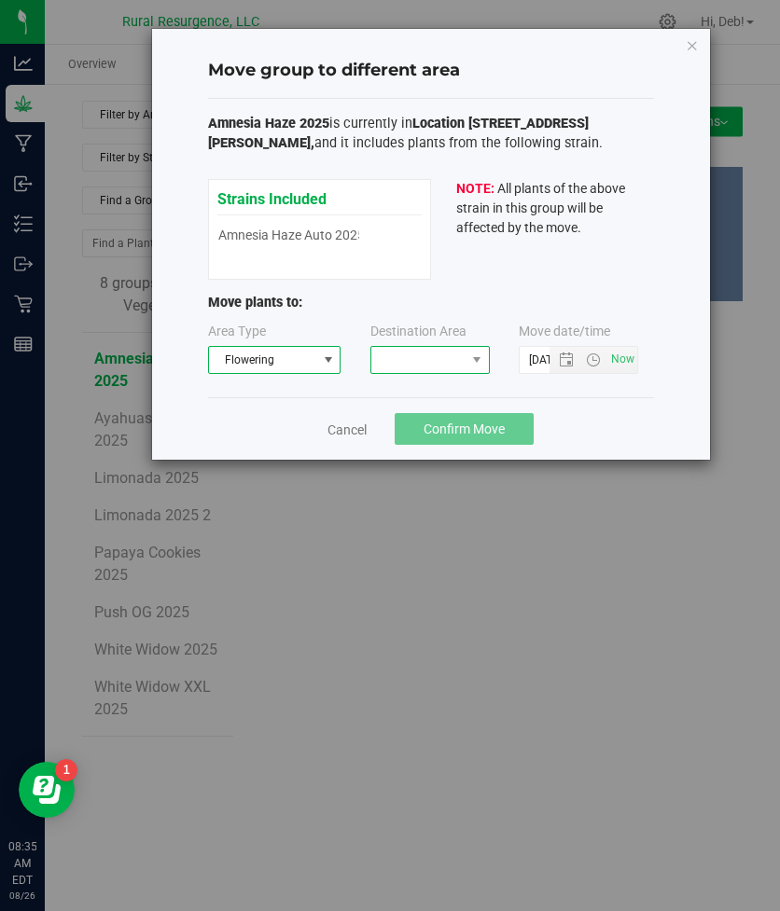
click at [454, 355] on span at bounding box center [418, 360] width 94 height 26
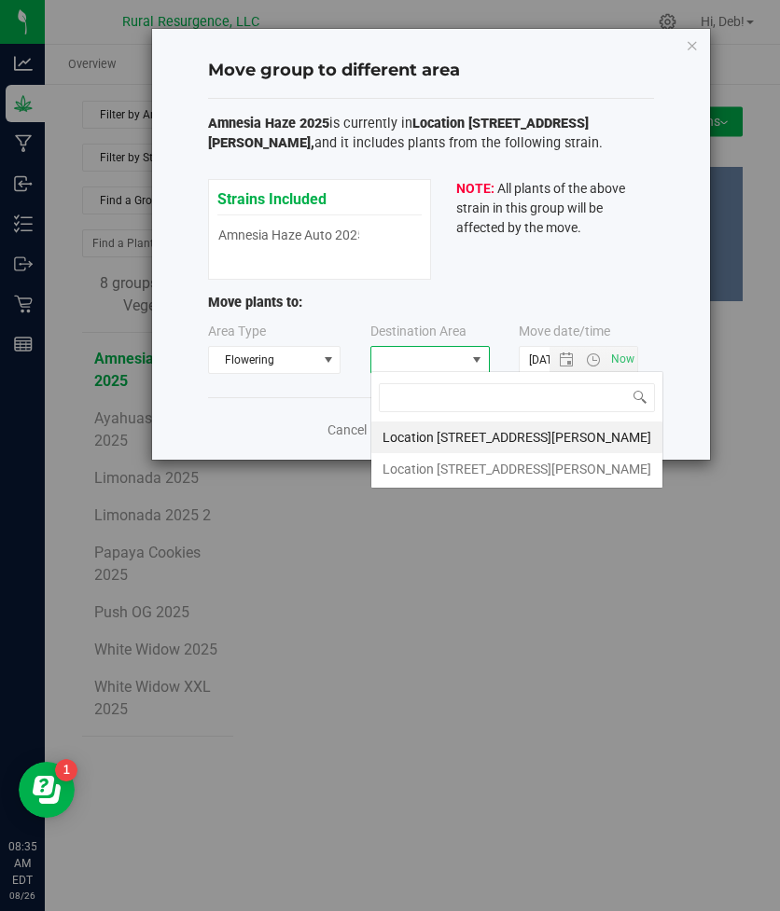
scroll to position [28, 119]
click at [428, 465] on li "Location [STREET_ADDRESS][PERSON_NAME]" at bounding box center [516, 469] width 291 height 32
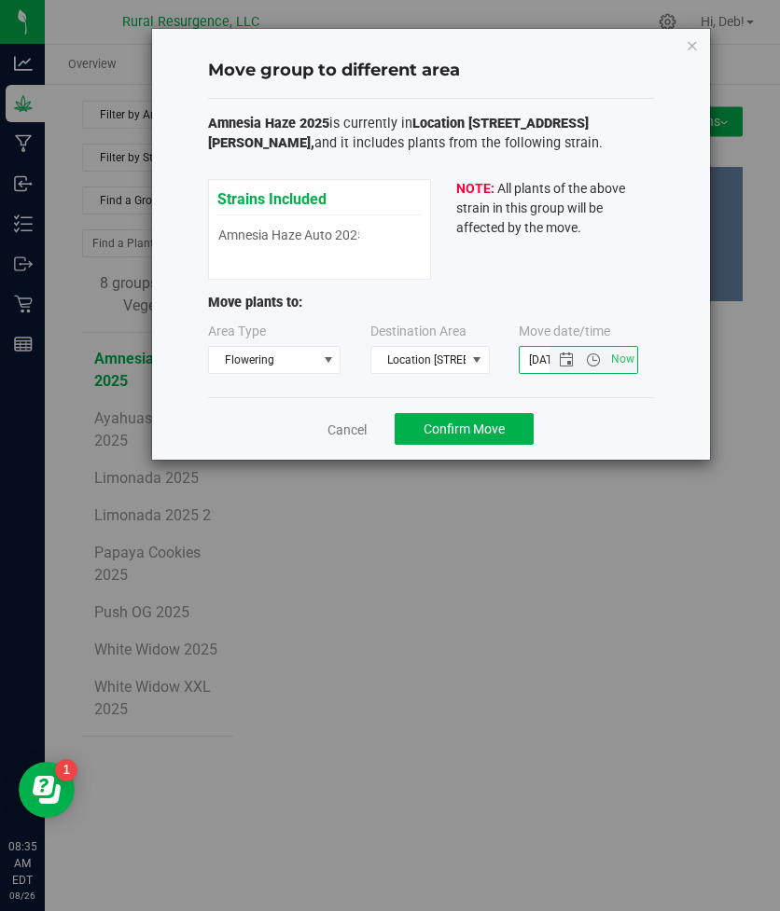
click at [534, 366] on input "[DATE] 8:35 AM" at bounding box center [550, 360] width 62 height 26
click at [572, 359] on span "Open the date view" at bounding box center [566, 359] width 15 height 15
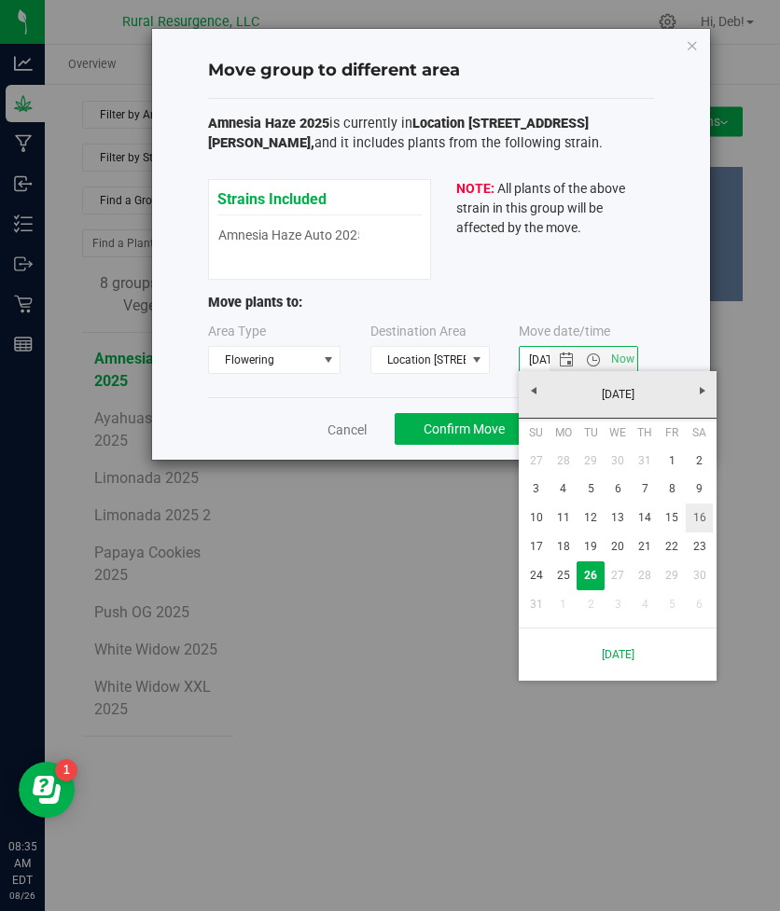
click at [693, 525] on link "16" at bounding box center [698, 518] width 27 height 29
type input "[DATE] 8:35 AM"
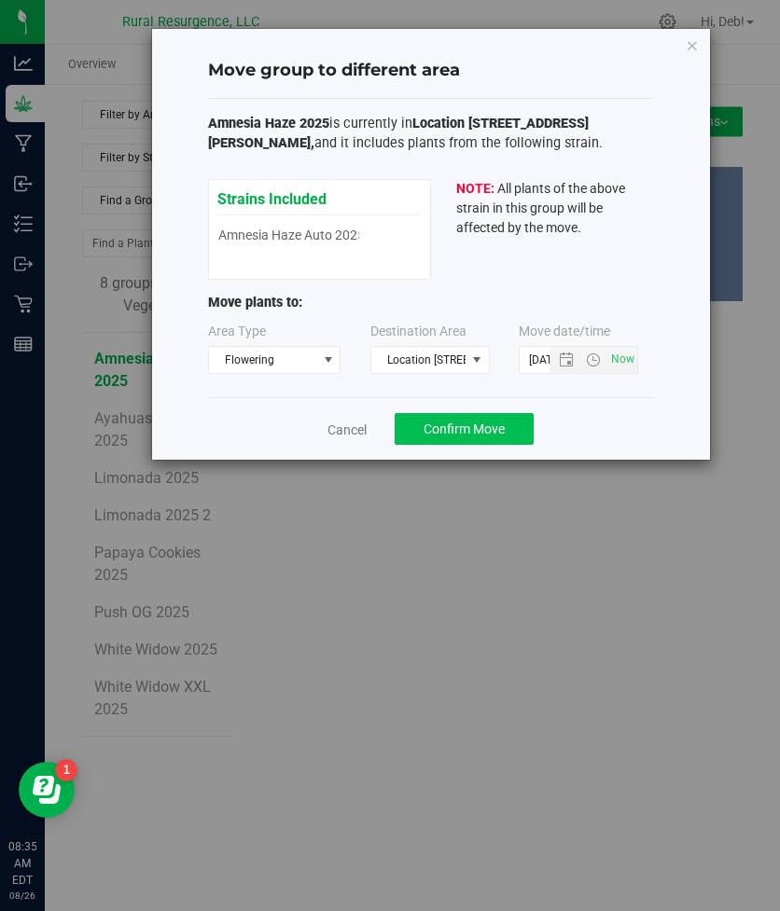
click at [448, 422] on span "Confirm Move" at bounding box center [463, 429] width 81 height 15
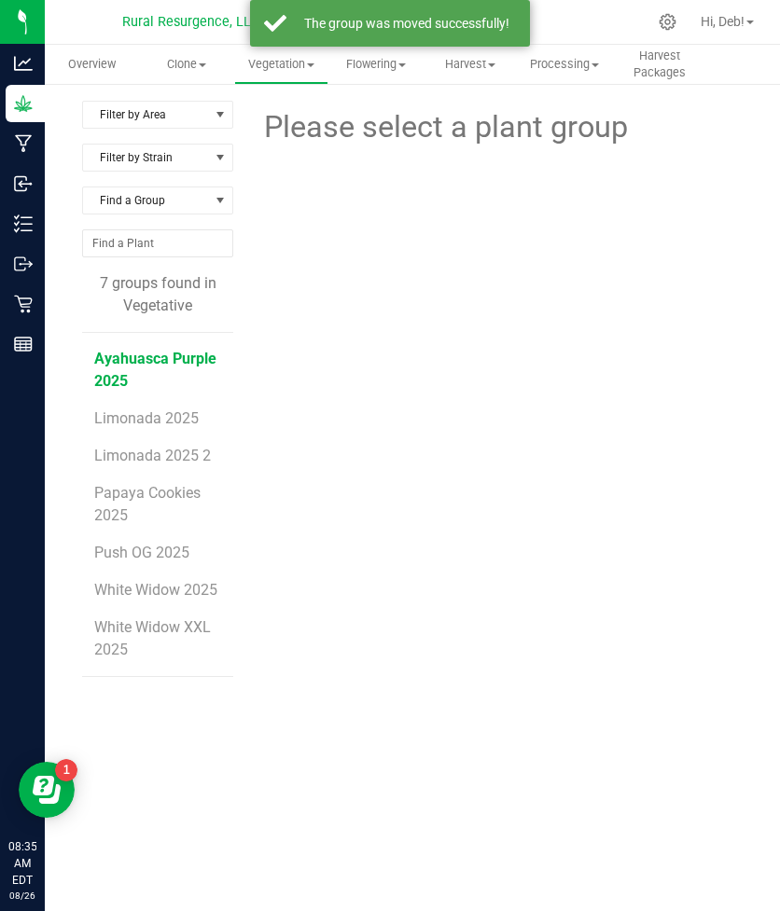
click at [128, 350] on span "Ayahuasca Purple 2025" at bounding box center [155, 370] width 122 height 40
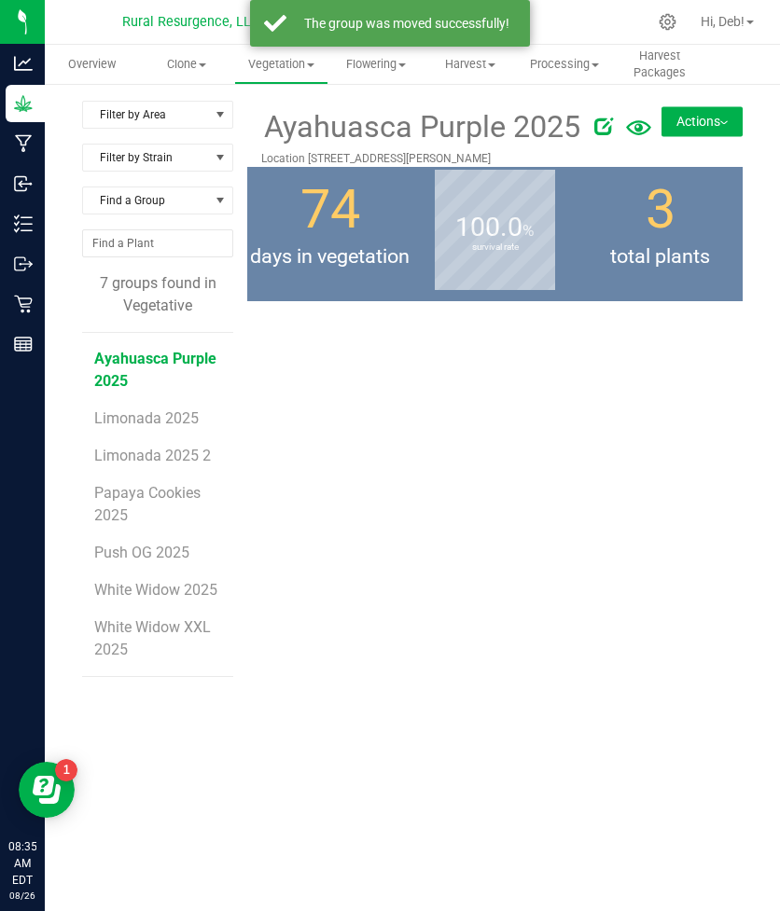
click at [684, 134] on button "Actions" at bounding box center [701, 121] width 81 height 30
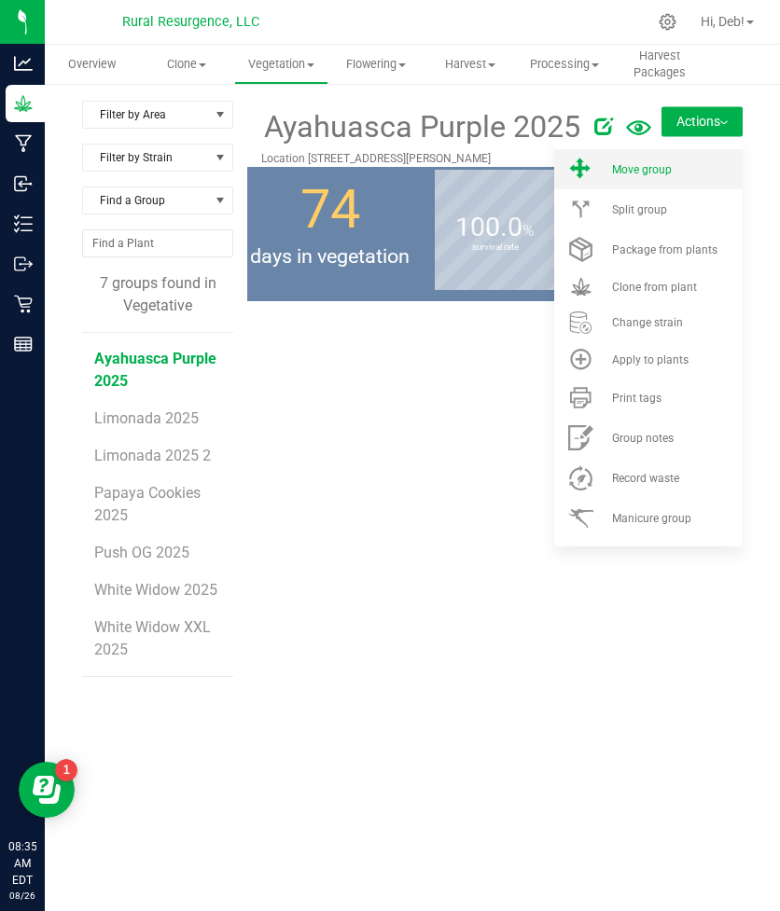
click at [641, 178] on li "Move group" at bounding box center [648, 169] width 188 height 40
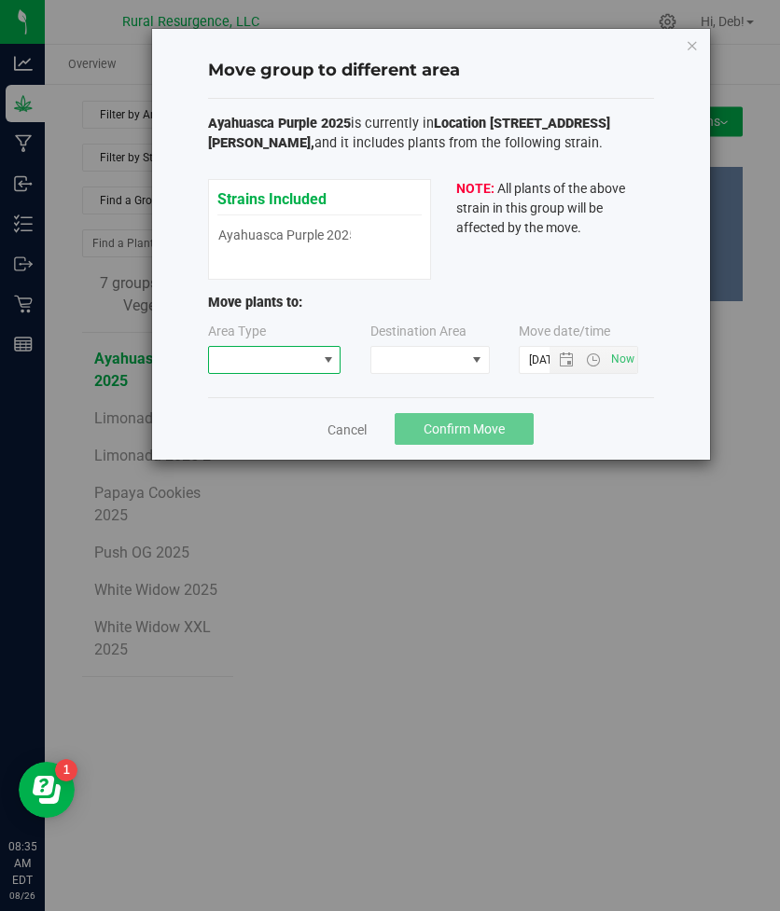
click at [257, 358] on span at bounding box center [263, 360] width 108 height 26
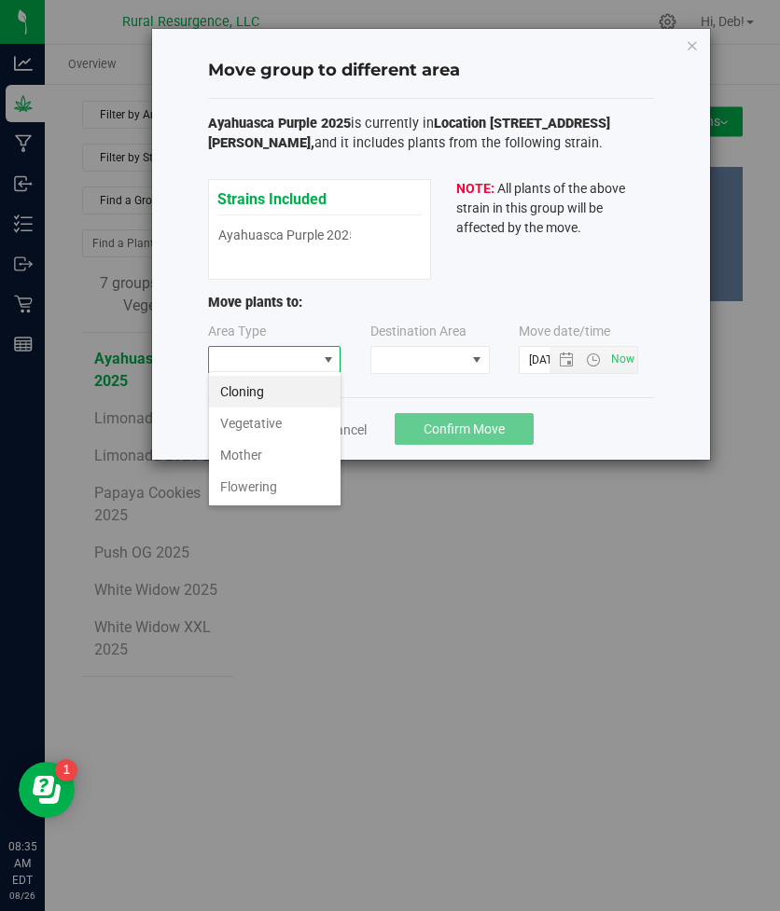
scroll to position [28, 133]
click at [256, 484] on li "Flowering" at bounding box center [274, 487] width 131 height 32
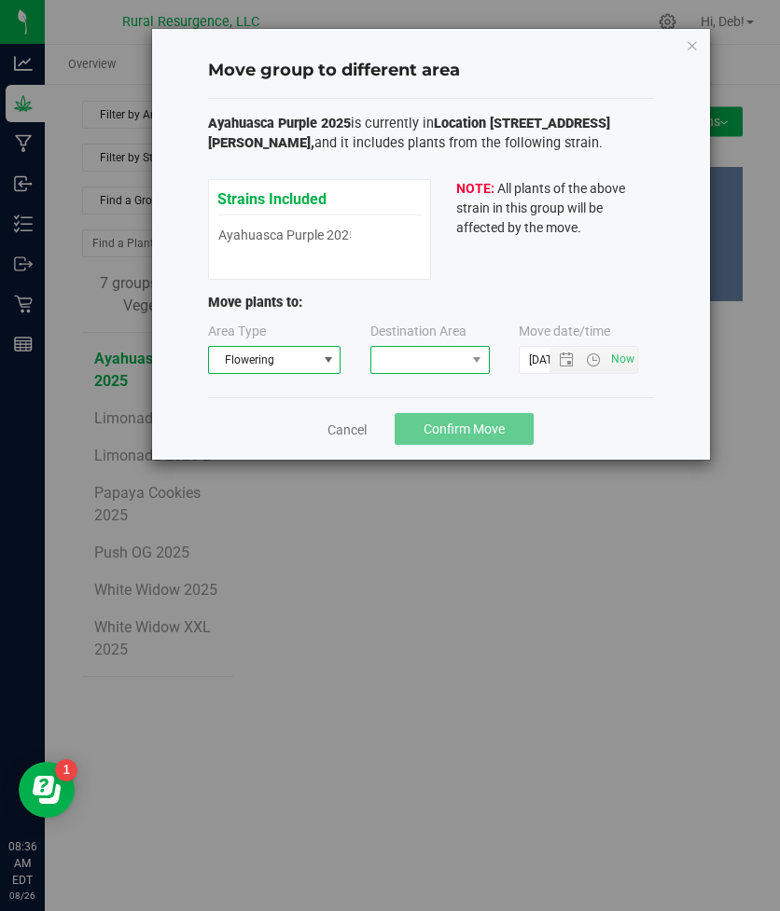
click at [457, 347] on span at bounding box center [418, 360] width 94 height 26
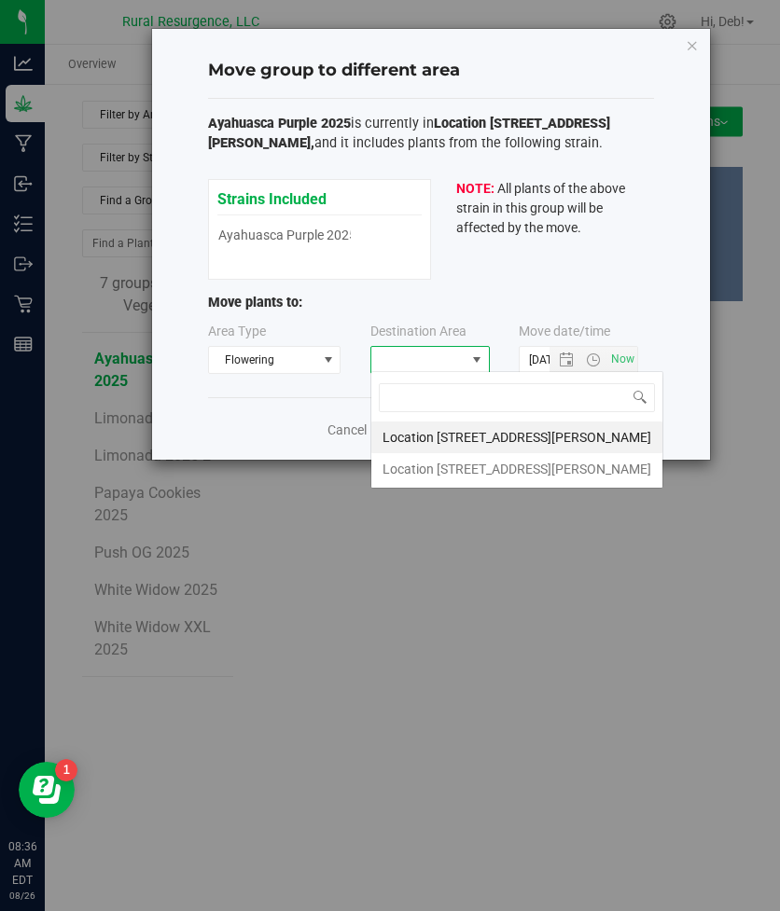
scroll to position [28, 119]
click at [444, 472] on li "Location [STREET_ADDRESS][PERSON_NAME]" at bounding box center [516, 469] width 291 height 32
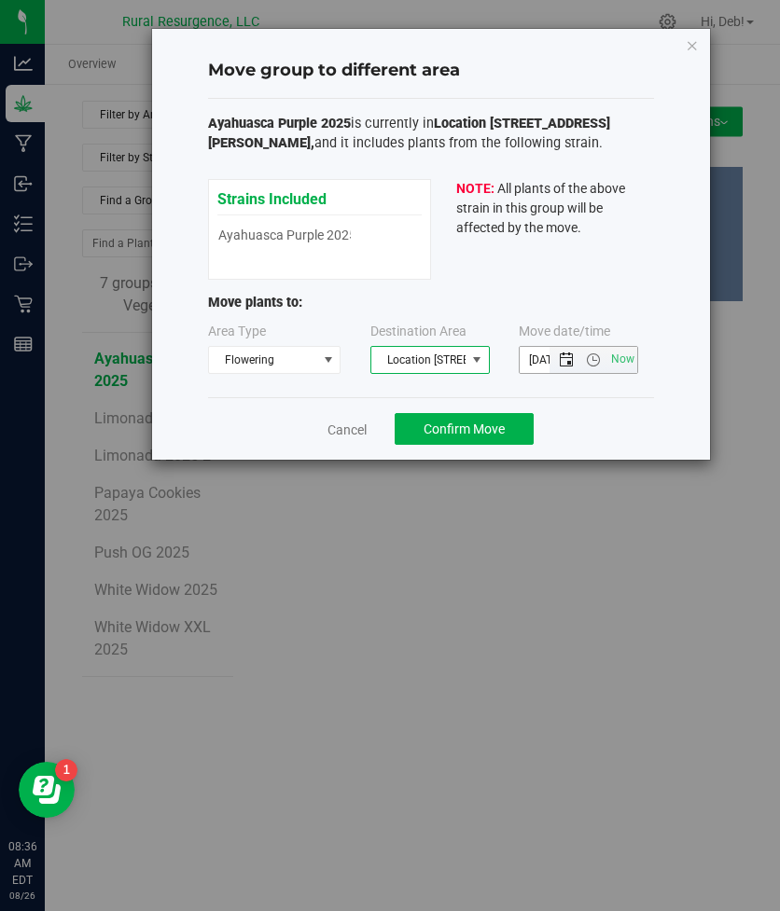
click at [564, 365] on span "Open the date view" at bounding box center [566, 359] width 15 height 15
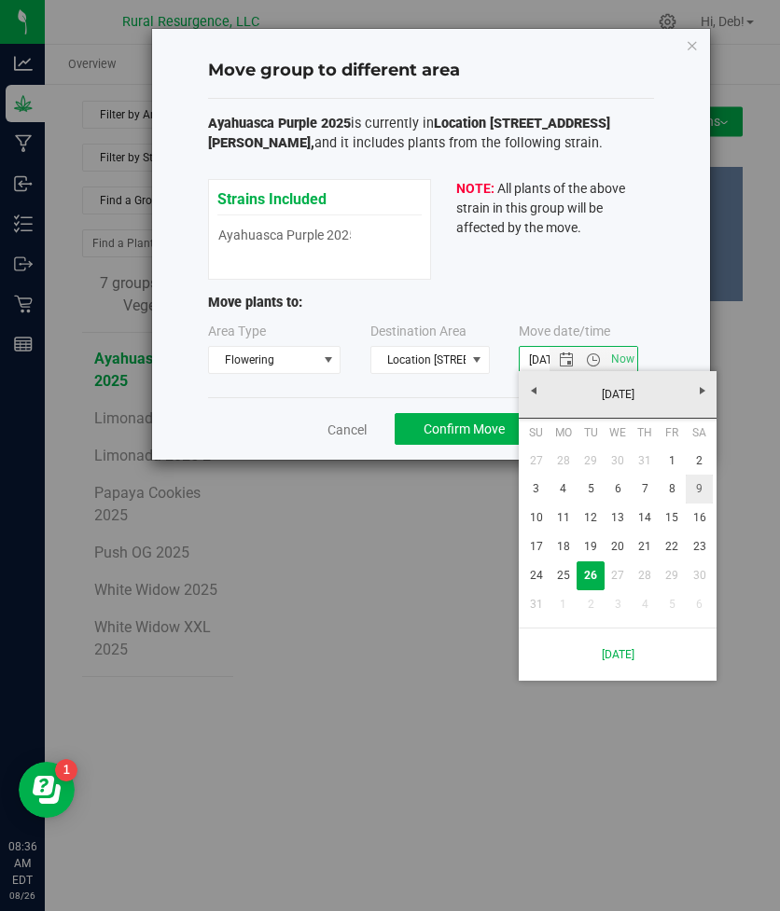
click at [701, 496] on link "9" at bounding box center [698, 489] width 27 height 29
type input "[DATE] 8:35 AM"
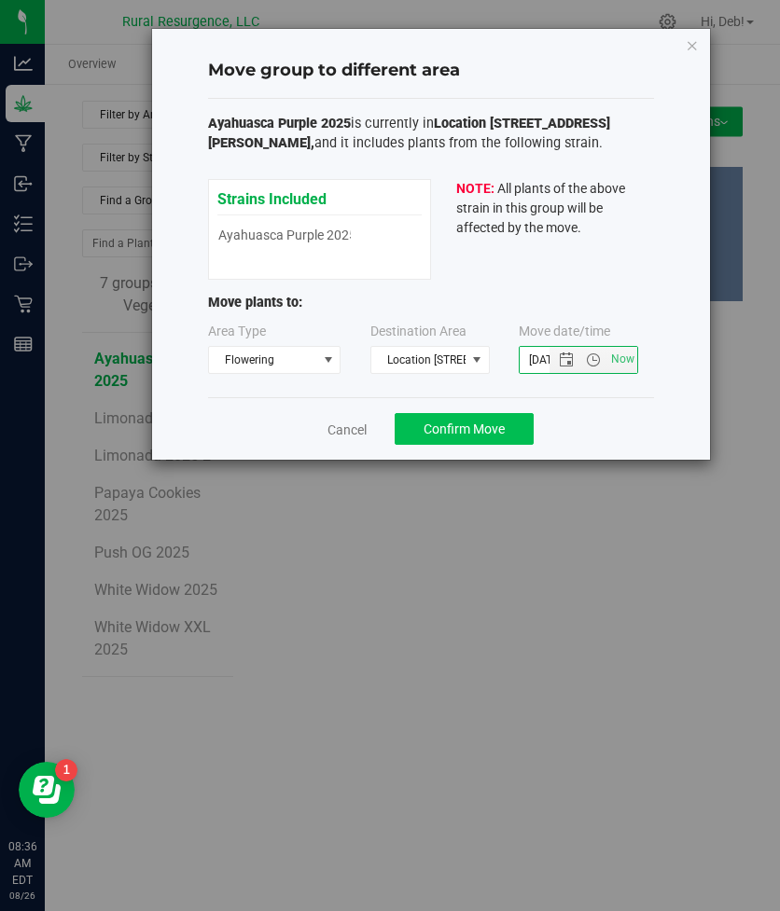
click at [473, 424] on span "Confirm Move" at bounding box center [463, 429] width 81 height 15
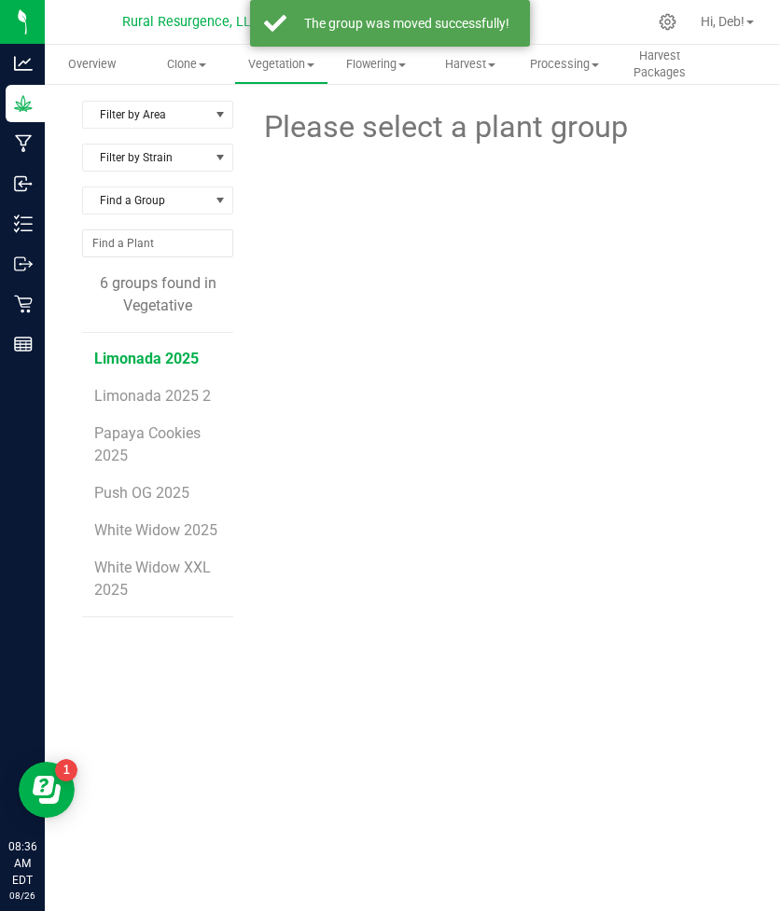
click at [144, 366] on span "Limonada 2025" at bounding box center [146, 359] width 104 height 18
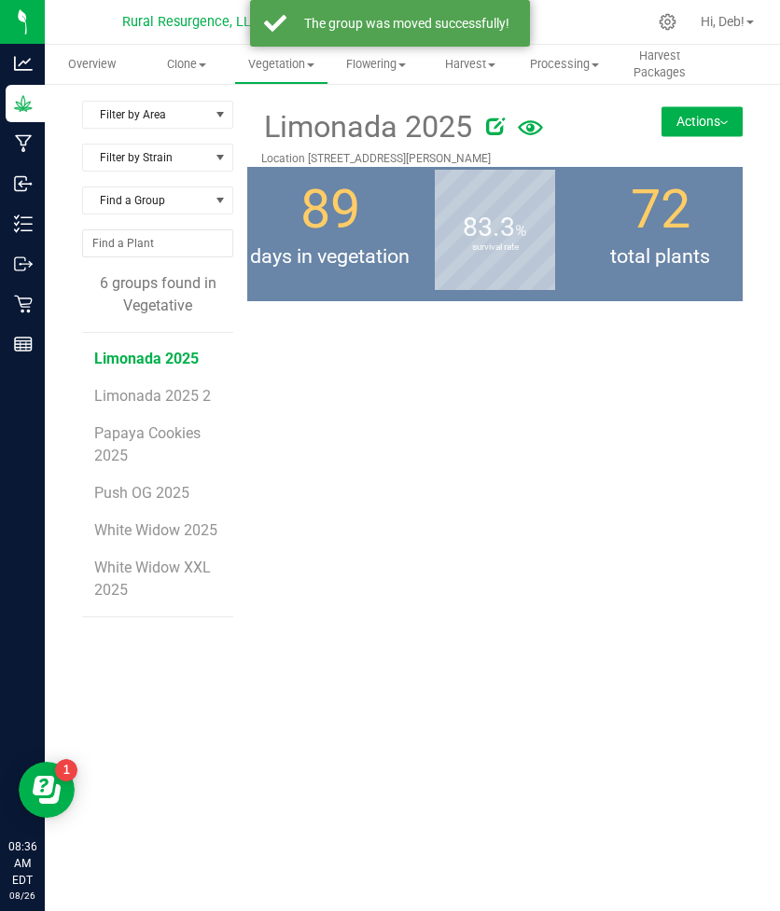
click at [710, 124] on button "Actions" at bounding box center [701, 121] width 81 height 30
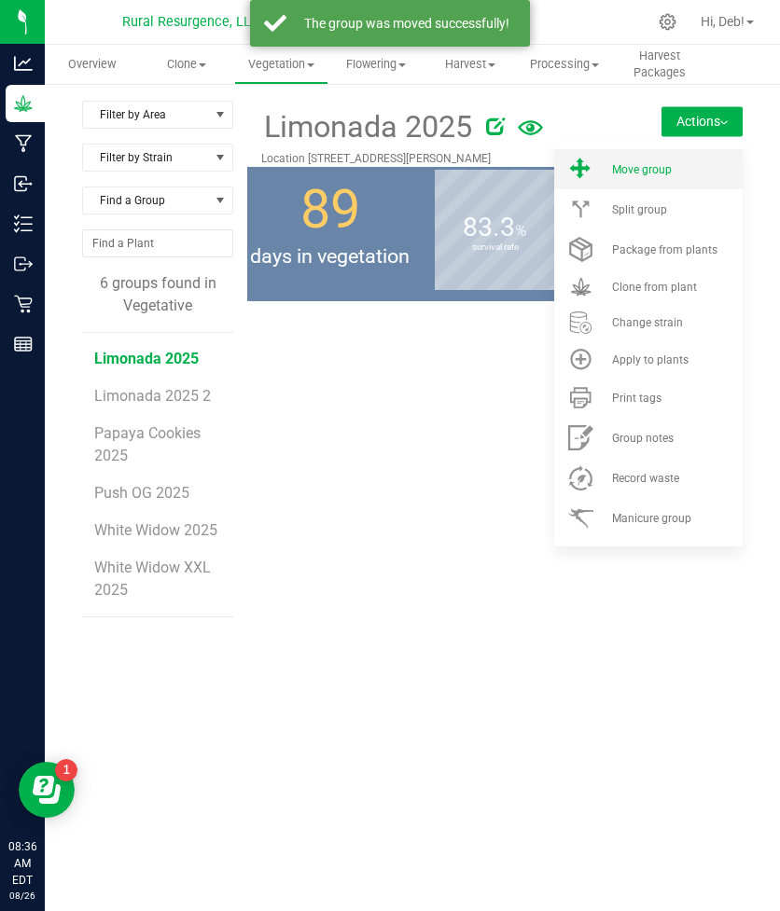
click at [657, 182] on li "Move group" at bounding box center [648, 169] width 188 height 40
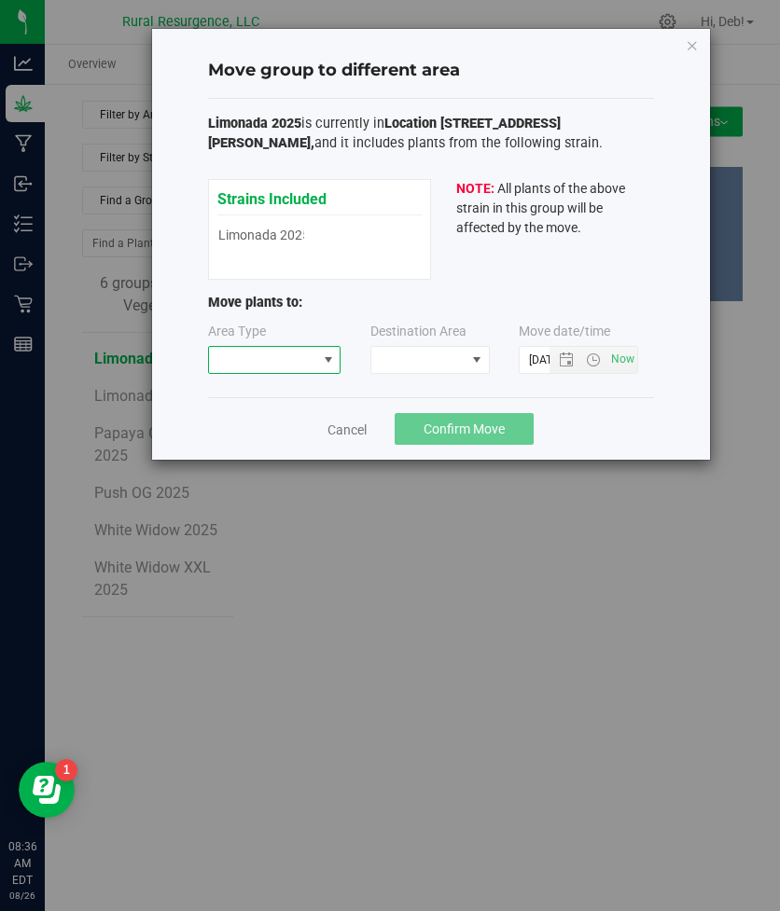
click at [314, 366] on span at bounding box center [263, 360] width 108 height 26
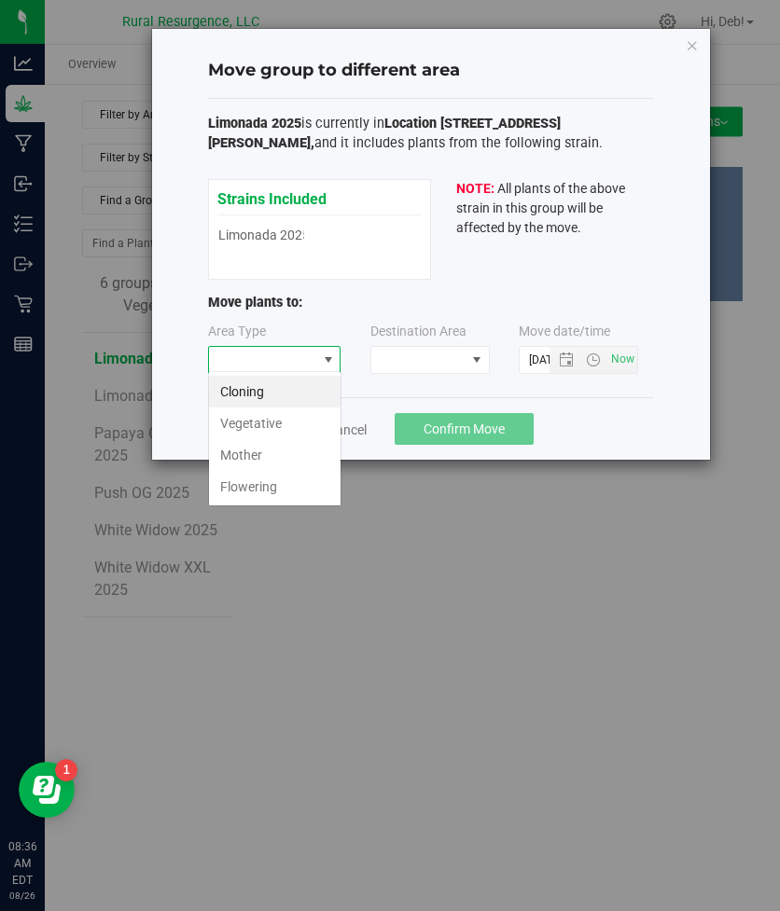
scroll to position [28, 133]
click at [253, 478] on li "Flowering" at bounding box center [274, 487] width 131 height 32
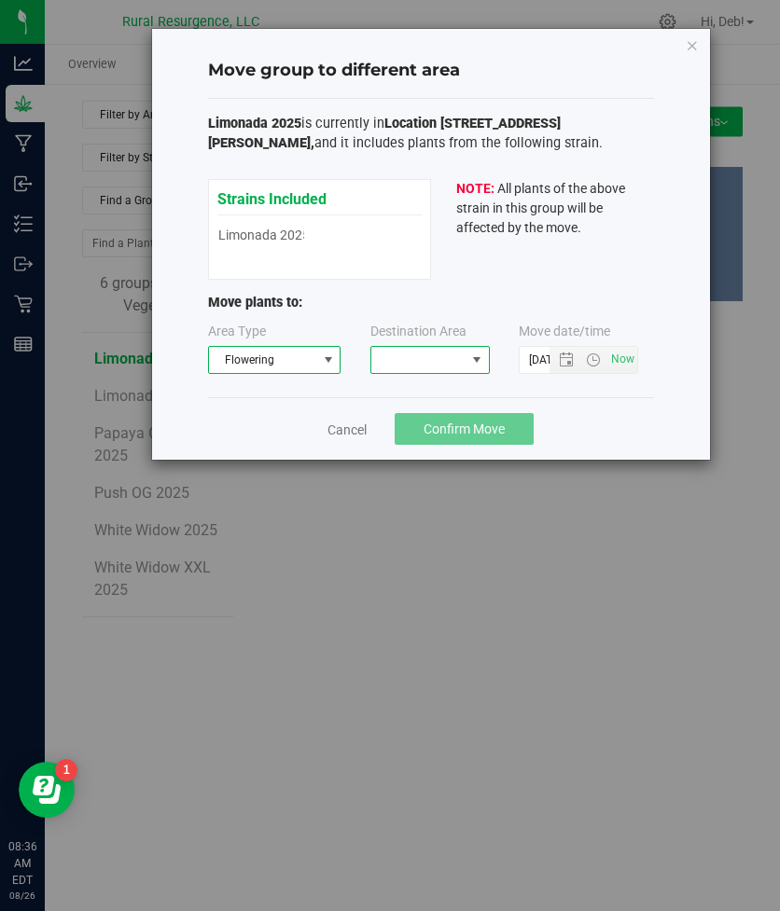
click at [470, 355] on span at bounding box center [476, 359] width 15 height 15
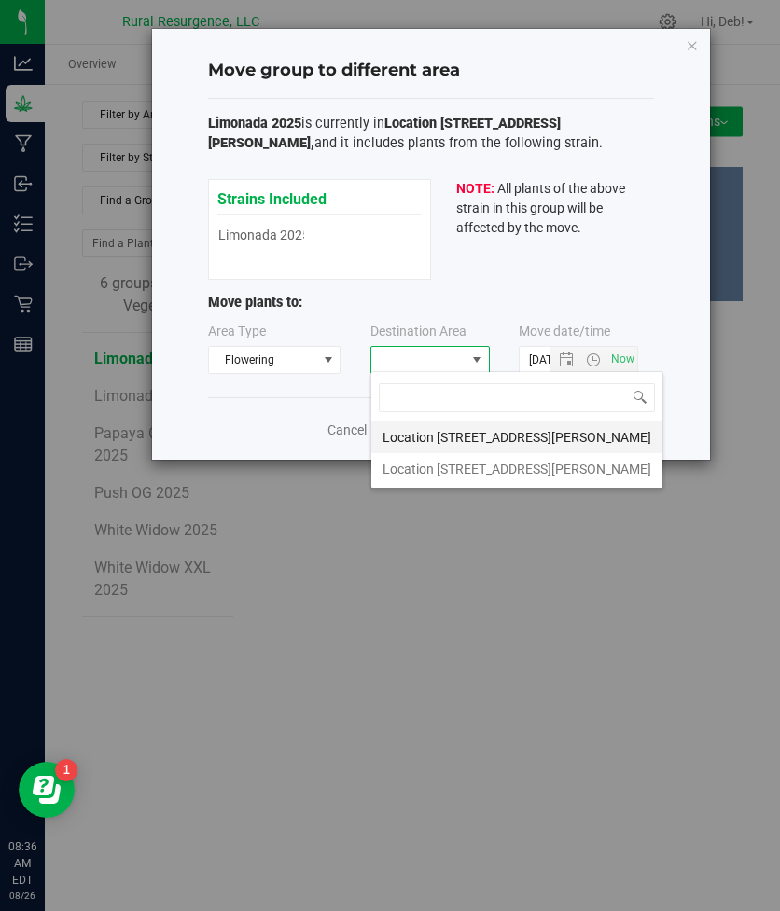
scroll to position [28, 119]
click at [449, 462] on li "Location [STREET_ADDRESS][PERSON_NAME]" at bounding box center [516, 469] width 291 height 32
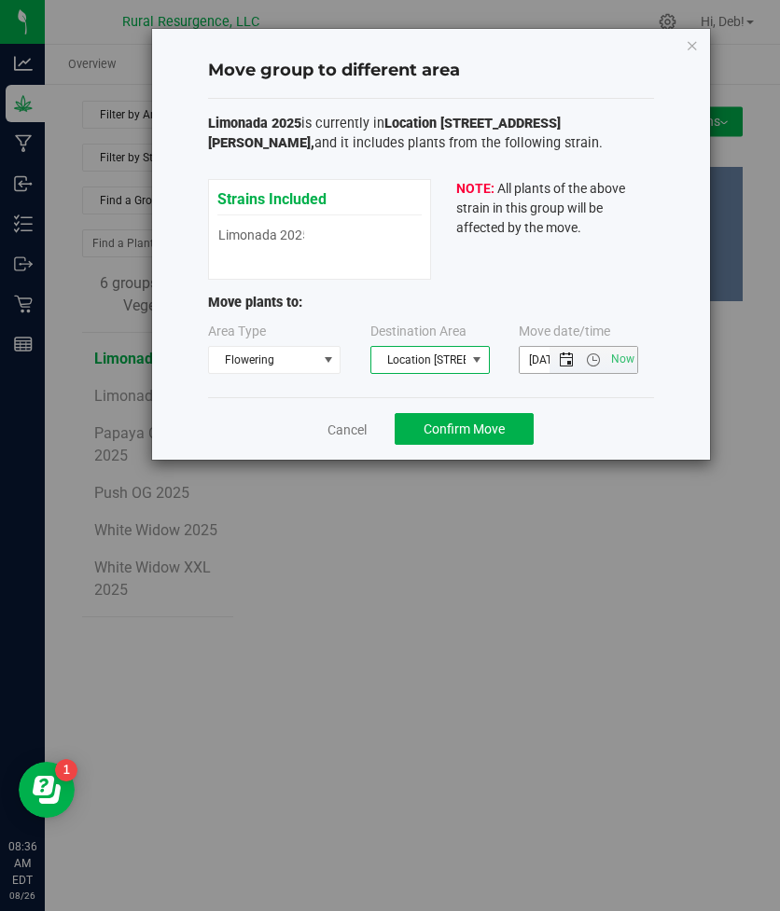
click at [563, 364] on span "Open the date view" at bounding box center [566, 359] width 15 height 15
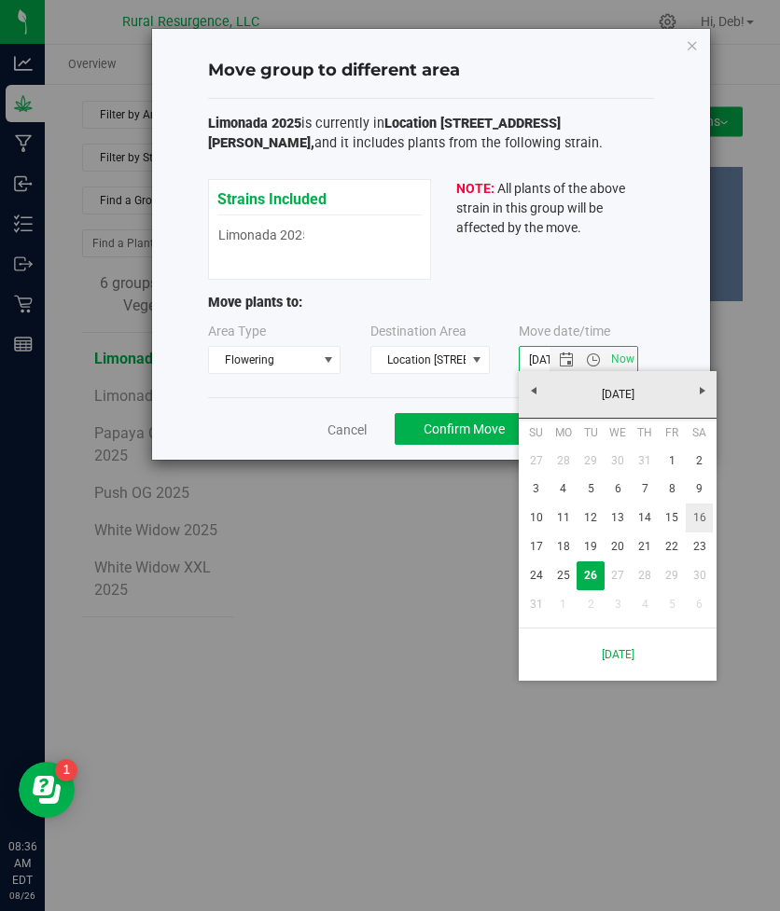
click at [698, 515] on link "16" at bounding box center [698, 518] width 27 height 29
type input "[DATE] 8:36 AM"
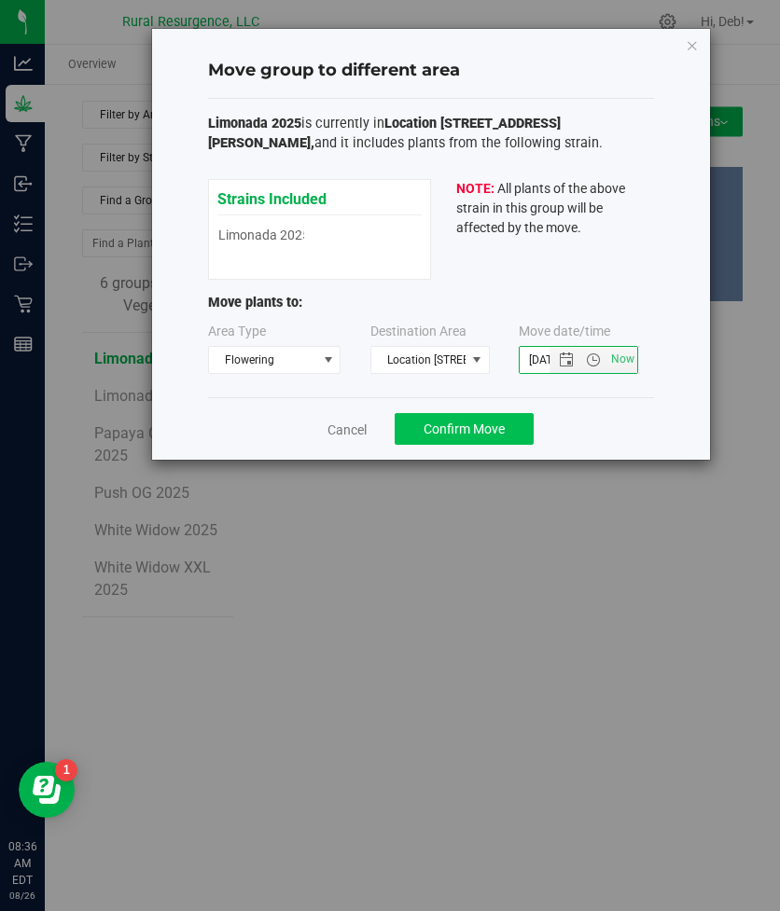
click at [463, 427] on span "Confirm Move" at bounding box center [463, 429] width 81 height 15
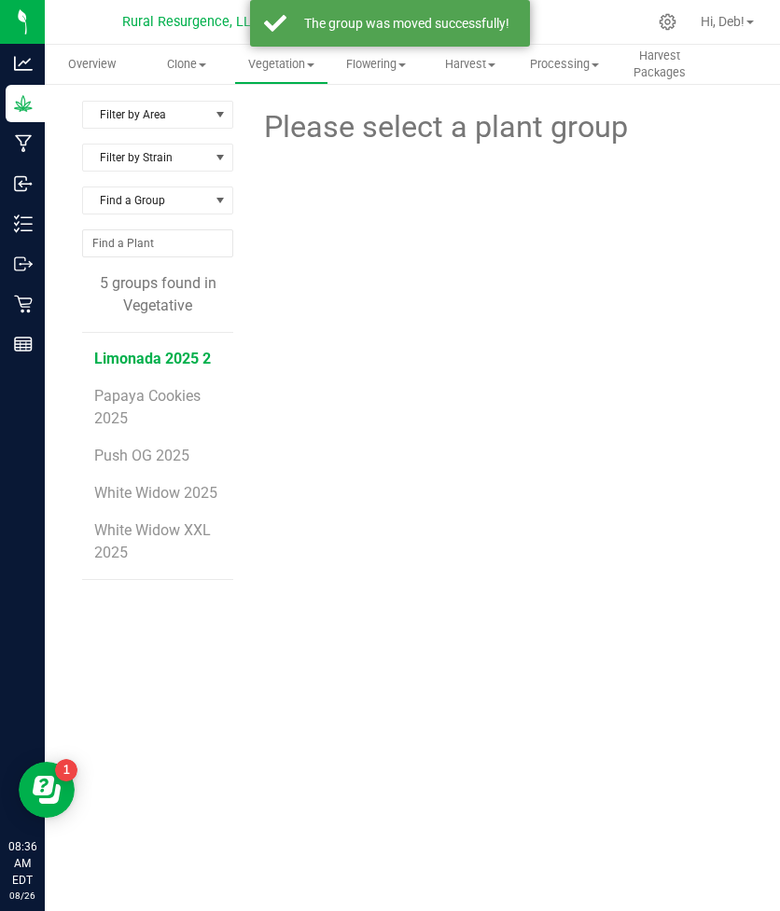
click at [156, 366] on span "Limonada 2025 2" at bounding box center [152, 359] width 117 height 18
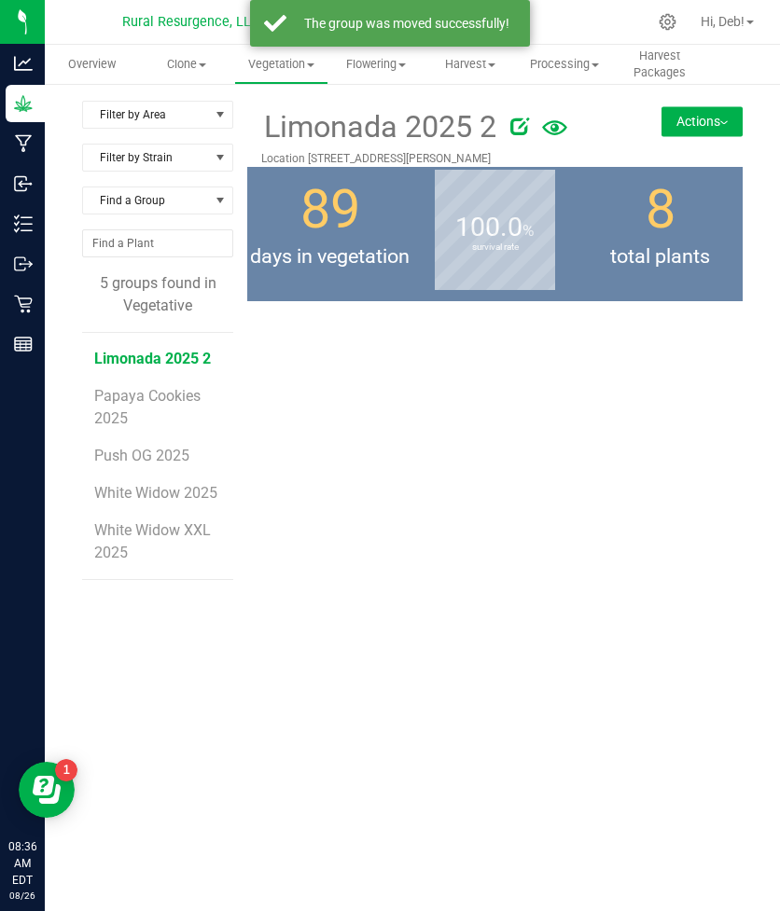
click at [677, 133] on button "Actions" at bounding box center [701, 121] width 81 height 30
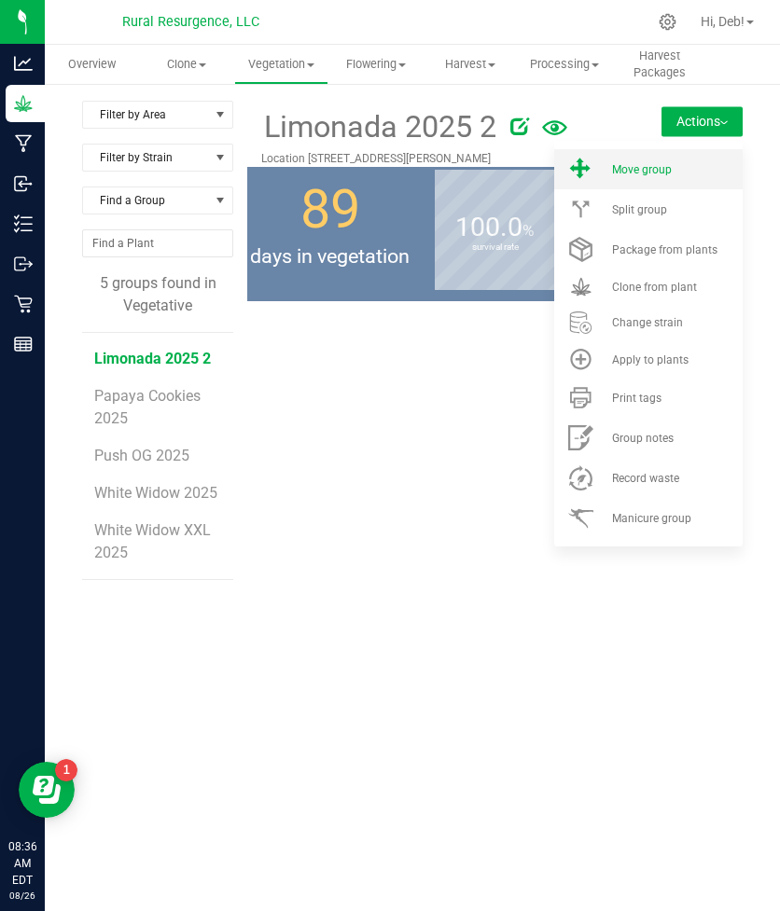
click at [661, 163] on span "Move group" at bounding box center [642, 169] width 60 height 13
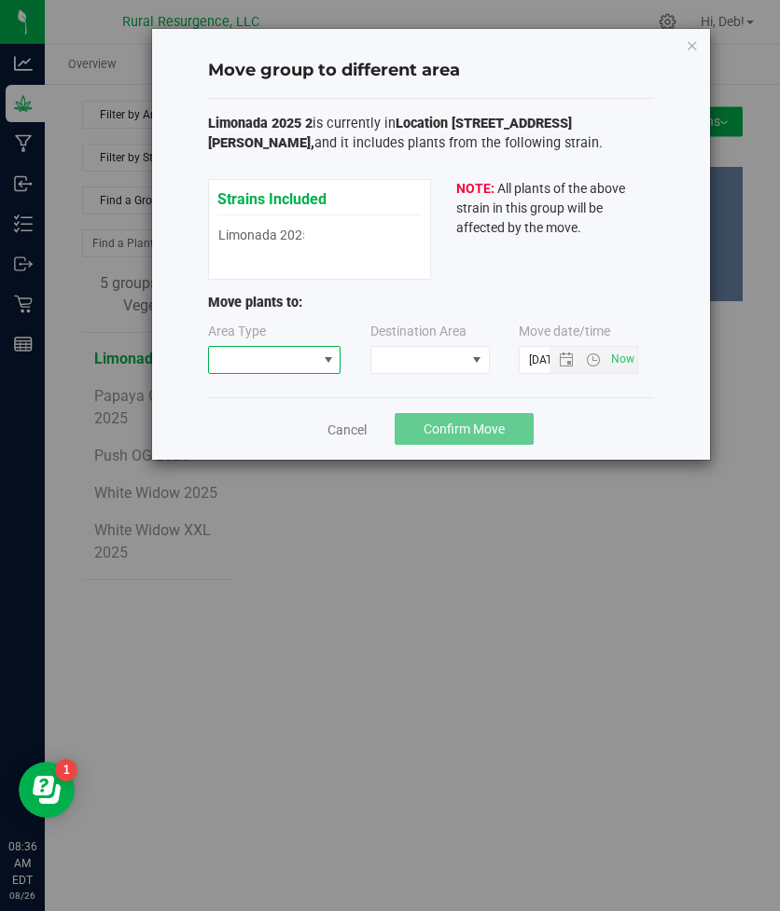
click at [281, 366] on span at bounding box center [263, 360] width 108 height 26
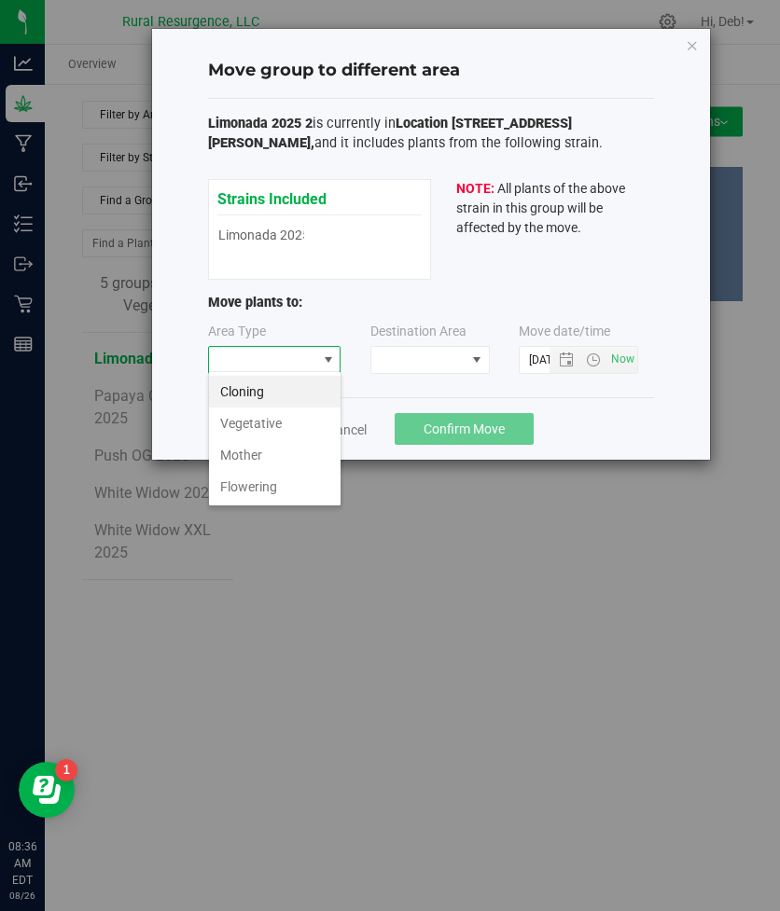
scroll to position [28, 133]
click at [248, 485] on li "Flowering" at bounding box center [274, 487] width 131 height 32
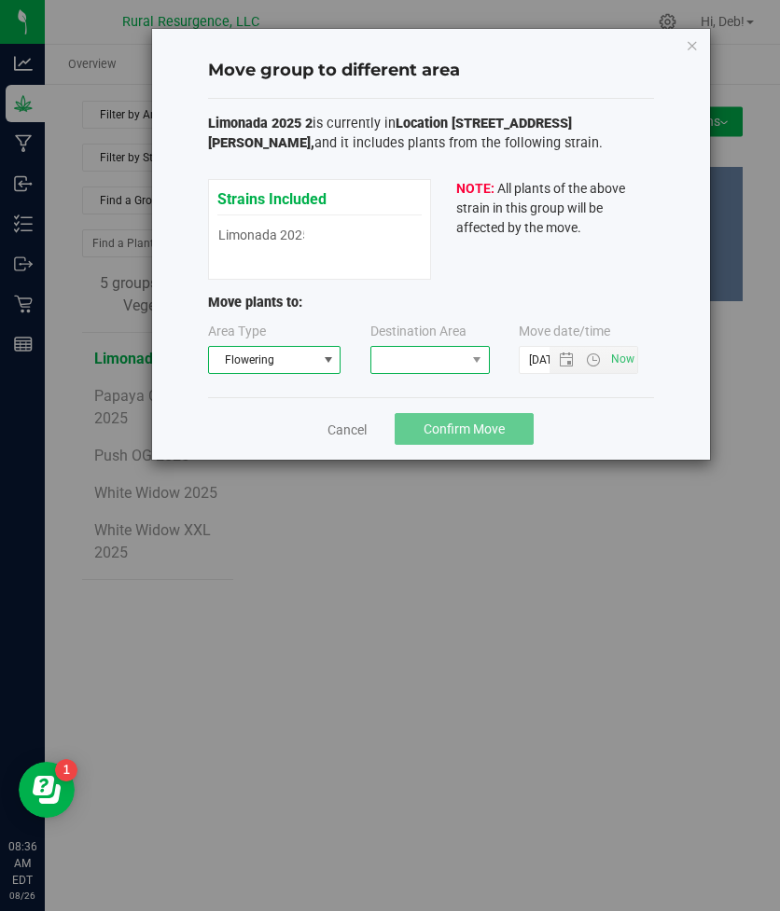
click at [467, 354] on span at bounding box center [476, 360] width 23 height 26
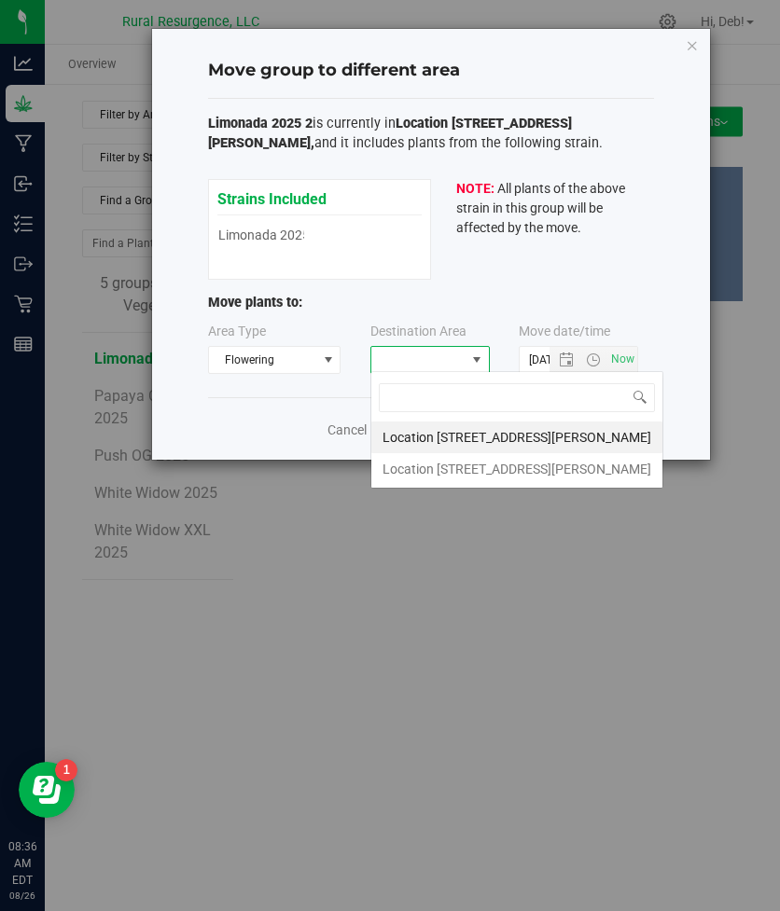
scroll to position [28, 119]
click at [434, 469] on li "Location [STREET_ADDRESS][PERSON_NAME]" at bounding box center [516, 469] width 291 height 32
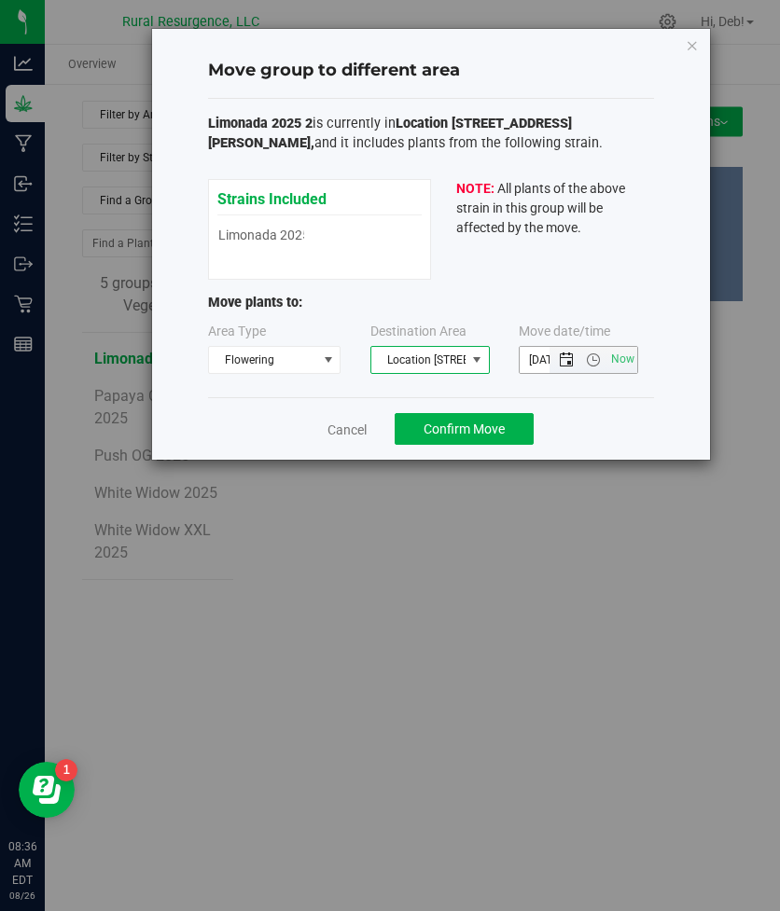
click at [566, 352] on span "Open the date view" at bounding box center [566, 359] width 15 height 15
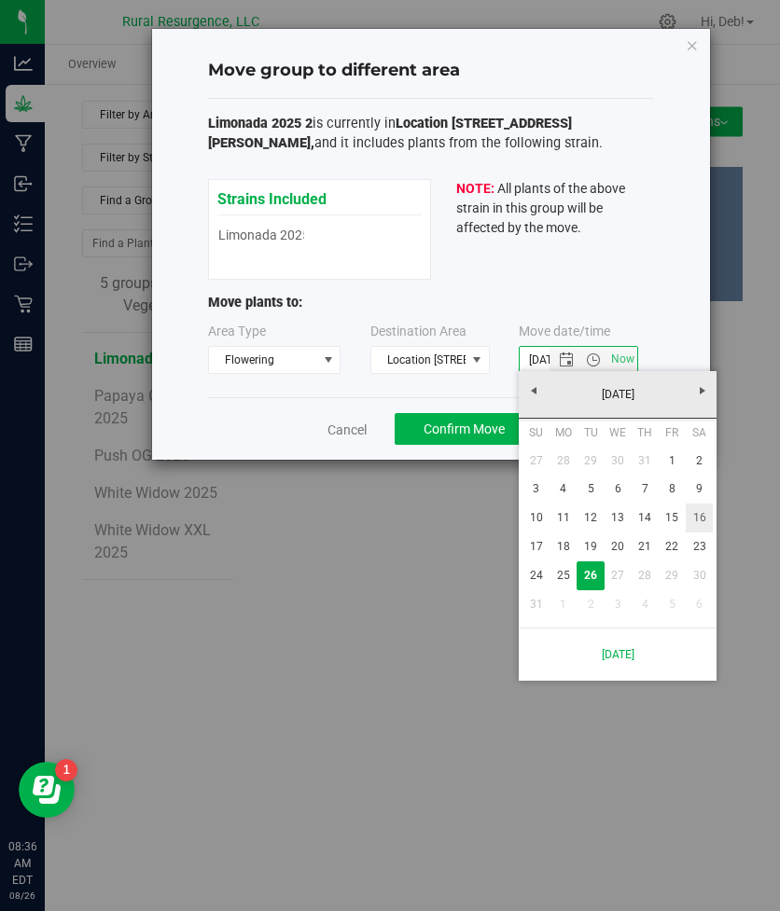
click at [698, 517] on link "16" at bounding box center [698, 518] width 27 height 29
type input "[DATE] 8:36 AM"
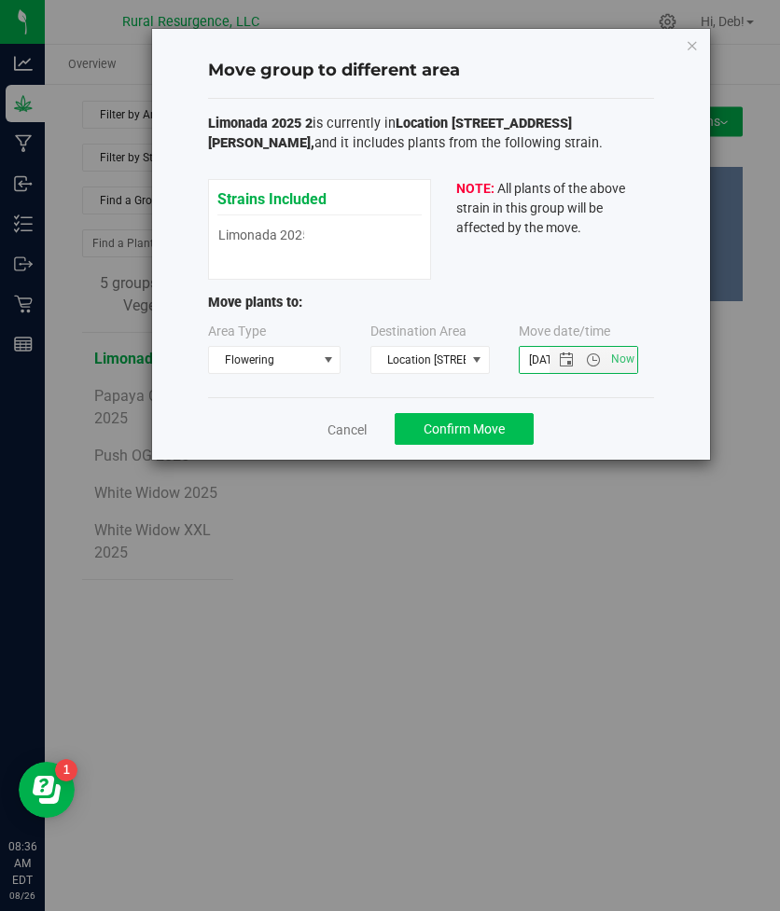
click at [458, 436] on button "Confirm Move" at bounding box center [463, 429] width 139 height 32
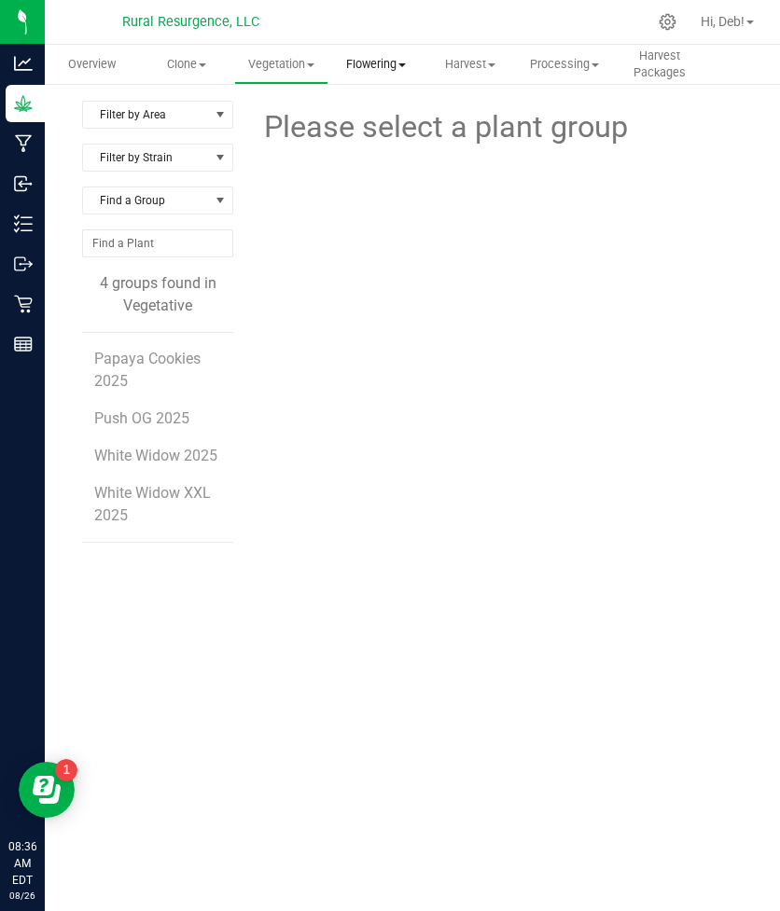
click at [394, 76] on uib-tab-heading "Flowering Create harvest Flowering groups Flowering plants Apply to plants" at bounding box center [375, 64] width 92 height 37
click at [394, 134] on span "Flowering groups" at bounding box center [405, 135] width 155 height 16
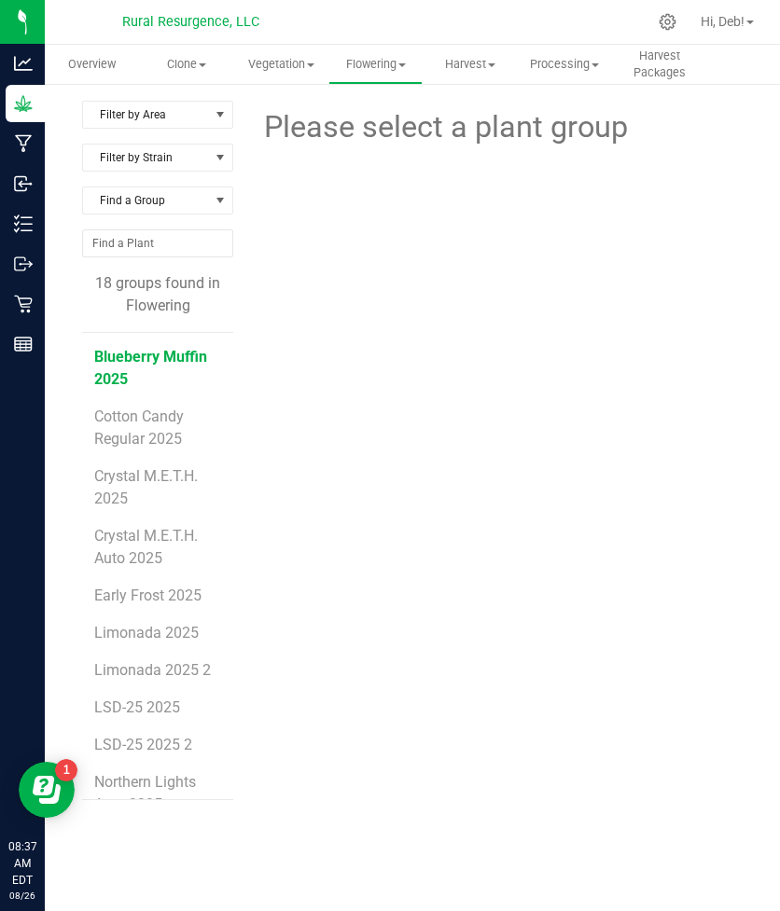
scroll to position [201, 0]
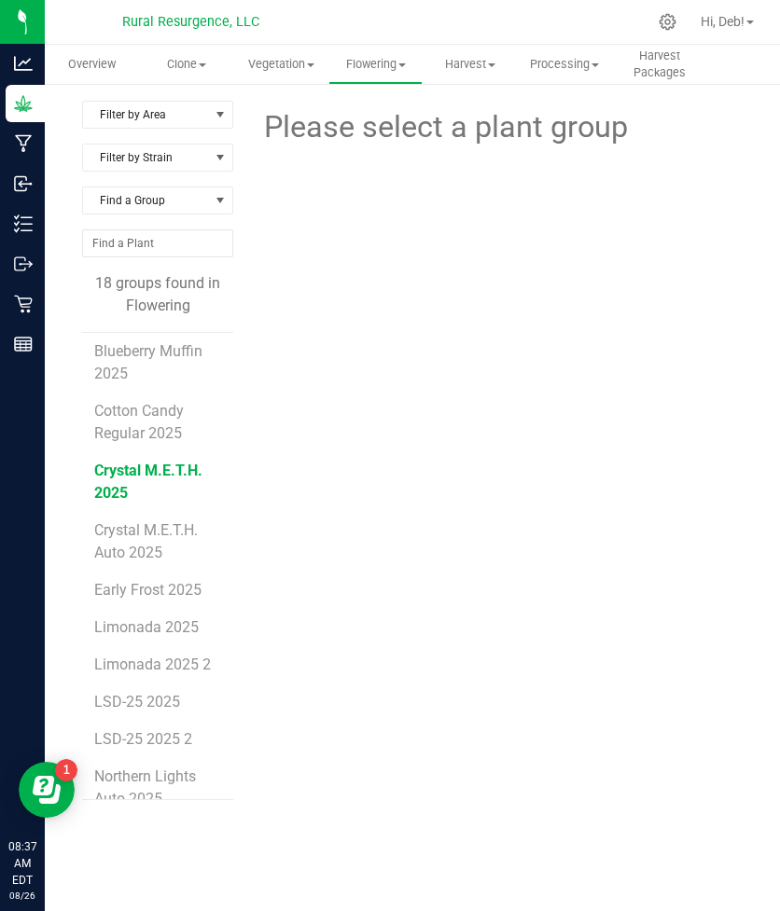
click at [118, 491] on span "Crystal M.E.T.H. 2025" at bounding box center [148, 482] width 108 height 40
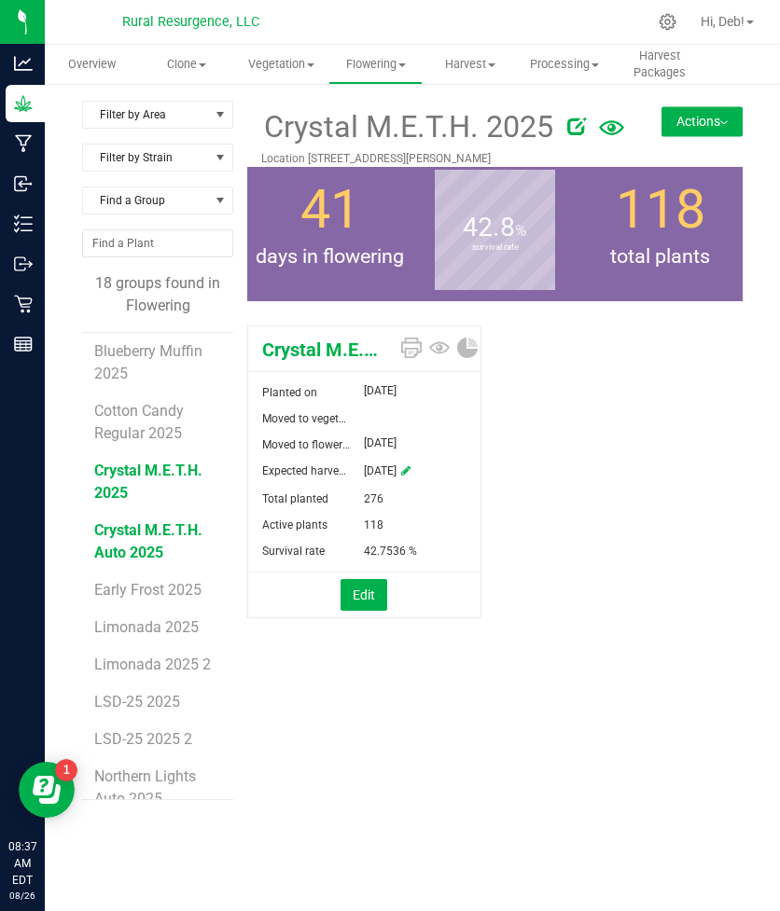
click at [114, 531] on span "Crystal M.E.T.H. Auto 2025" at bounding box center [148, 541] width 108 height 40
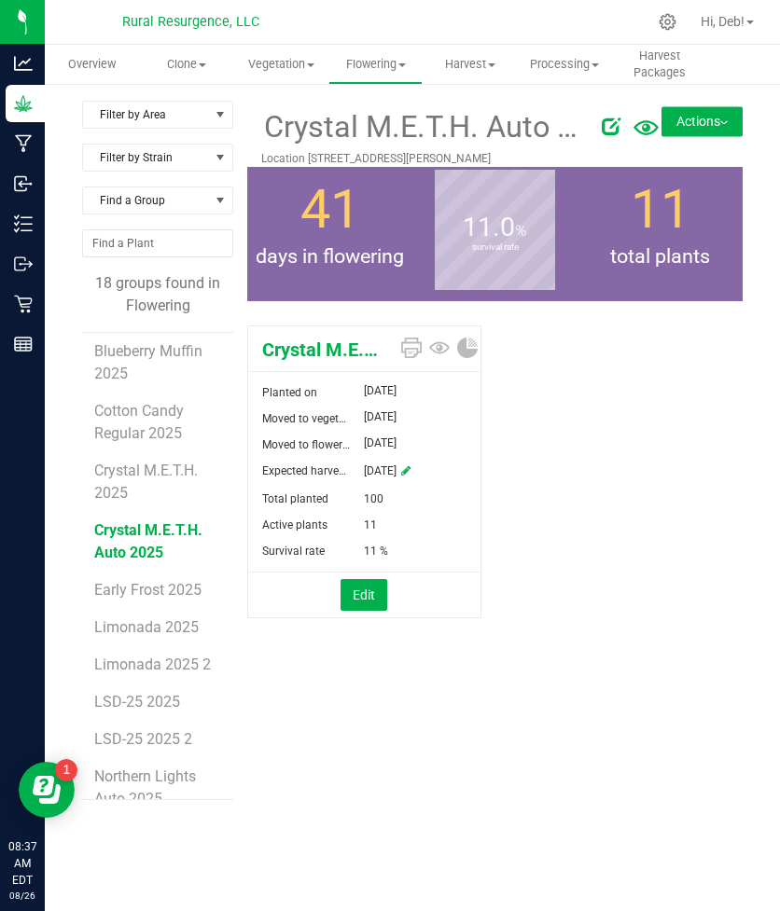
click at [693, 118] on button "Actions" at bounding box center [701, 121] width 81 height 30
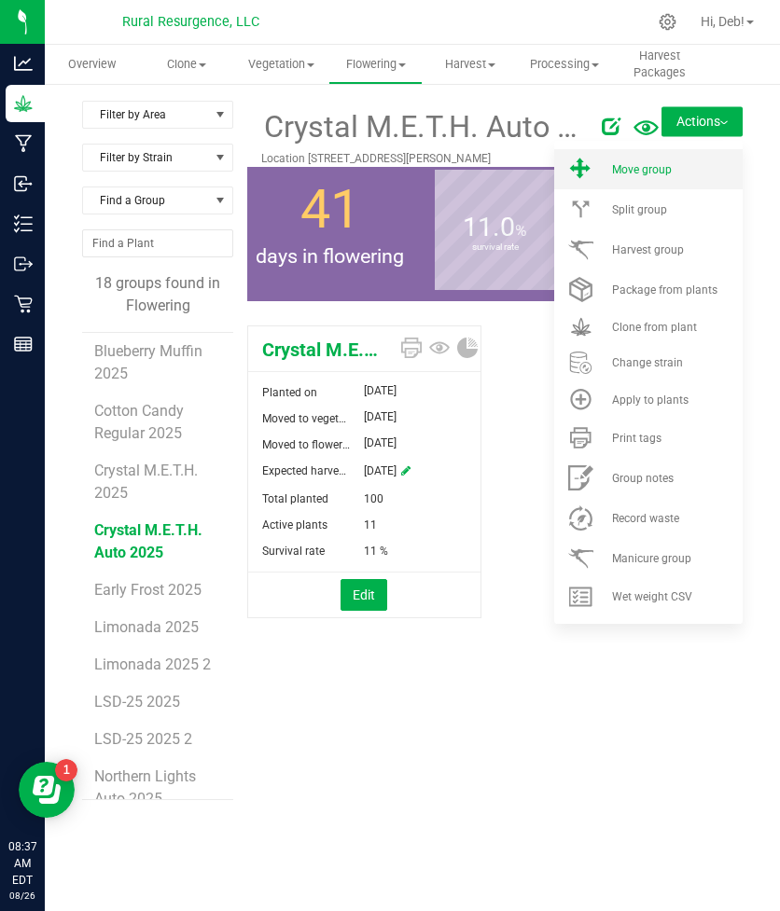
click at [658, 178] on li "Move group" at bounding box center [648, 169] width 188 height 40
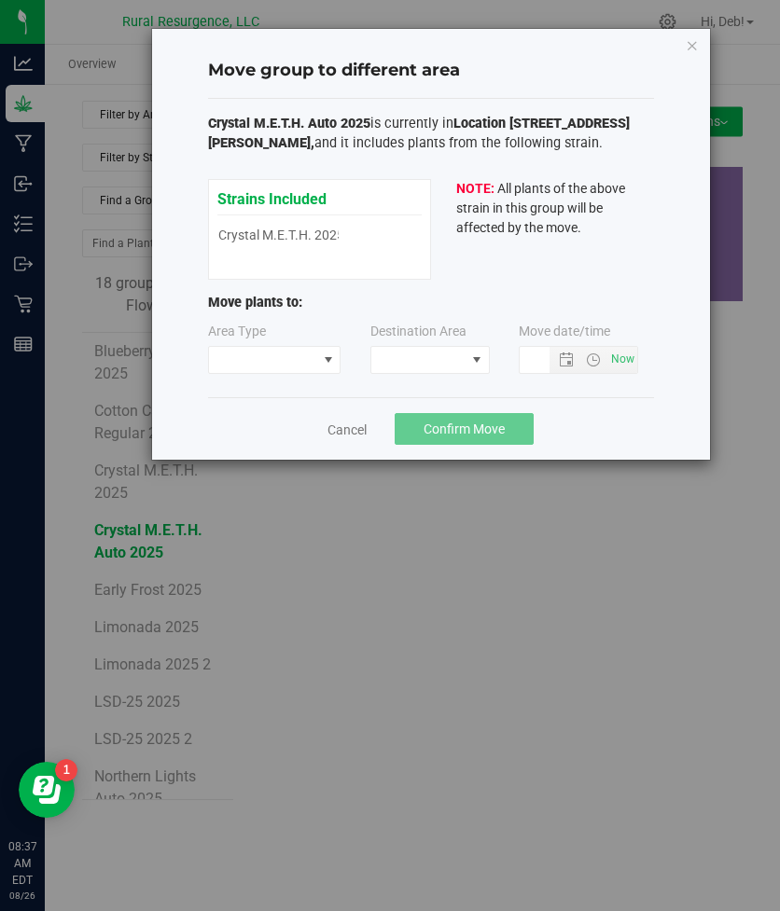
type input "[DATE] 8:37 AM"
click at [270, 364] on span at bounding box center [263, 360] width 108 height 26
click at [258, 397] on li "Vegetative" at bounding box center [274, 392] width 131 height 32
click at [467, 359] on span at bounding box center [476, 360] width 23 height 26
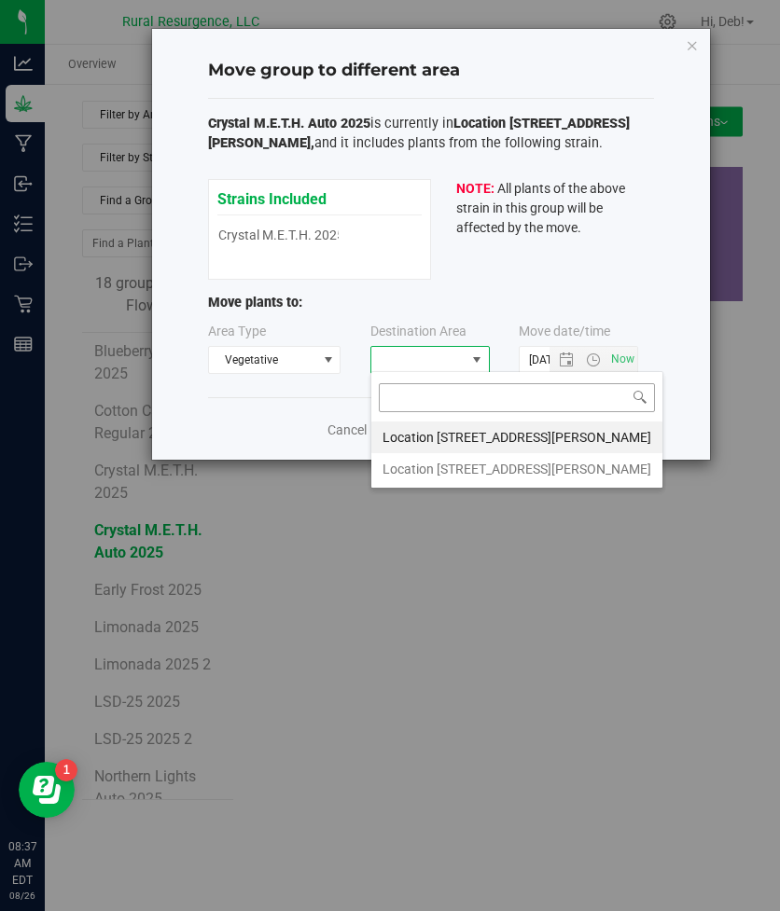
scroll to position [28, 119]
click at [437, 466] on li "Location [STREET_ADDRESS][PERSON_NAME]" at bounding box center [516, 469] width 291 height 32
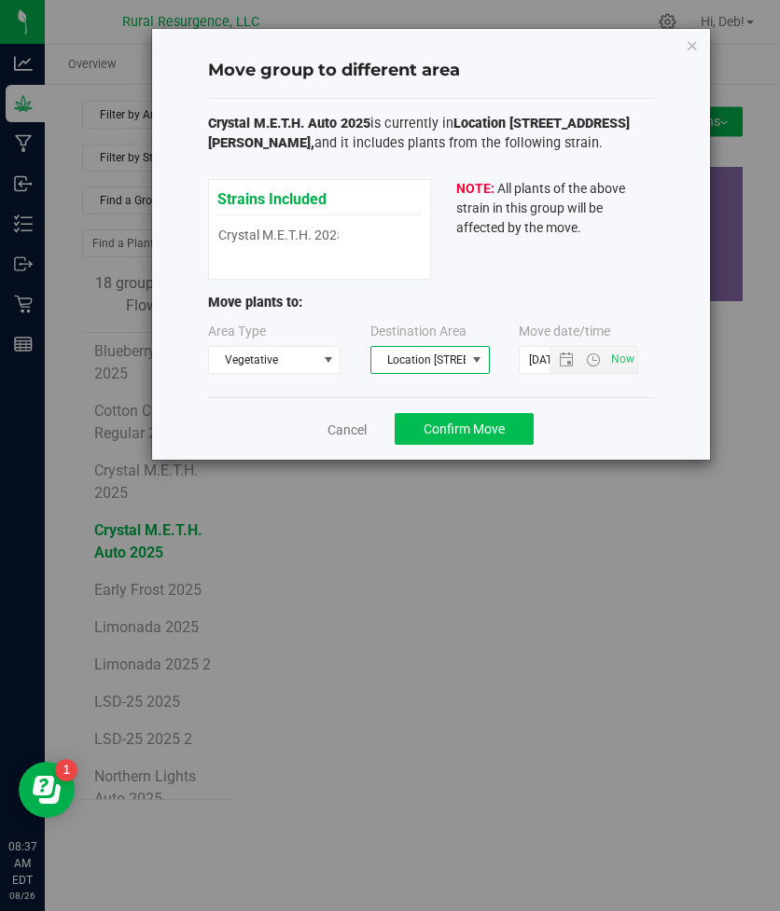
click at [461, 433] on span "Confirm Move" at bounding box center [463, 429] width 81 height 15
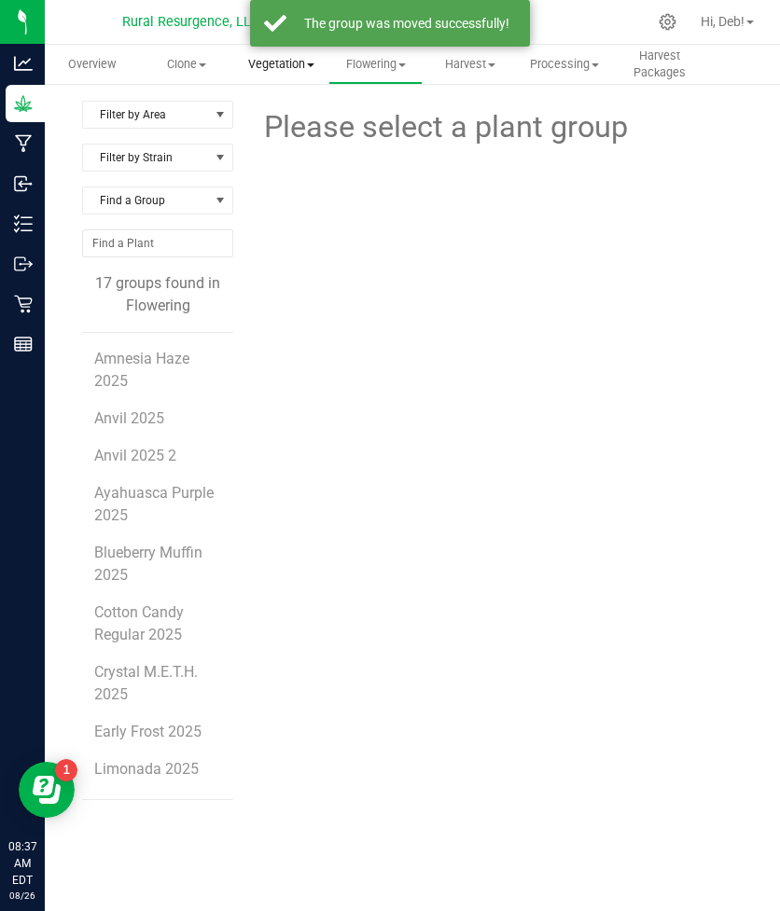
click at [270, 62] on span "Vegetation" at bounding box center [281, 64] width 92 height 17
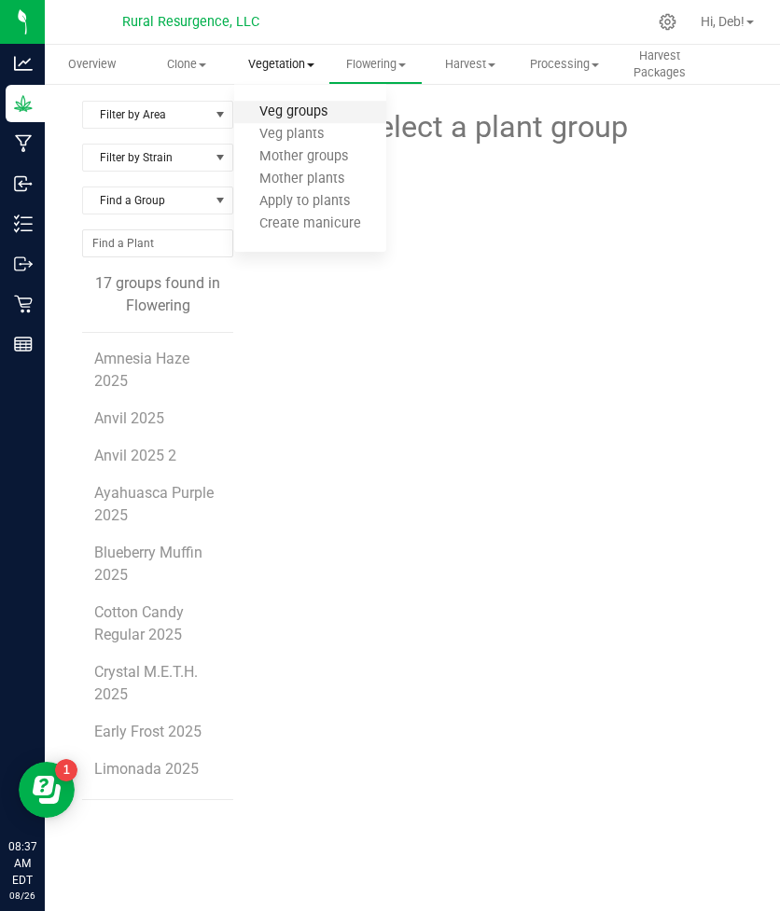
click at [281, 106] on span "Veg groups" at bounding box center [293, 112] width 118 height 16
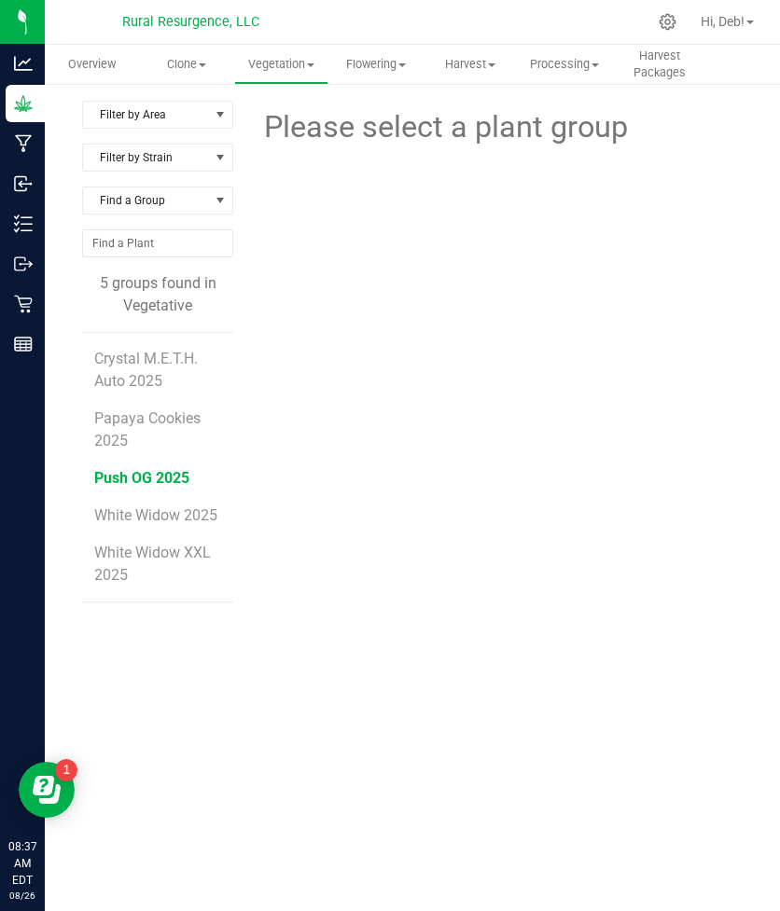
click at [124, 475] on span "Push OG 2025" at bounding box center [141, 478] width 95 height 18
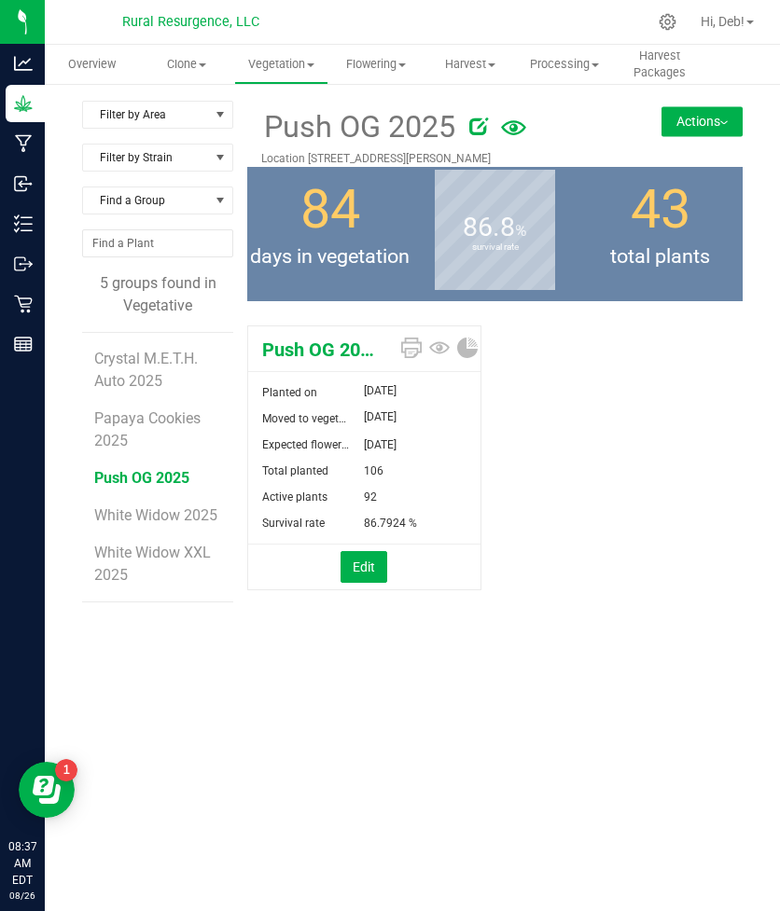
click at [709, 116] on button "Actions" at bounding box center [701, 121] width 81 height 30
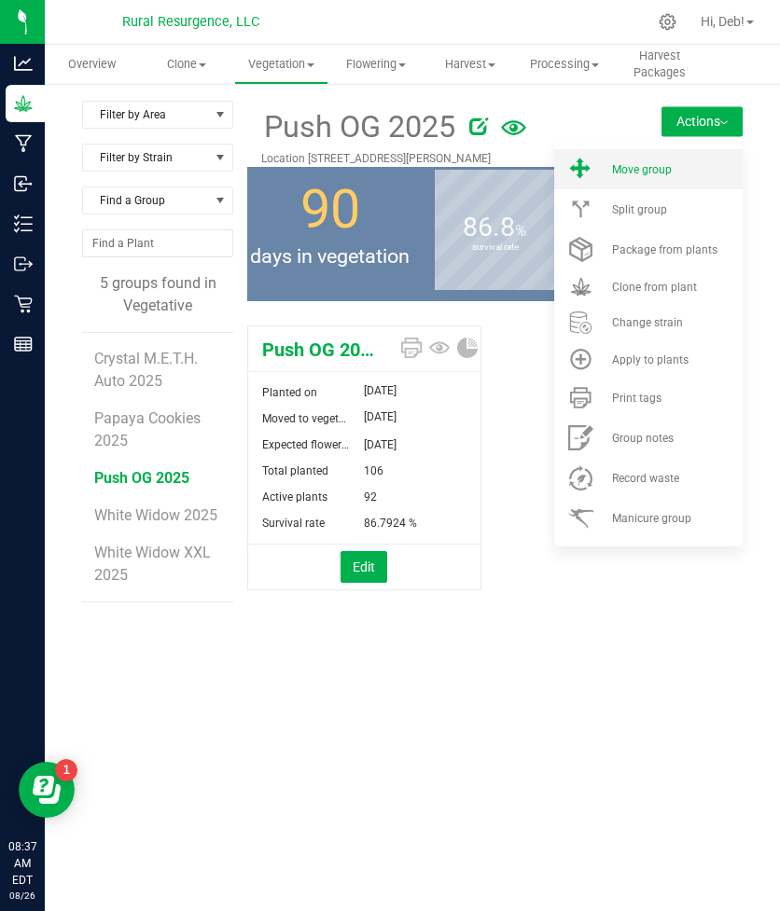
click at [649, 165] on span "Move group" at bounding box center [642, 169] width 60 height 13
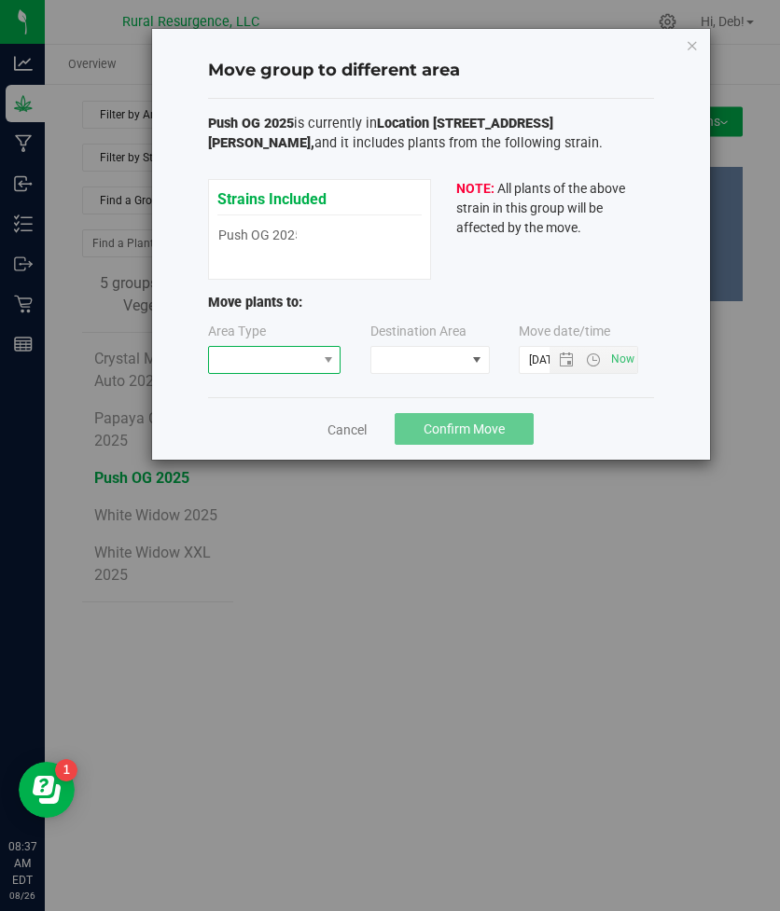
click at [288, 365] on span at bounding box center [263, 360] width 108 height 26
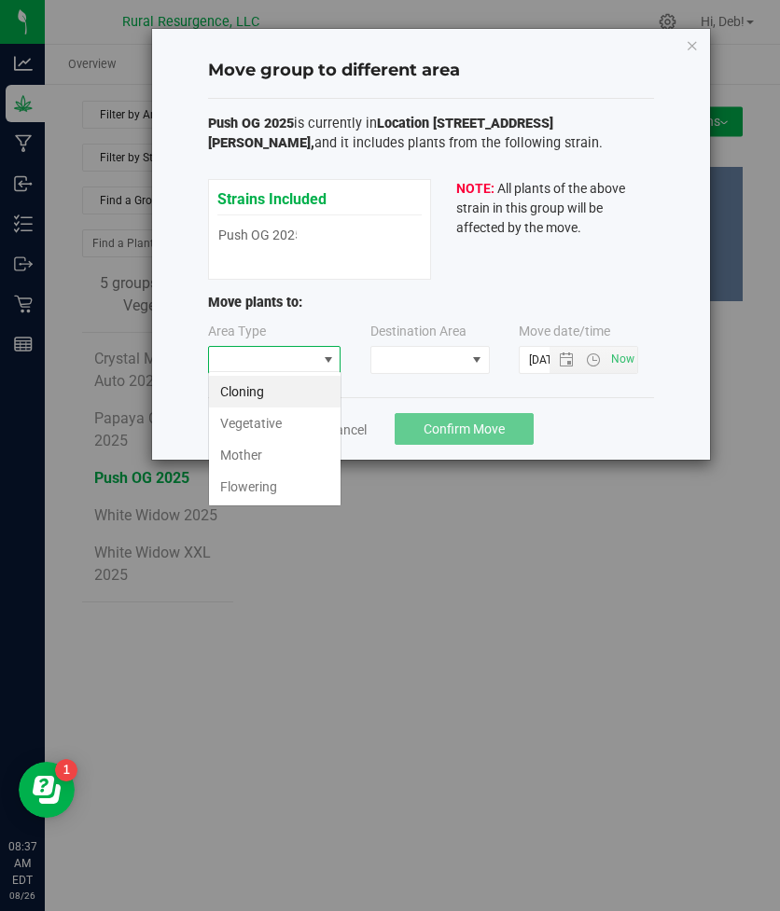
scroll to position [28, 133]
click at [251, 484] on li "Flowering" at bounding box center [274, 487] width 131 height 32
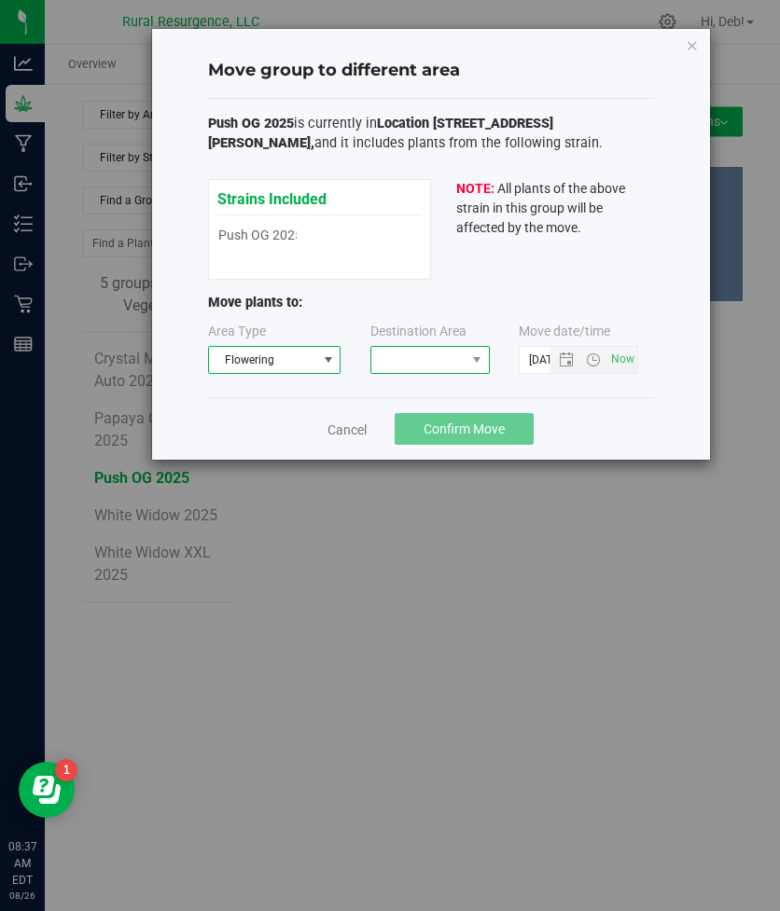
click at [444, 360] on span at bounding box center [418, 360] width 94 height 26
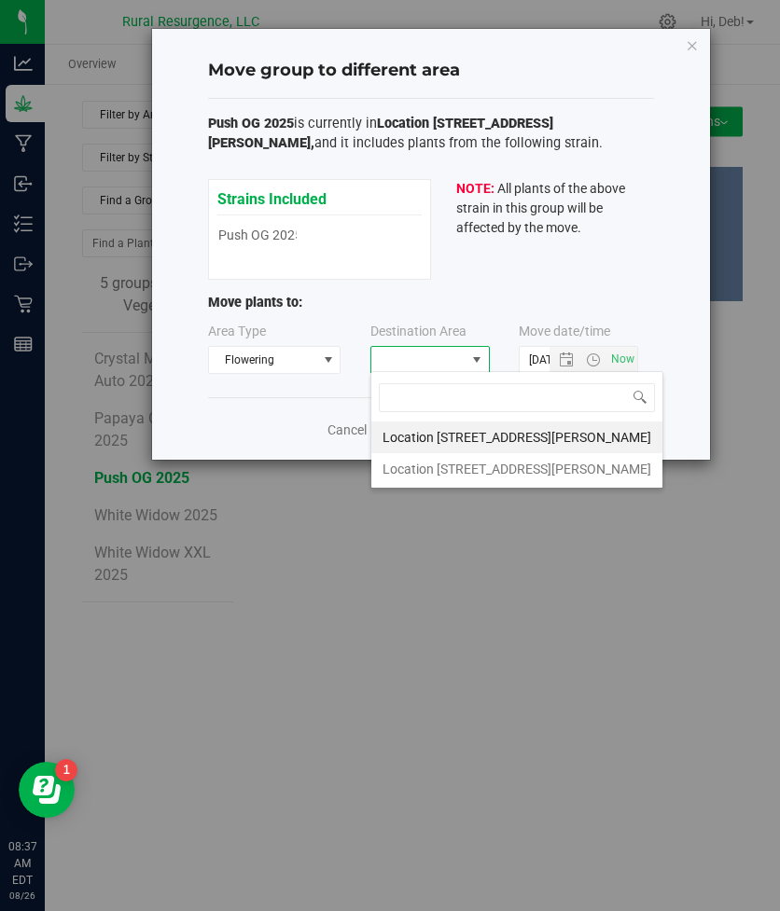
scroll to position [28, 119]
click at [432, 469] on li "Location [STREET_ADDRESS][PERSON_NAME]" at bounding box center [516, 469] width 291 height 32
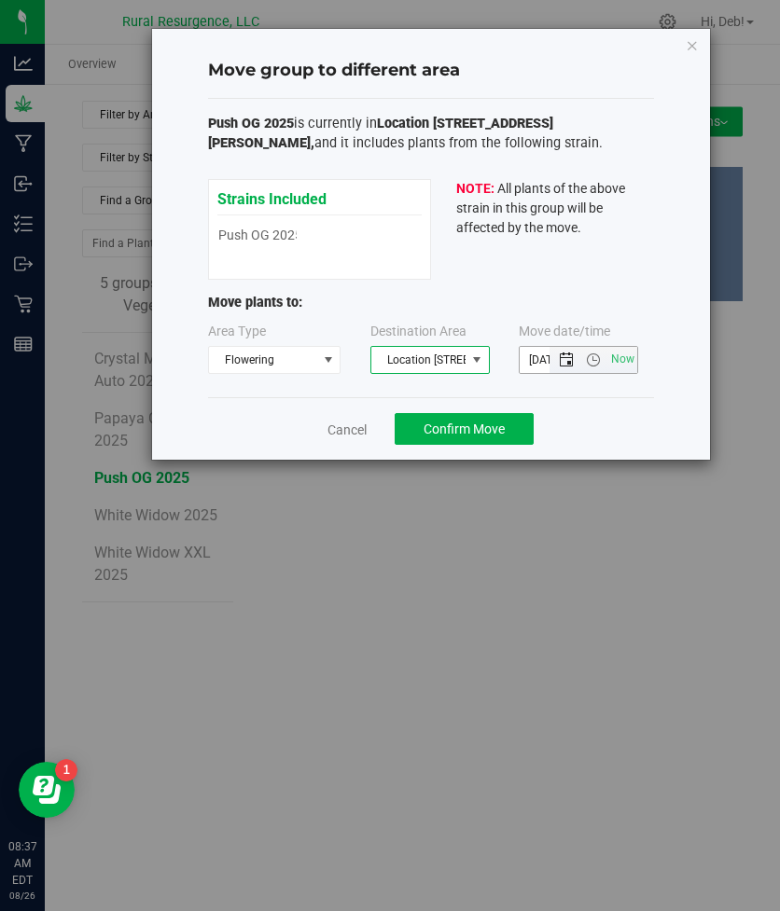
click at [567, 360] on span "Open the date view" at bounding box center [566, 359] width 15 height 15
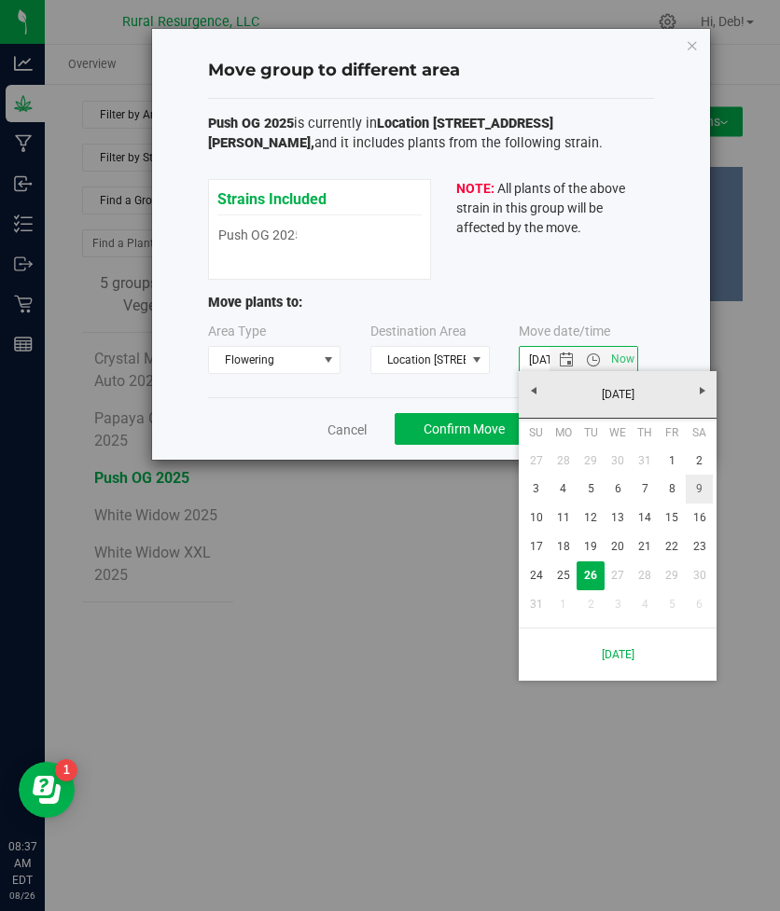
click at [698, 485] on link "9" at bounding box center [698, 489] width 27 height 29
type input "[DATE] 8:37 AM"
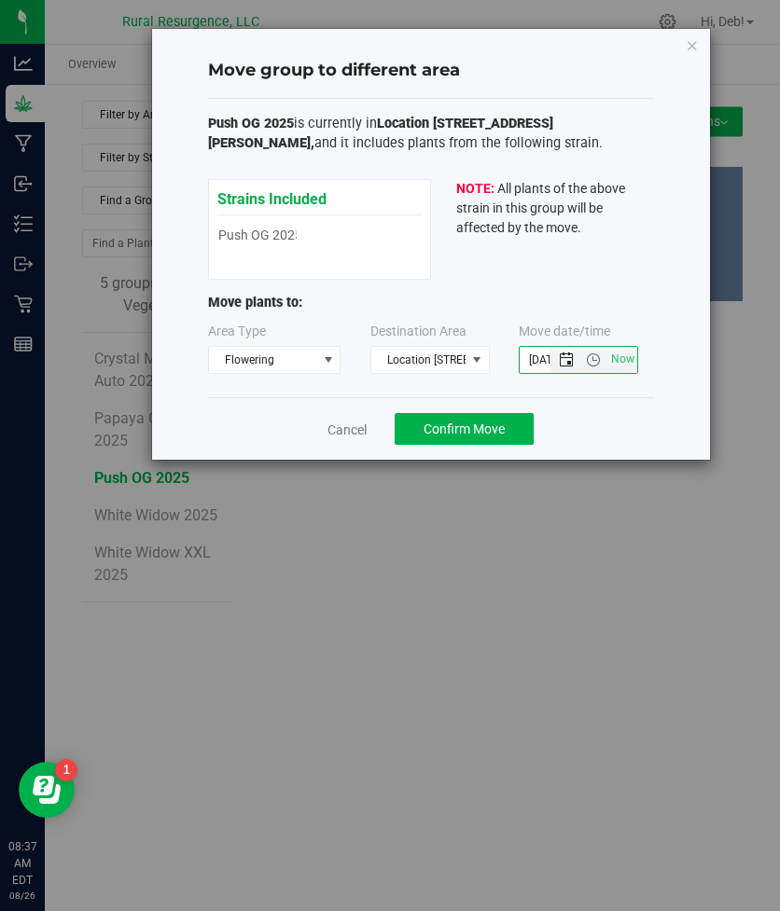
click at [559, 359] on span "Open the date view" at bounding box center [566, 359] width 15 height 15
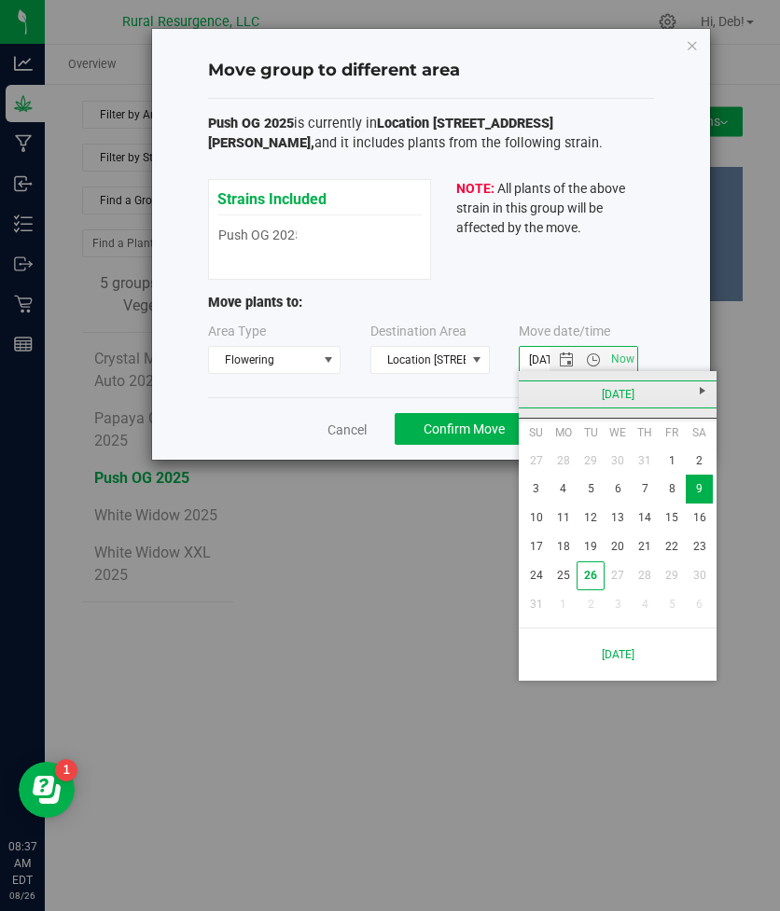
click at [536, 396] on link "[DATE]" at bounding box center [618, 394] width 200 height 29
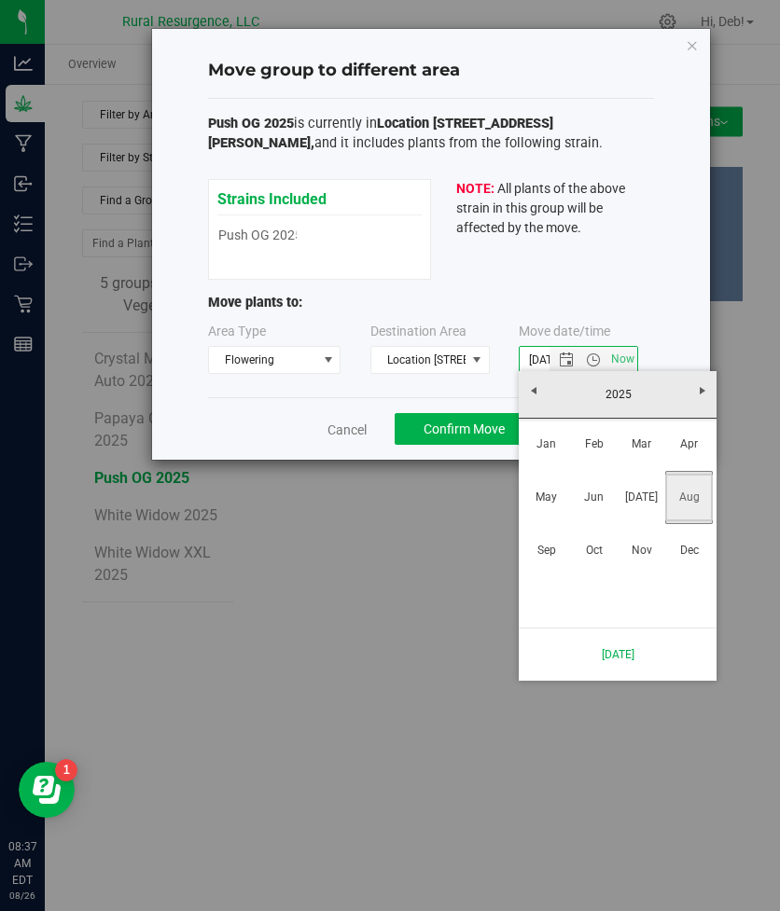
click at [669, 491] on link "Aug" at bounding box center [689, 498] width 48 height 48
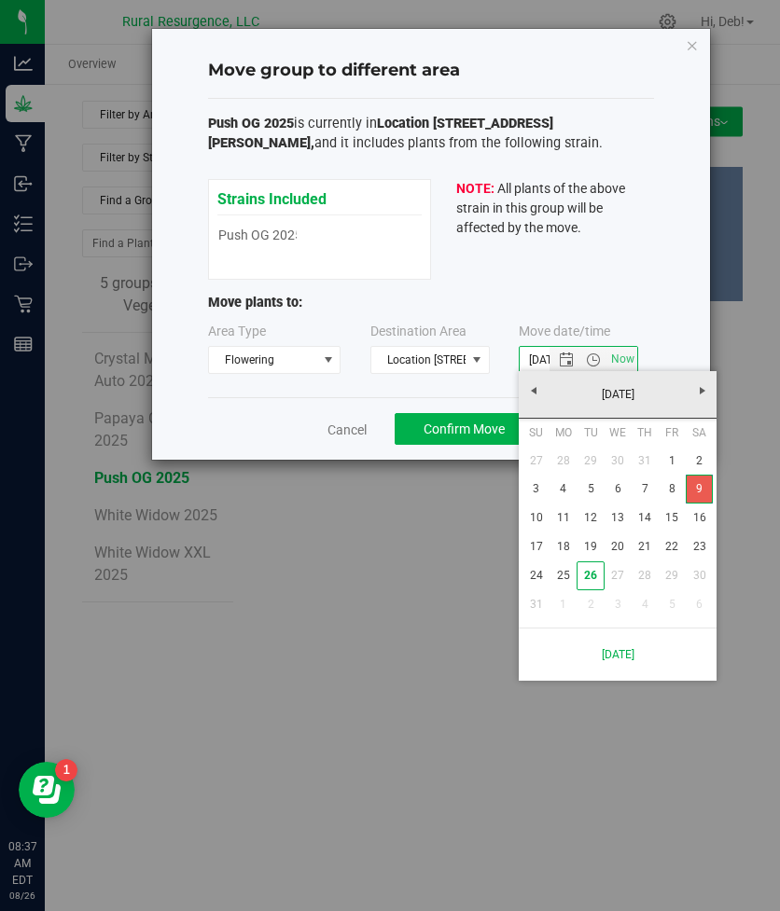
click at [703, 484] on link "9" at bounding box center [698, 489] width 27 height 29
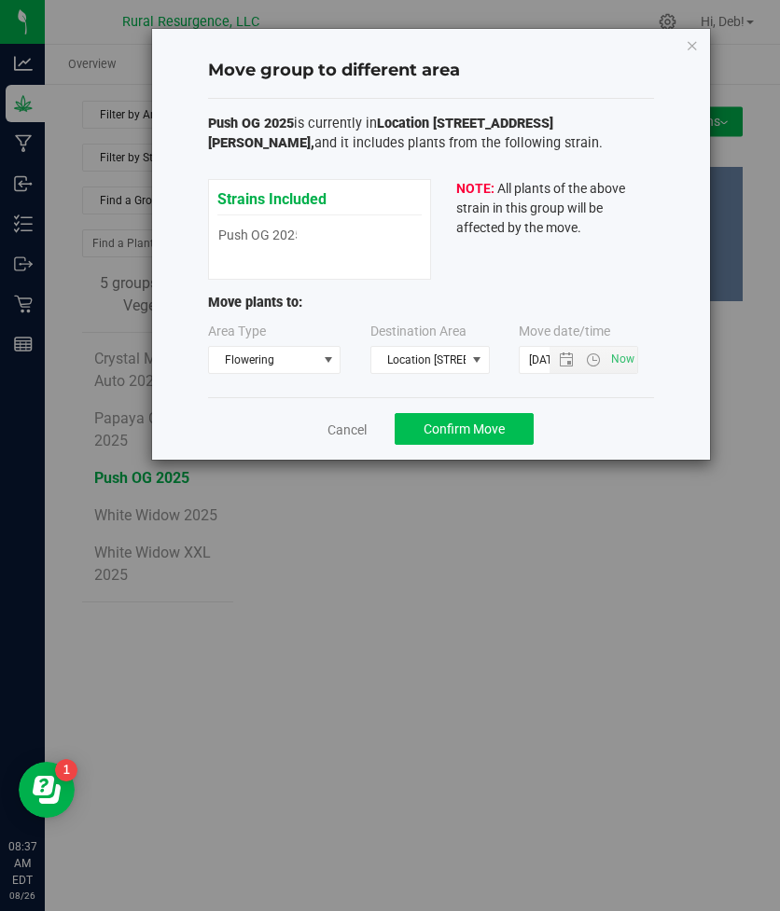
click at [464, 430] on span "Confirm Move" at bounding box center [463, 429] width 81 height 15
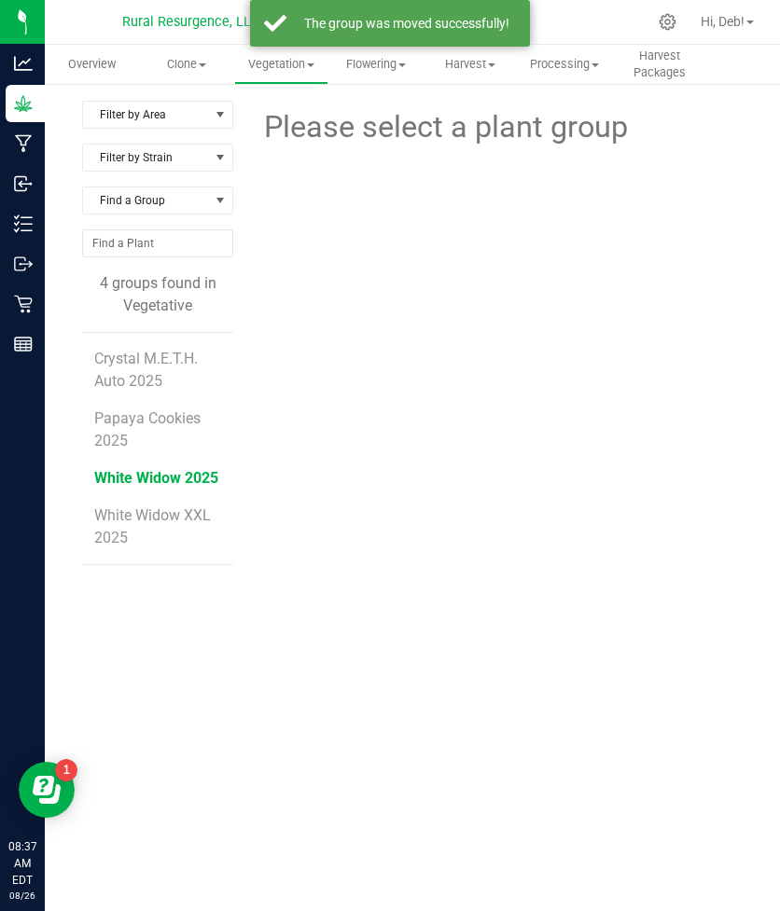
click at [159, 477] on span "White Widow 2025" at bounding box center [156, 478] width 124 height 18
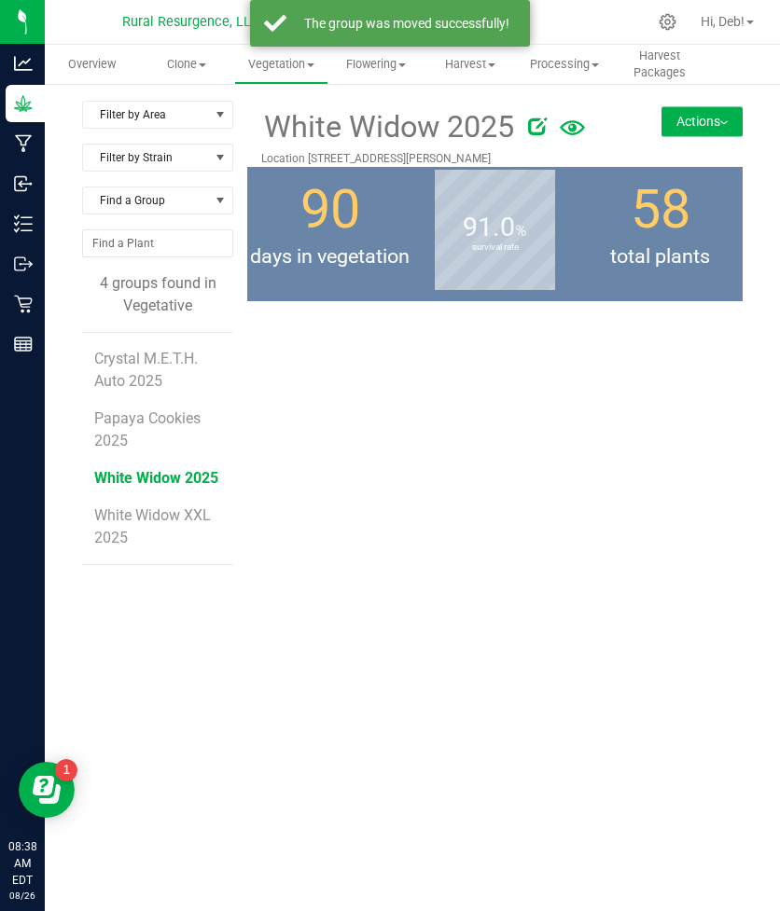
click at [698, 117] on button "Actions" at bounding box center [701, 121] width 81 height 30
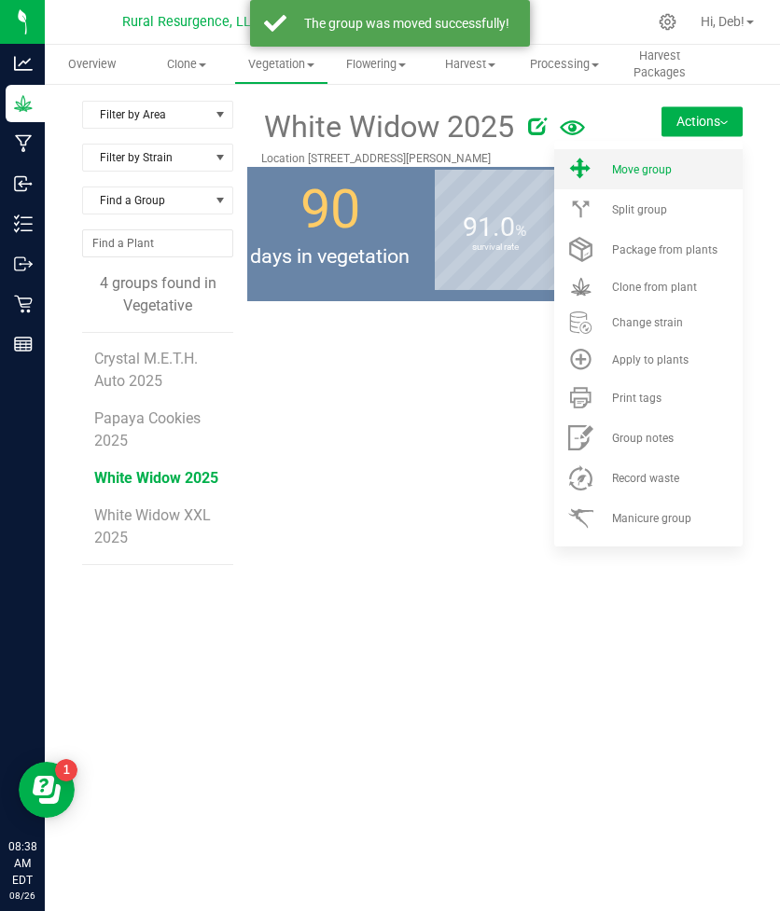
click at [637, 179] on li "Move group" at bounding box center [648, 169] width 188 height 40
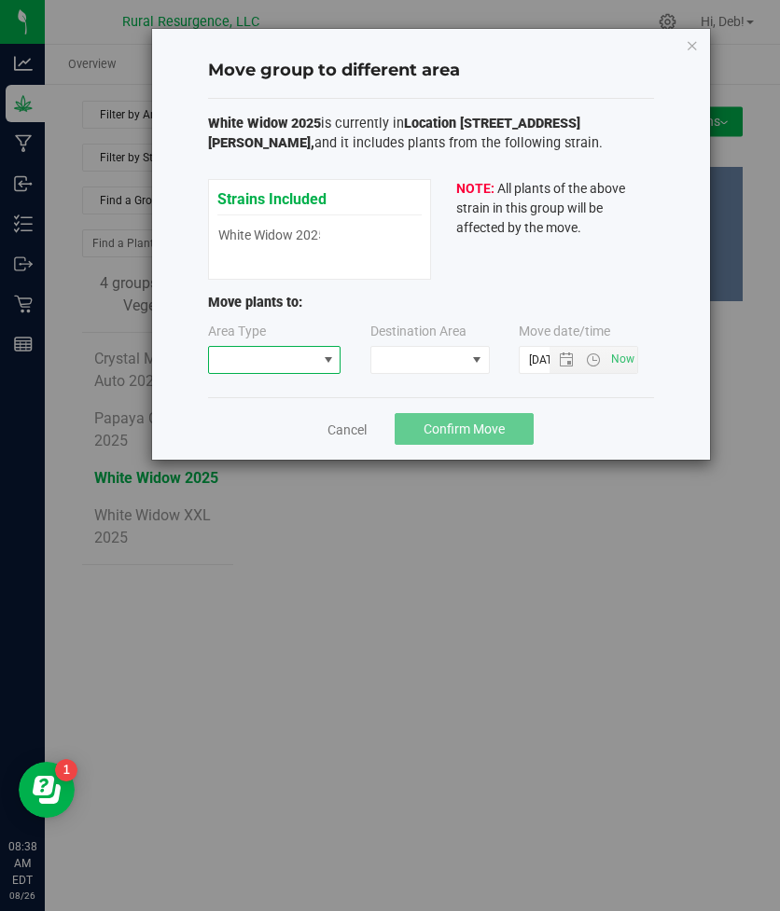
click at [307, 347] on span at bounding box center [263, 360] width 108 height 26
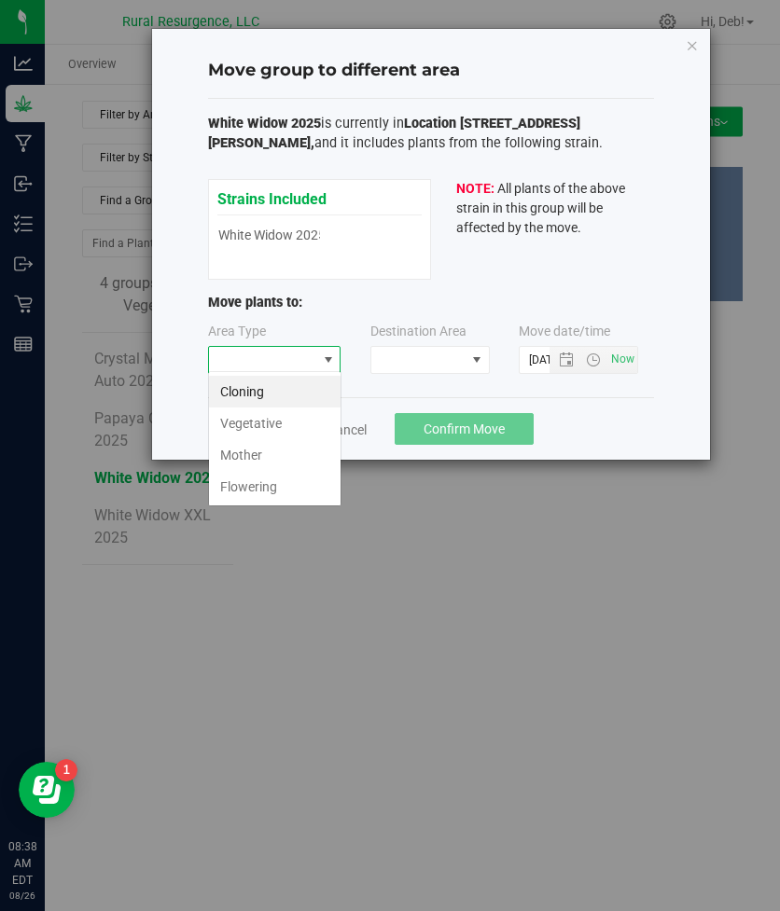
scroll to position [28, 133]
click at [255, 500] on li "Flowering" at bounding box center [274, 487] width 131 height 32
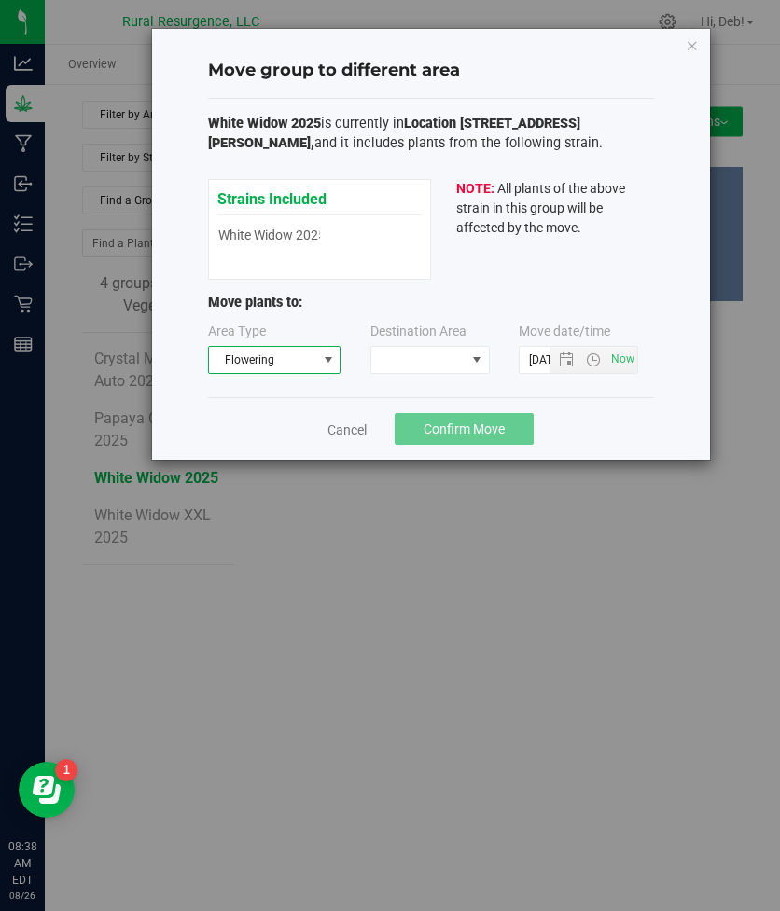
click at [450, 379] on div "Area Type Flowering Destination Area Move date/time" at bounding box center [431, 352] width 446 height 61
click at [441, 358] on span at bounding box center [418, 360] width 94 height 26
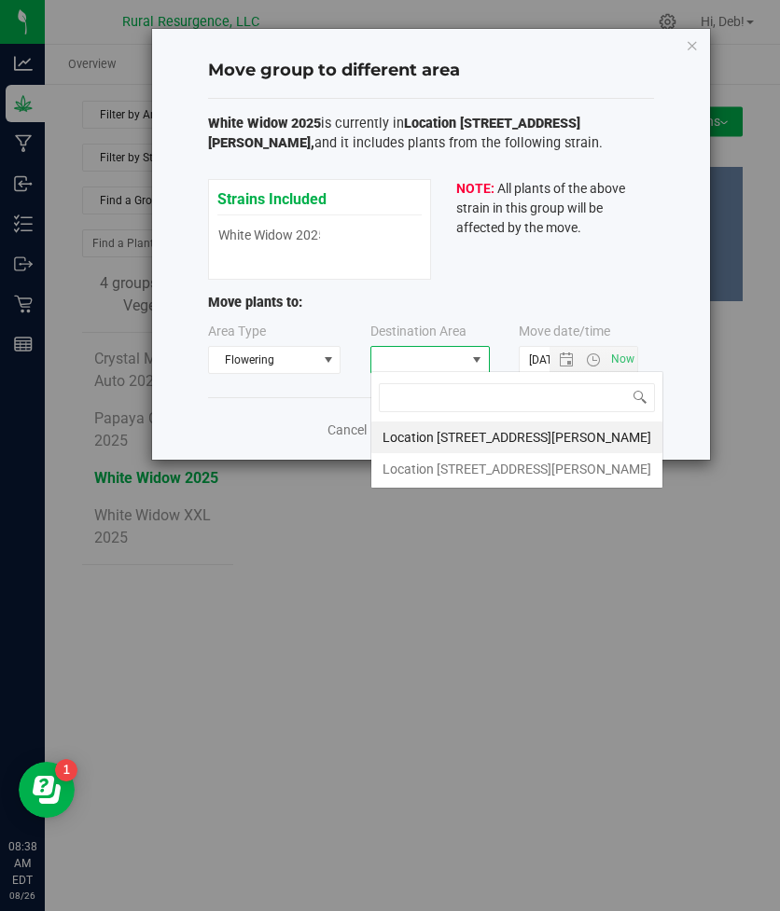
scroll to position [28, 119]
click at [452, 465] on li "Location [STREET_ADDRESS][PERSON_NAME]" at bounding box center [516, 469] width 291 height 32
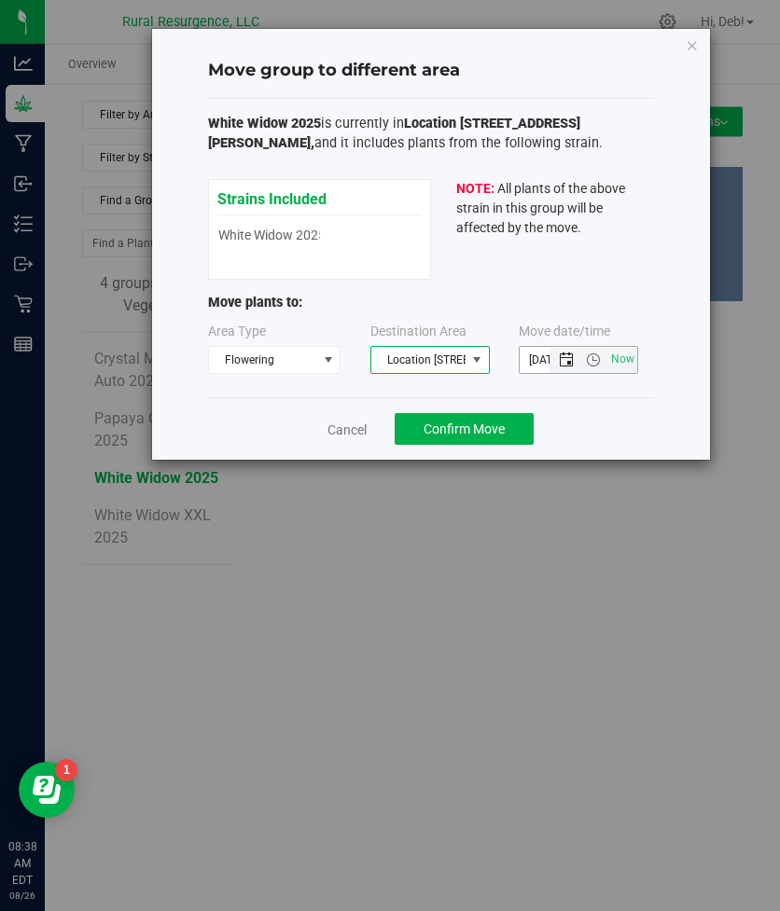
click at [568, 356] on span "Open the date view" at bounding box center [566, 359] width 15 height 15
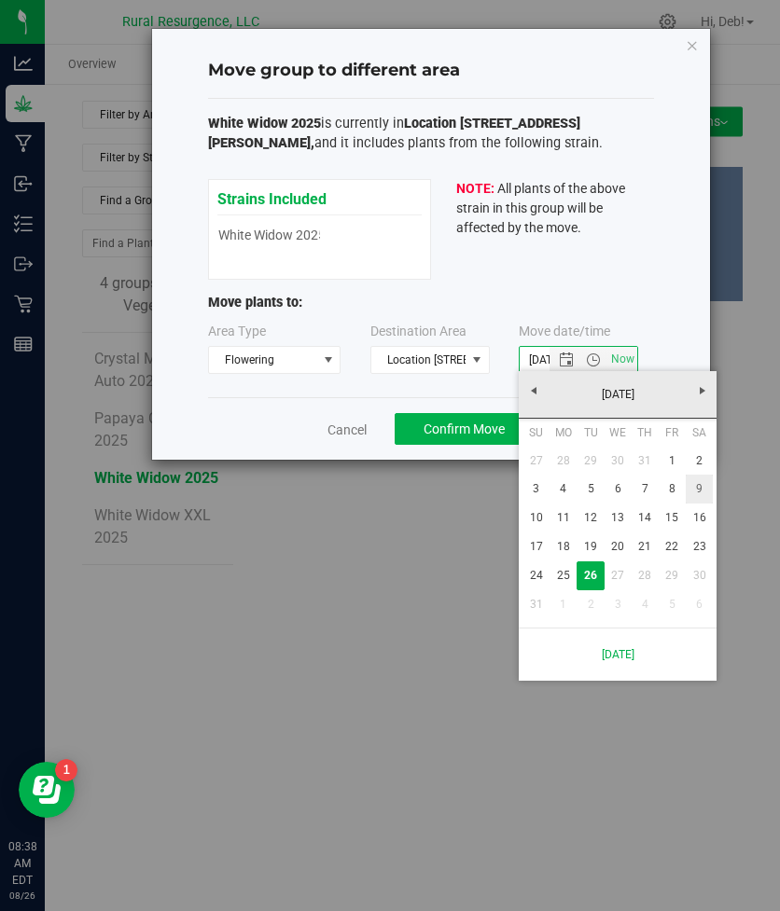
click at [698, 491] on link "9" at bounding box center [698, 489] width 27 height 29
type input "[DATE] 8:38 AM"
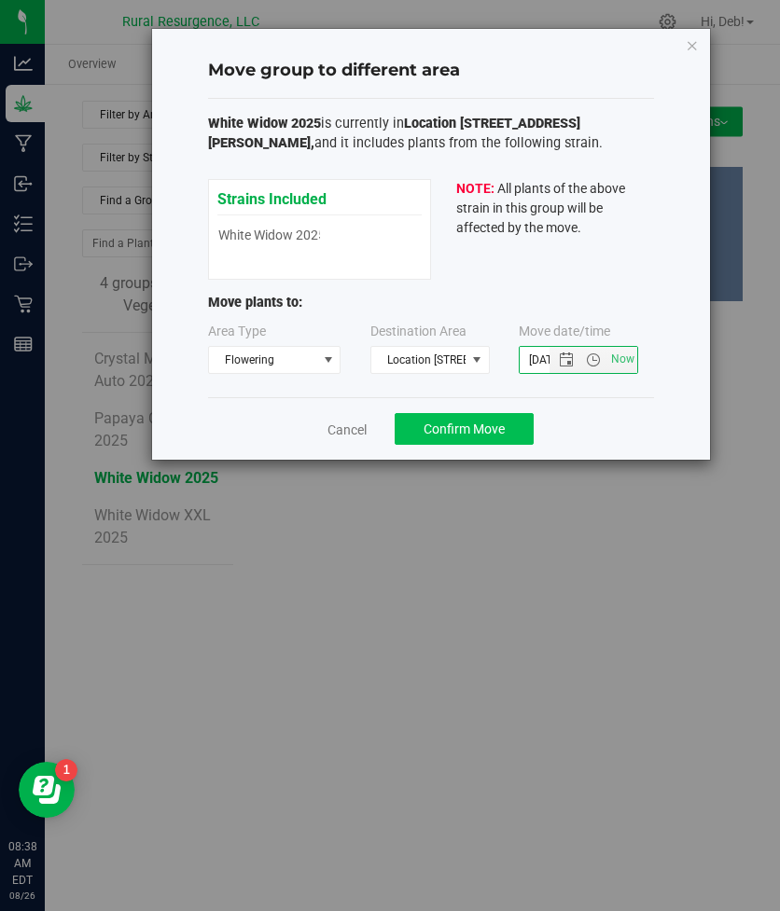
click at [446, 424] on span "Confirm Move" at bounding box center [463, 429] width 81 height 15
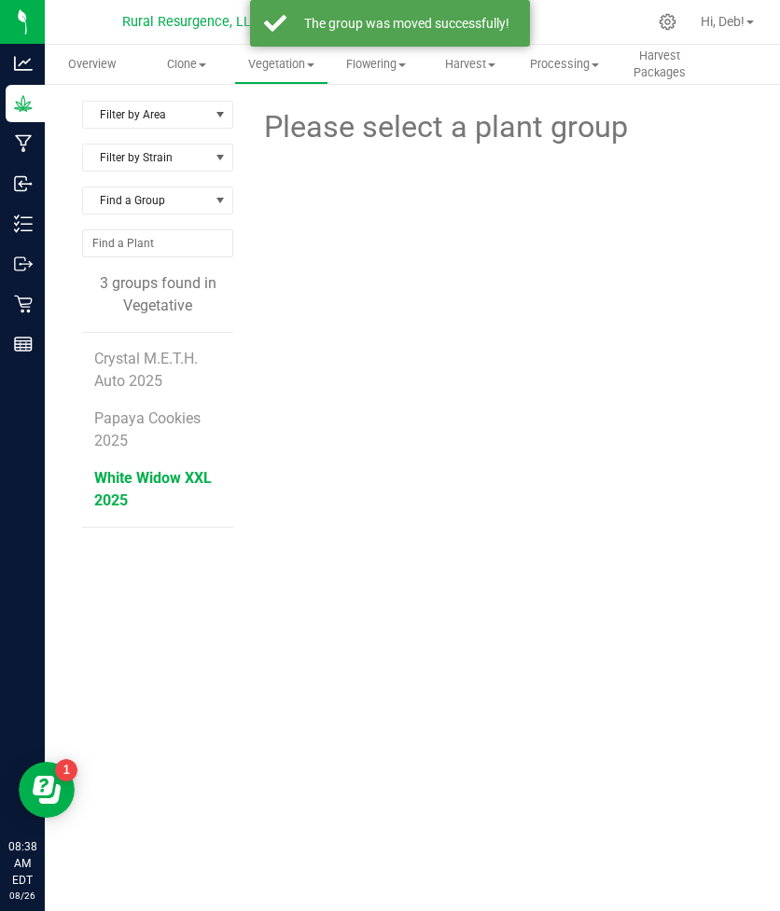
click at [143, 482] on span "White Widow XXL 2025" at bounding box center [152, 489] width 117 height 40
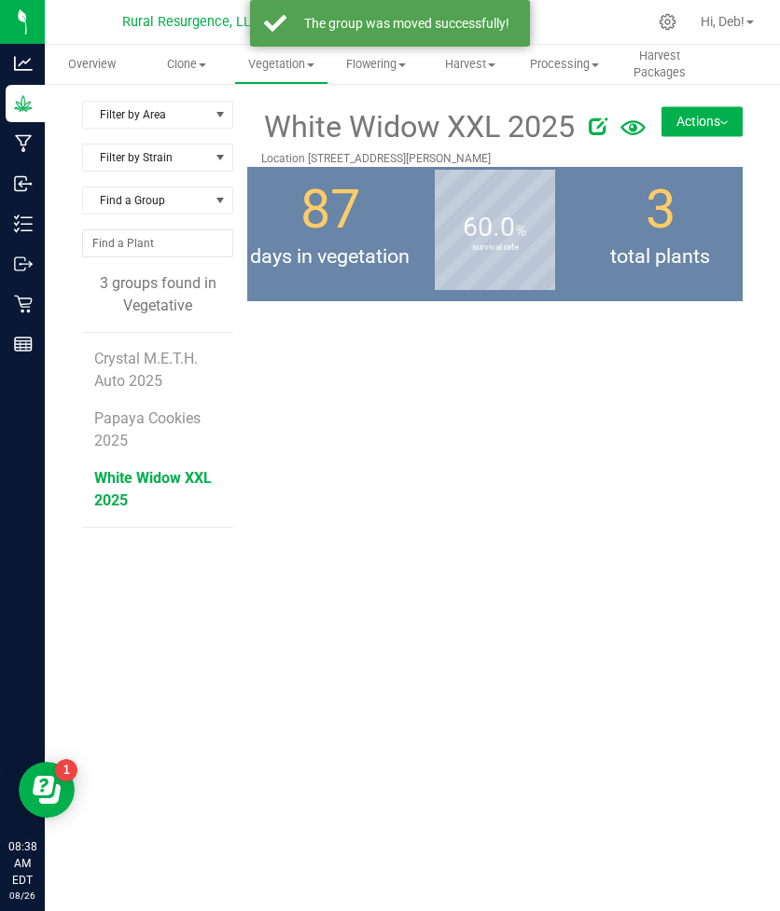
click at [720, 123] on img at bounding box center [723, 123] width 7 height 4
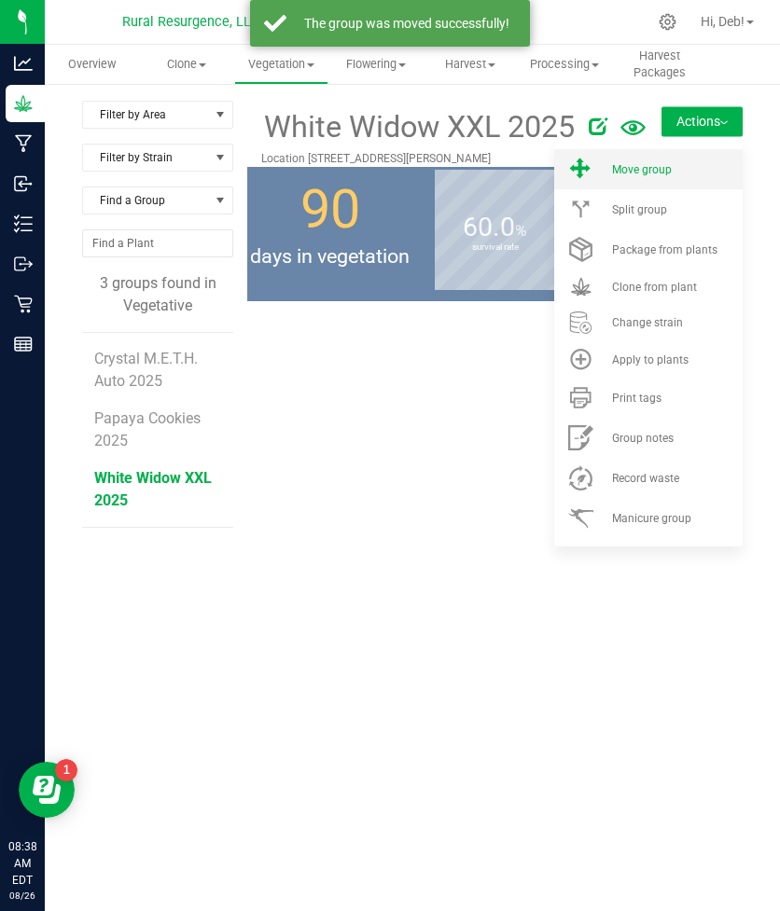
click at [642, 168] on span "Move group" at bounding box center [642, 169] width 60 height 13
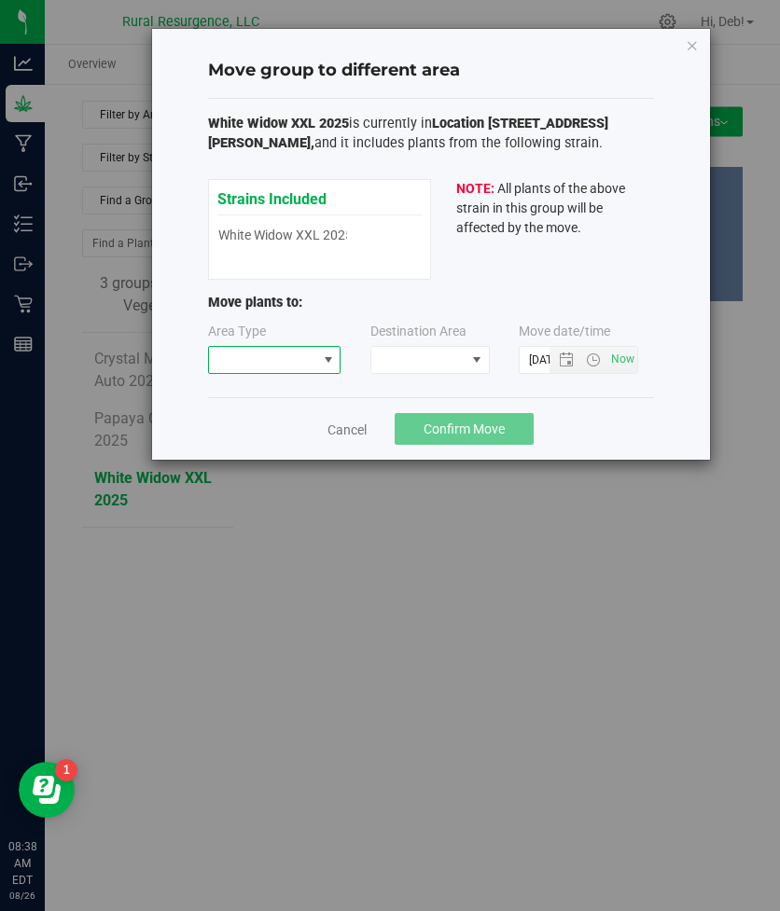
click at [302, 367] on span at bounding box center [263, 360] width 108 height 26
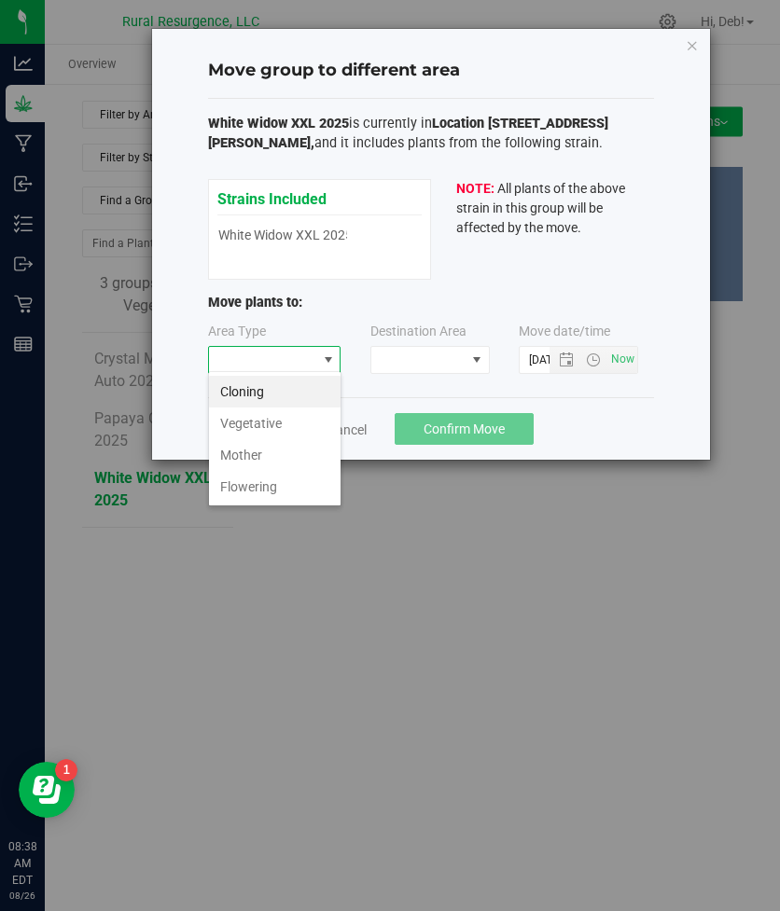
scroll to position [28, 133]
click at [242, 489] on li "Flowering" at bounding box center [274, 487] width 131 height 32
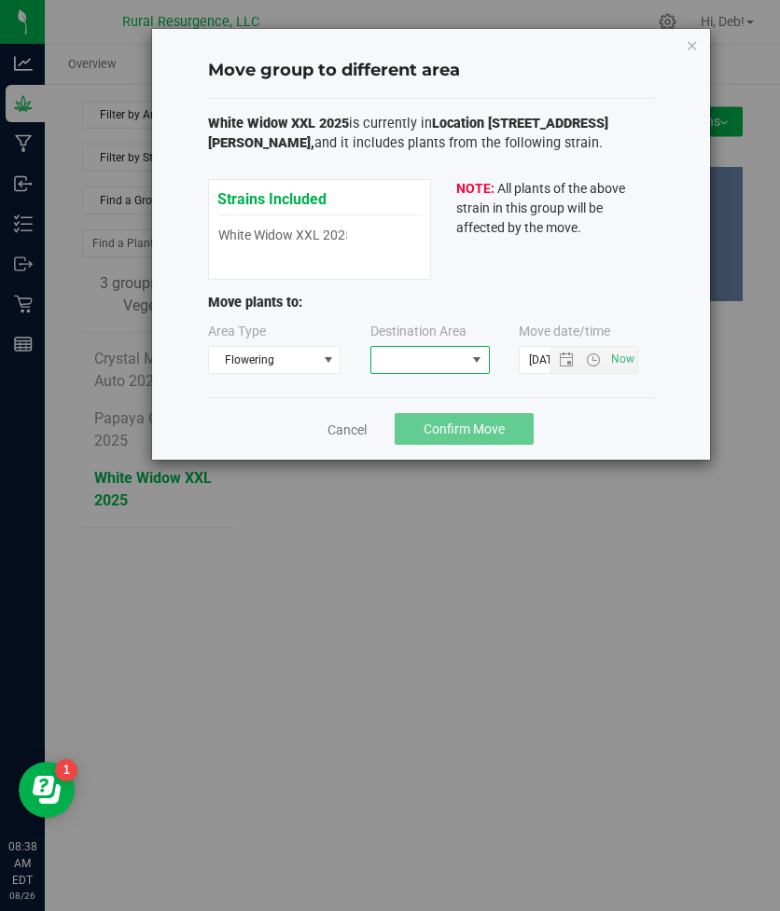
click at [456, 360] on span at bounding box center [418, 360] width 94 height 26
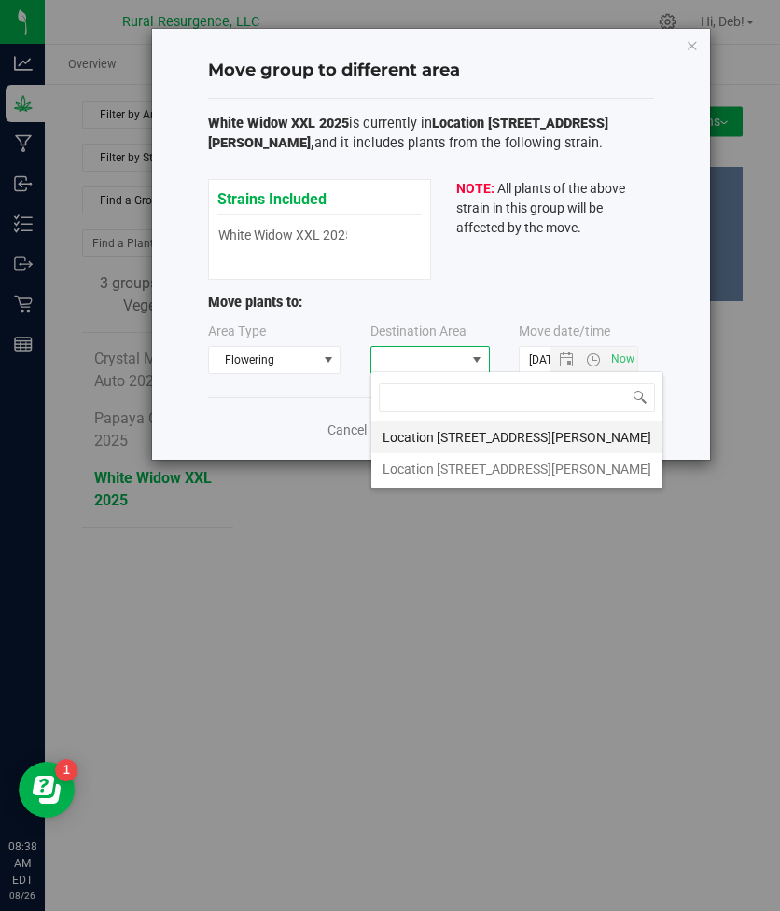
scroll to position [28, 119]
click at [432, 459] on li "Location [STREET_ADDRESS][PERSON_NAME]" at bounding box center [516, 469] width 291 height 32
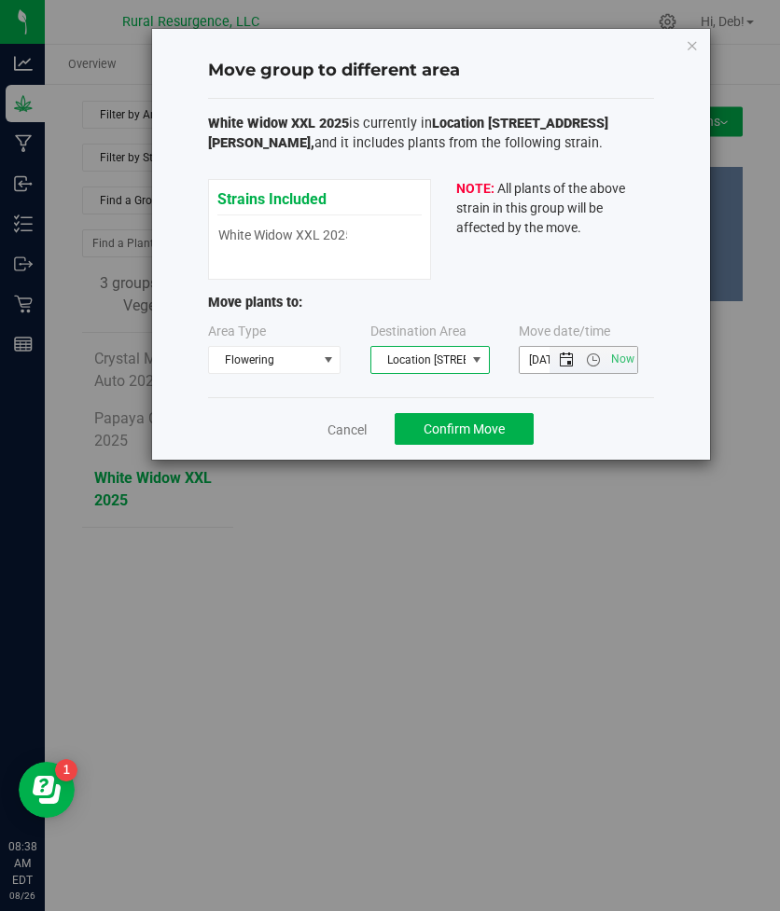
click at [564, 362] on span "Open the date view" at bounding box center [566, 359] width 15 height 15
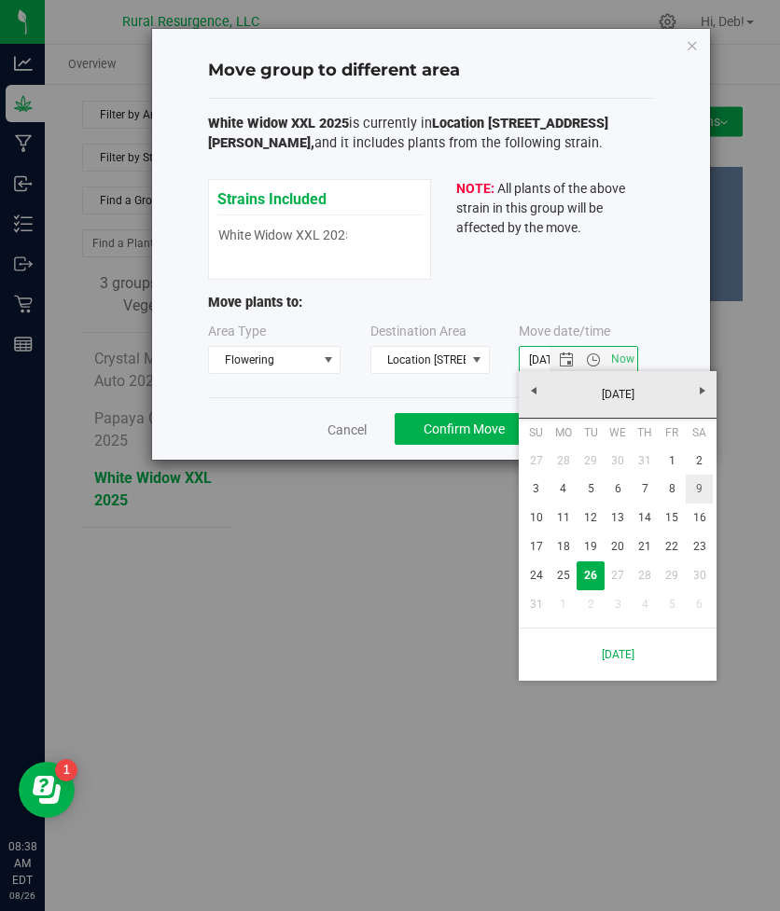
click at [704, 501] on link "9" at bounding box center [698, 489] width 27 height 29
type input "[DATE] 8:38 AM"
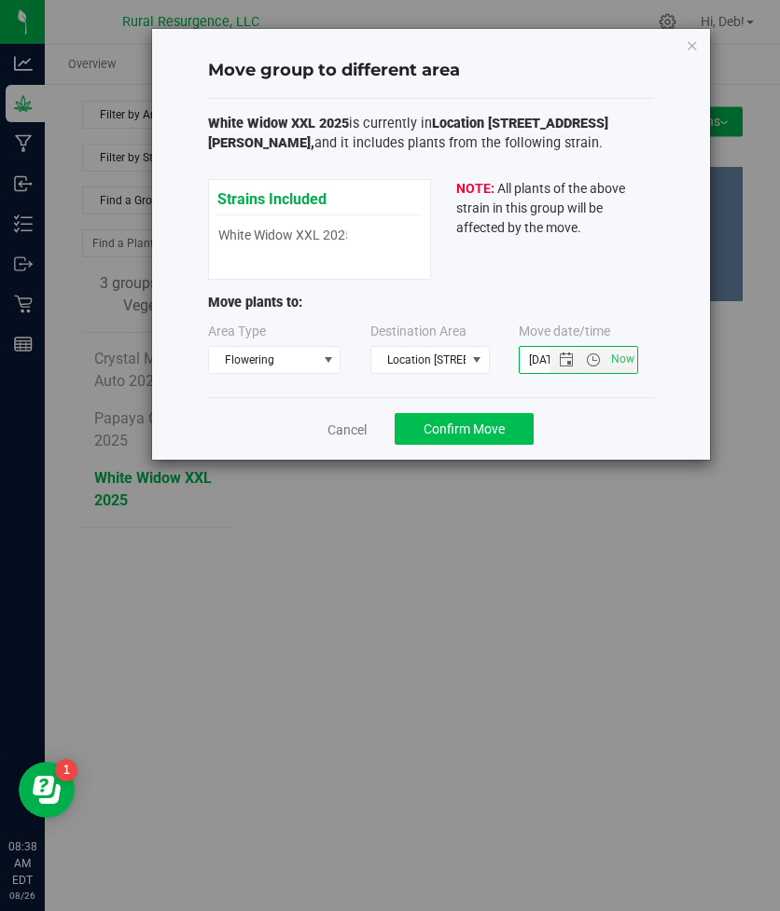
click at [454, 438] on button "Confirm Move" at bounding box center [463, 429] width 139 height 32
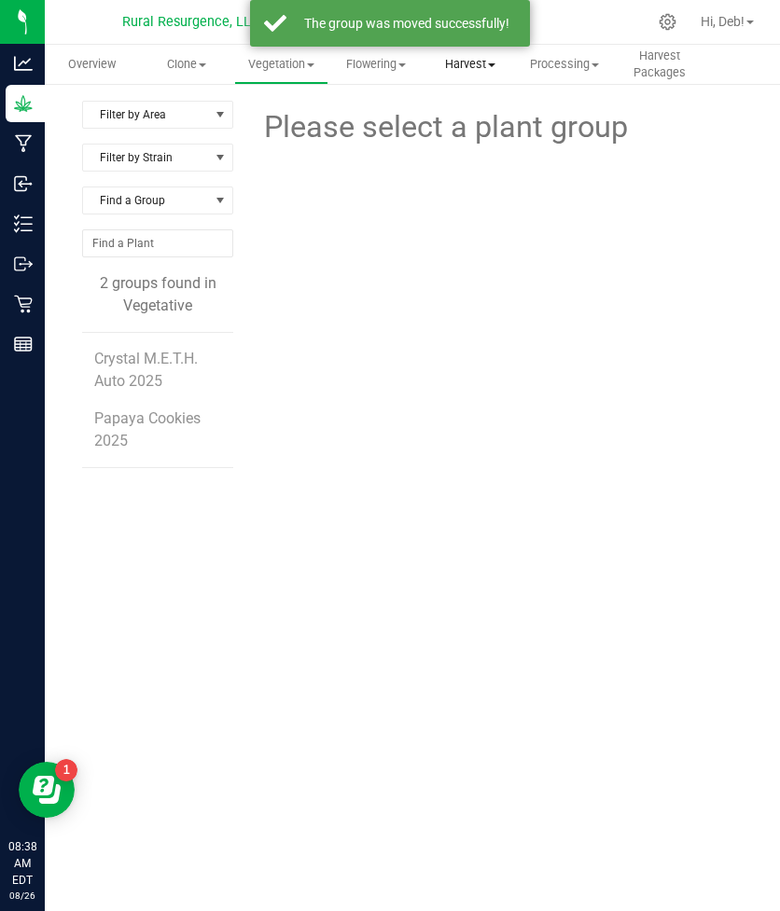
click at [480, 68] on span "Harvest" at bounding box center [469, 64] width 92 height 17
click at [393, 67] on span "Flowering" at bounding box center [375, 64] width 92 height 17
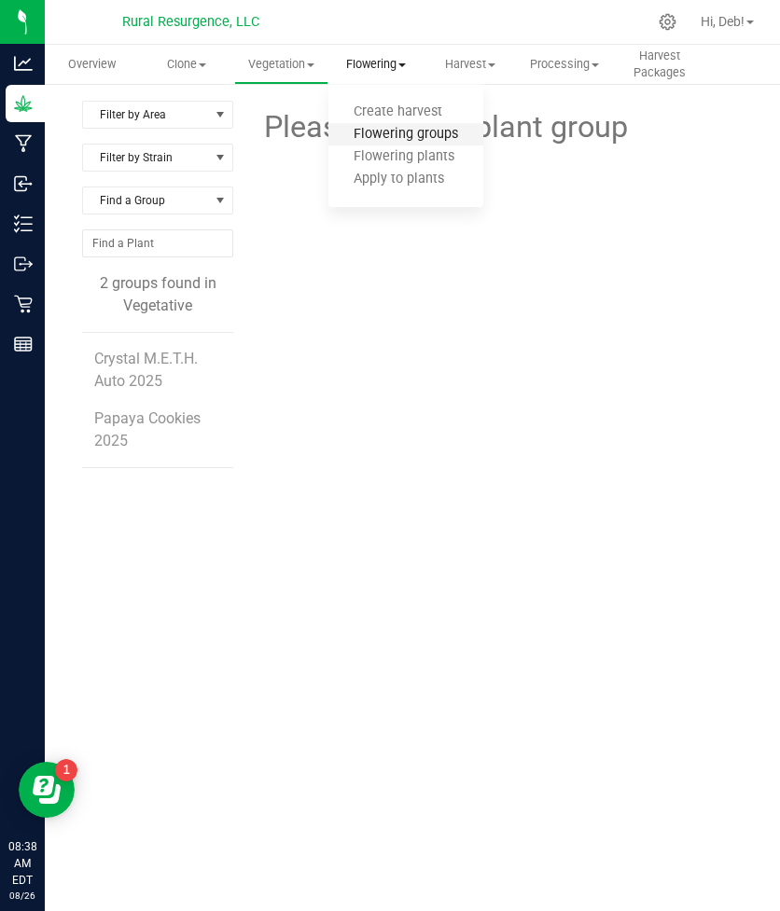
click at [408, 129] on span "Flowering groups" at bounding box center [405, 135] width 155 height 16
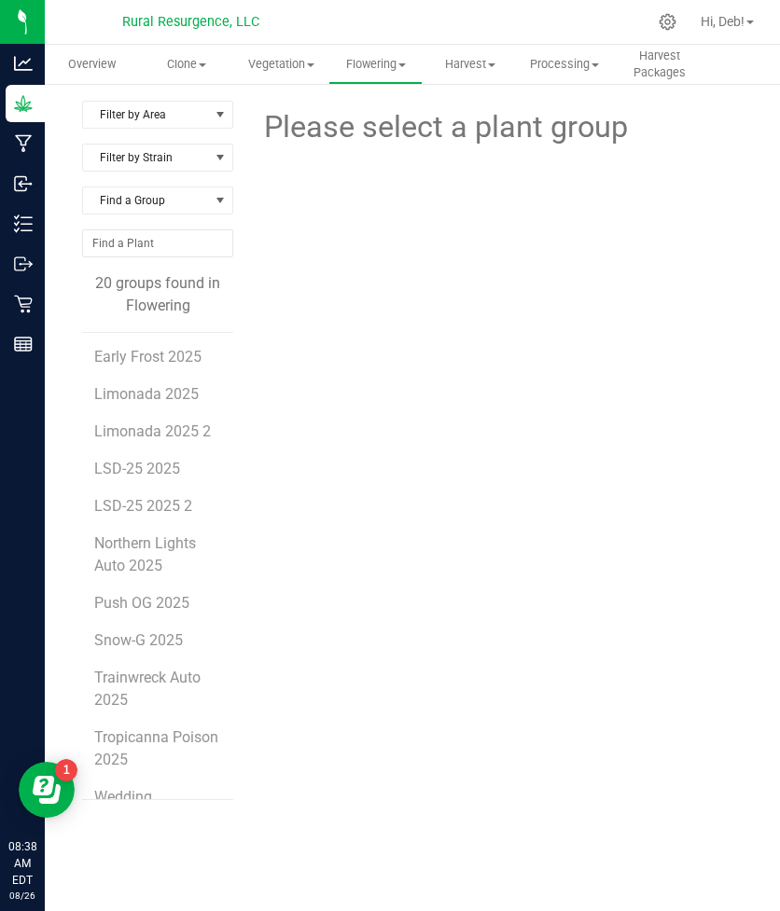
scroll to position [385, 0]
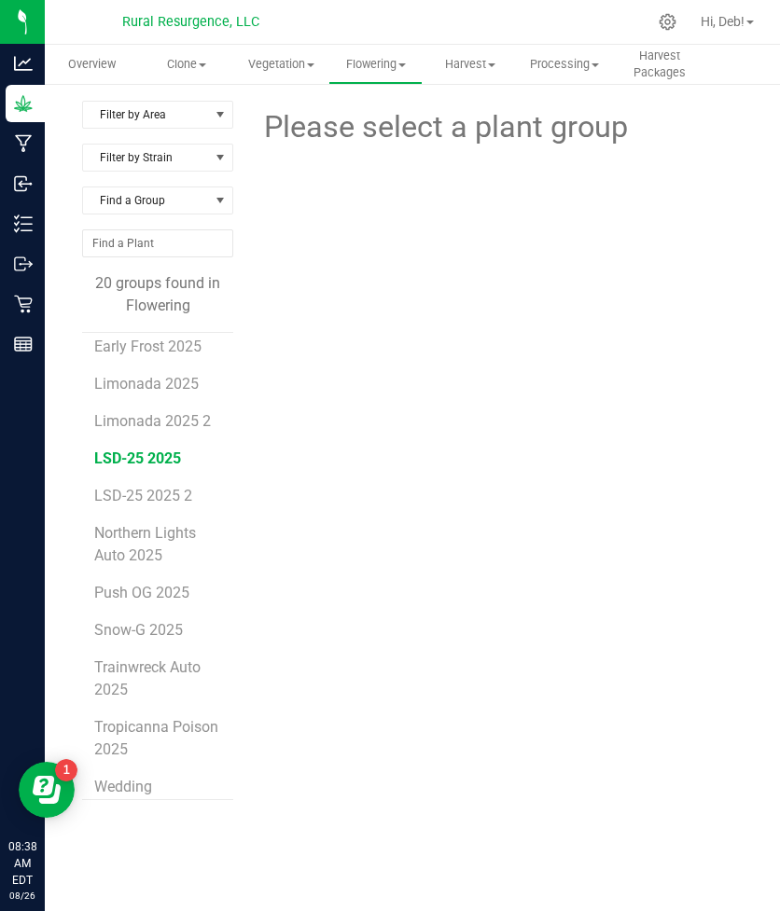
click at [154, 466] on span "LSD-25 2025" at bounding box center [137, 458] width 87 height 18
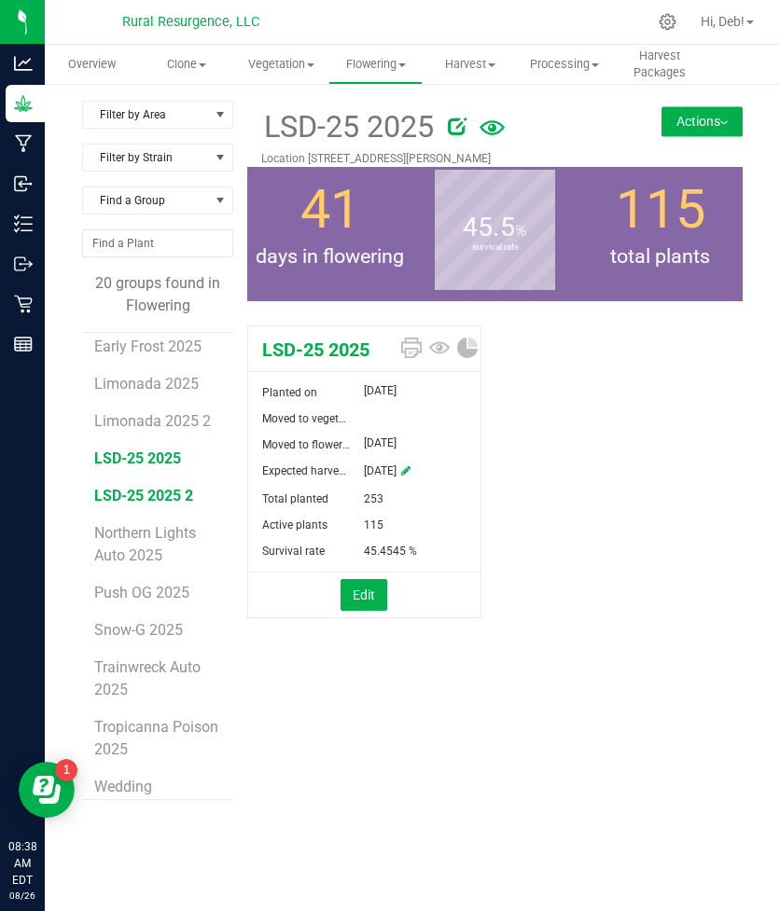
click at [154, 495] on span "LSD-25 2025 2" at bounding box center [143, 496] width 99 height 18
click at [172, 455] on span "LSD-25 2025" at bounding box center [137, 458] width 87 height 18
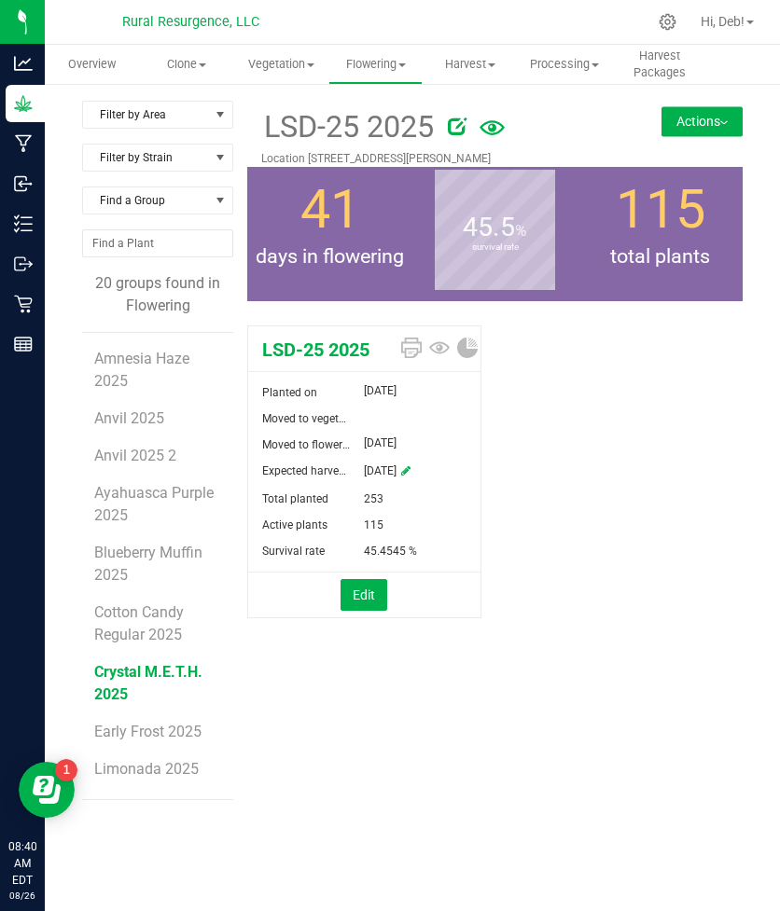
click at [148, 678] on span "Crystal M.E.T.H. 2025" at bounding box center [148, 683] width 108 height 40
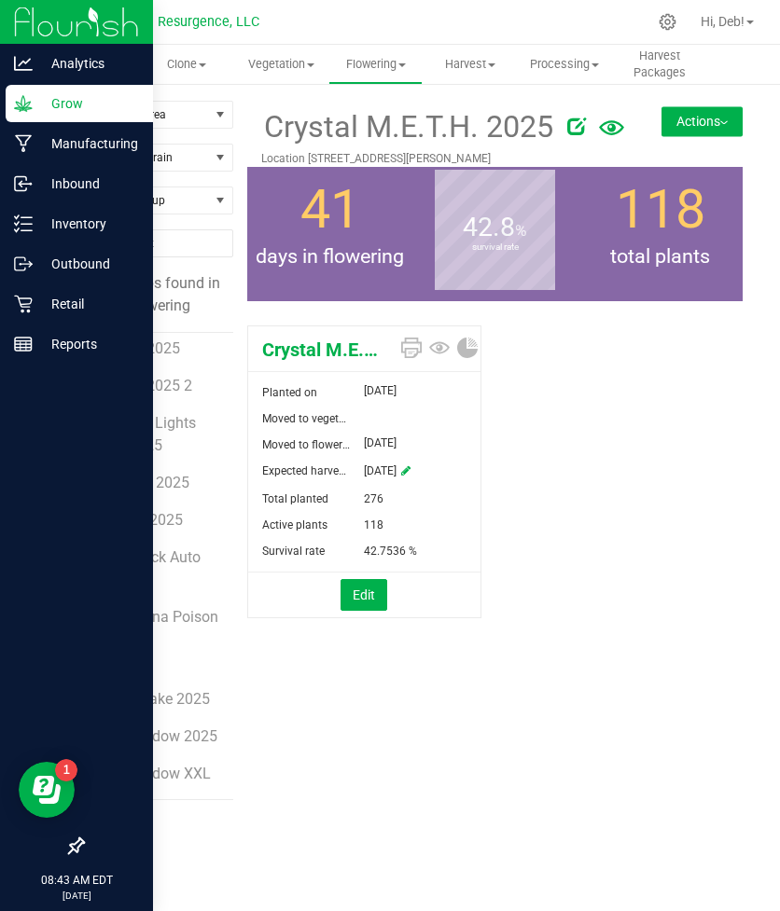
scroll to position [496, 0]
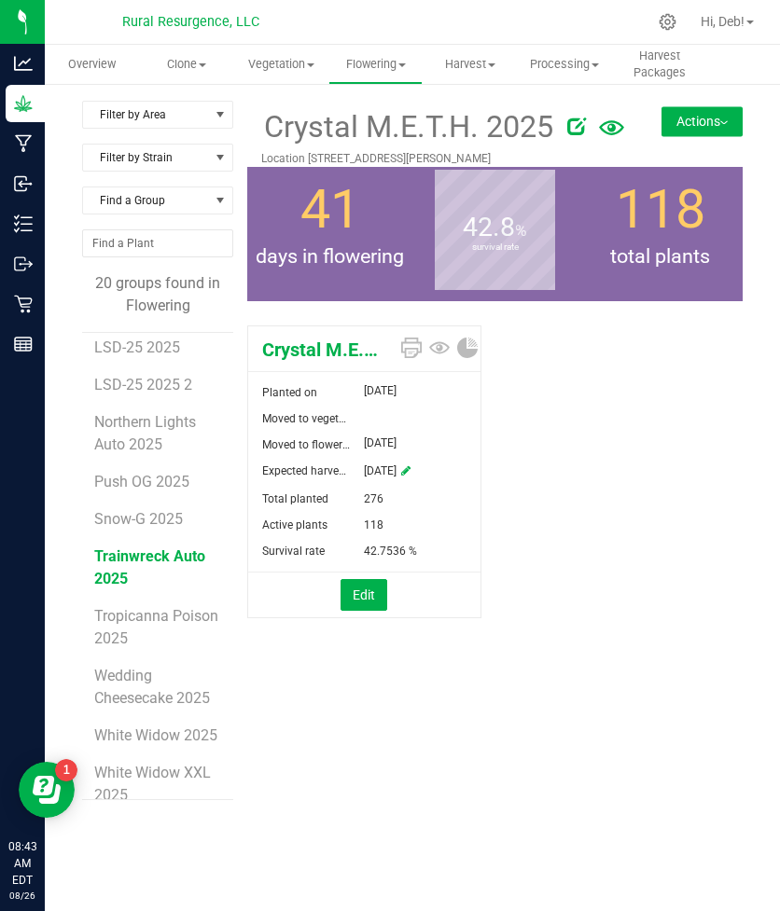
click at [117, 576] on span "Trainwreck Auto 2025" at bounding box center [149, 567] width 111 height 40
